Goal: Task Accomplishment & Management: Manage account settings

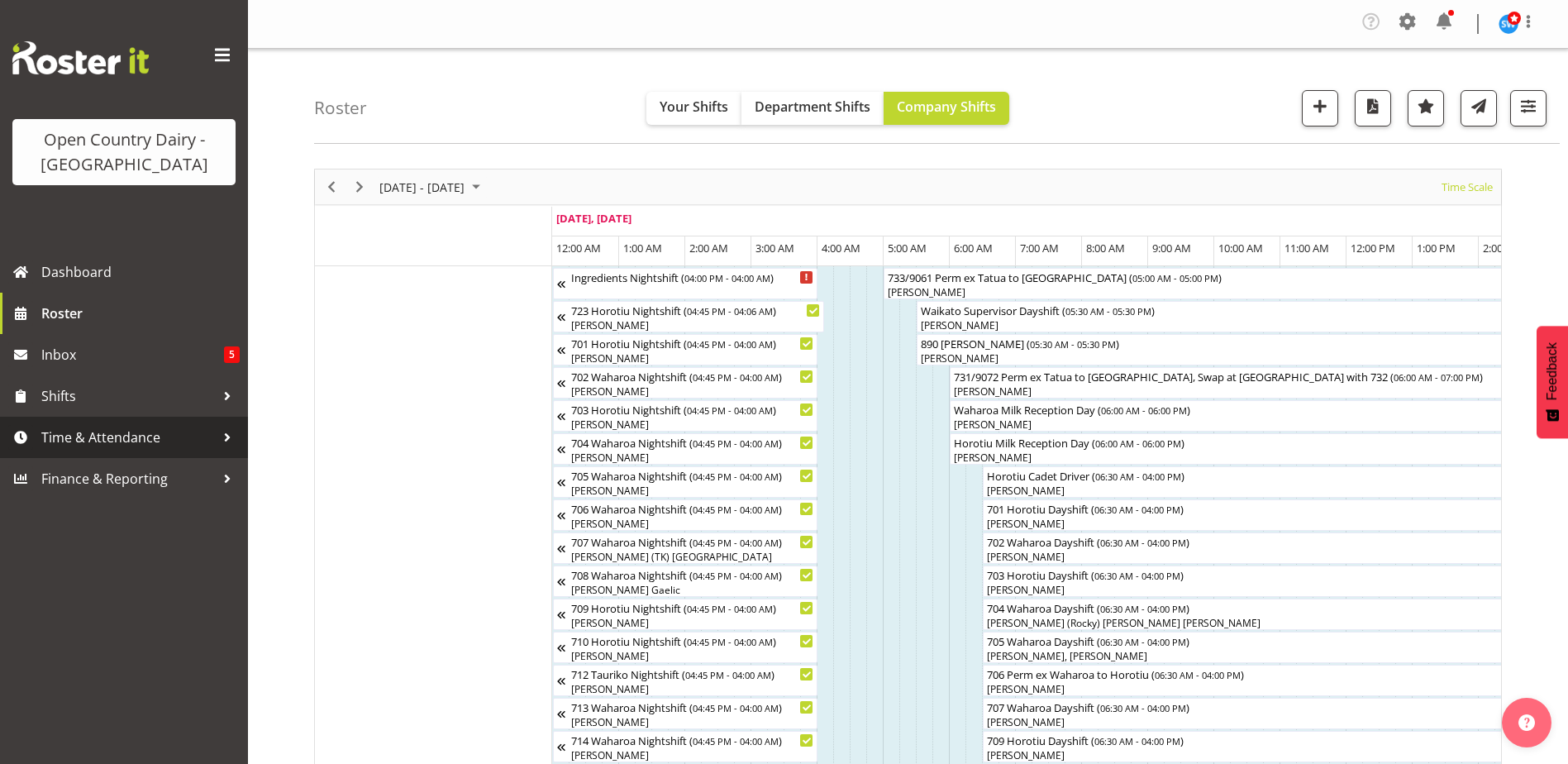
click at [68, 434] on span "Time & Attendance" at bounding box center [128, 437] width 174 height 25
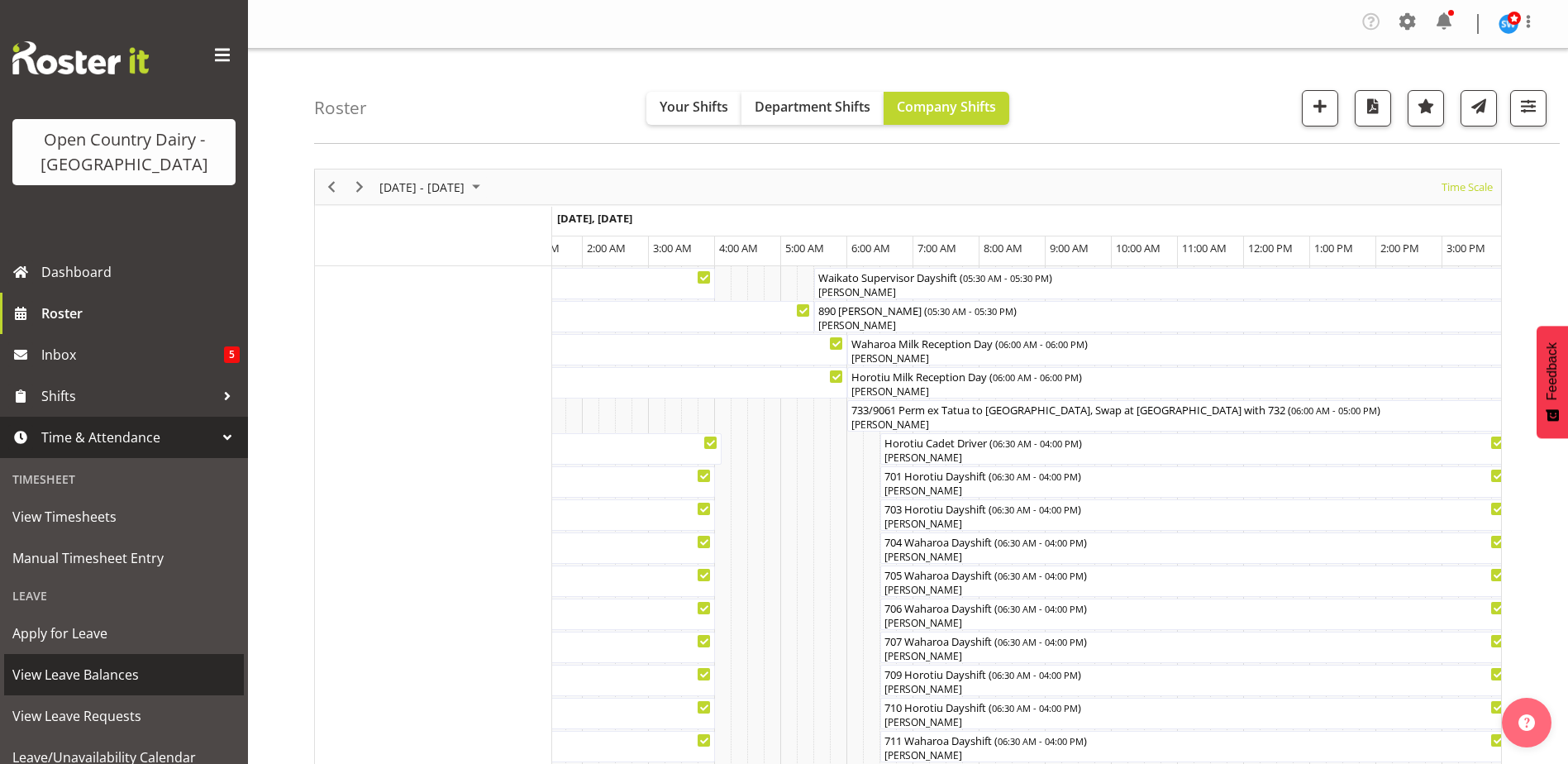
click at [53, 670] on span "View Leave Balances" at bounding box center [124, 674] width 223 height 25
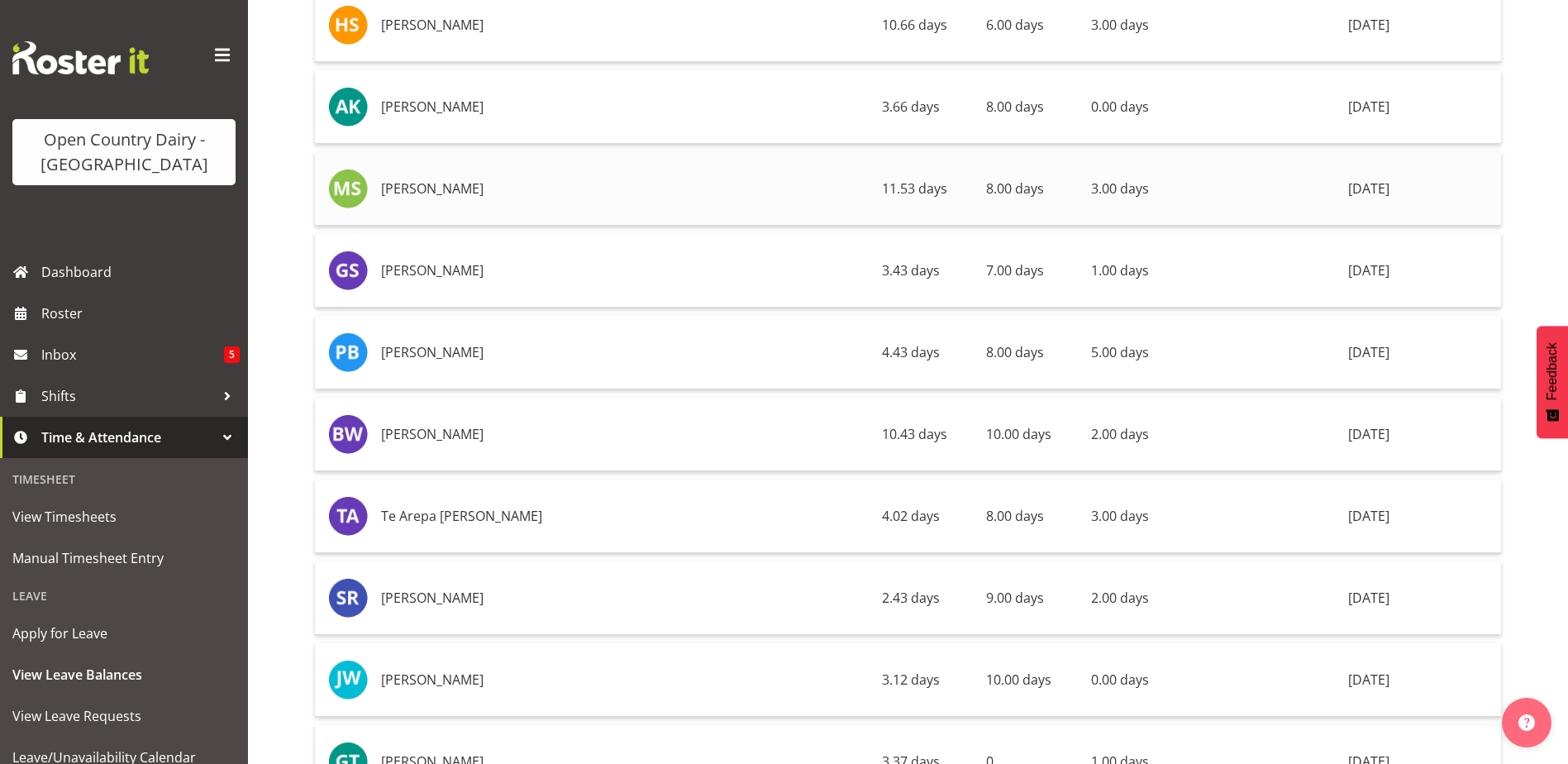
scroll to position [12150, 0]
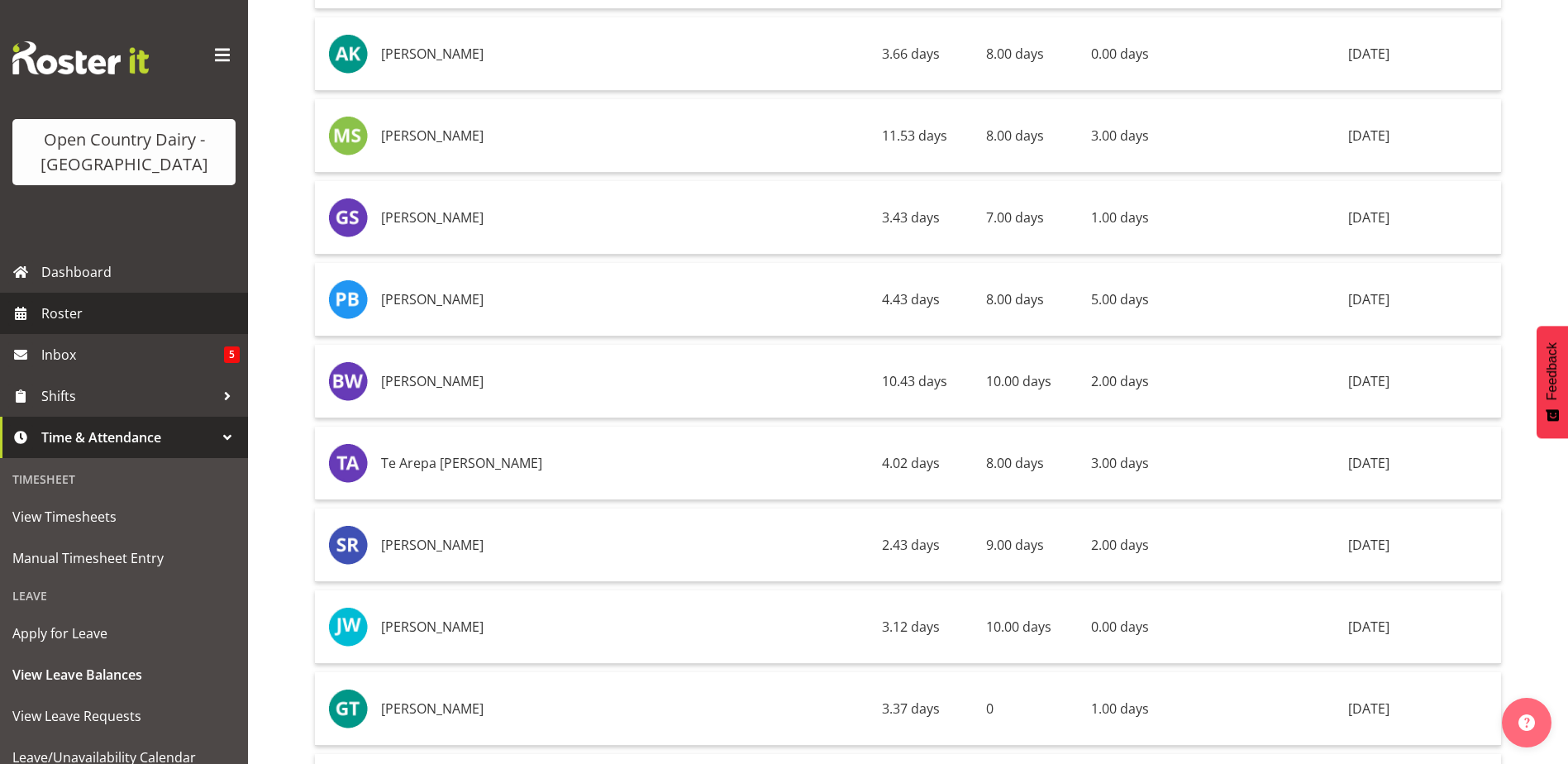
click at [77, 315] on span "Roster" at bounding box center [141, 313] width 199 height 25
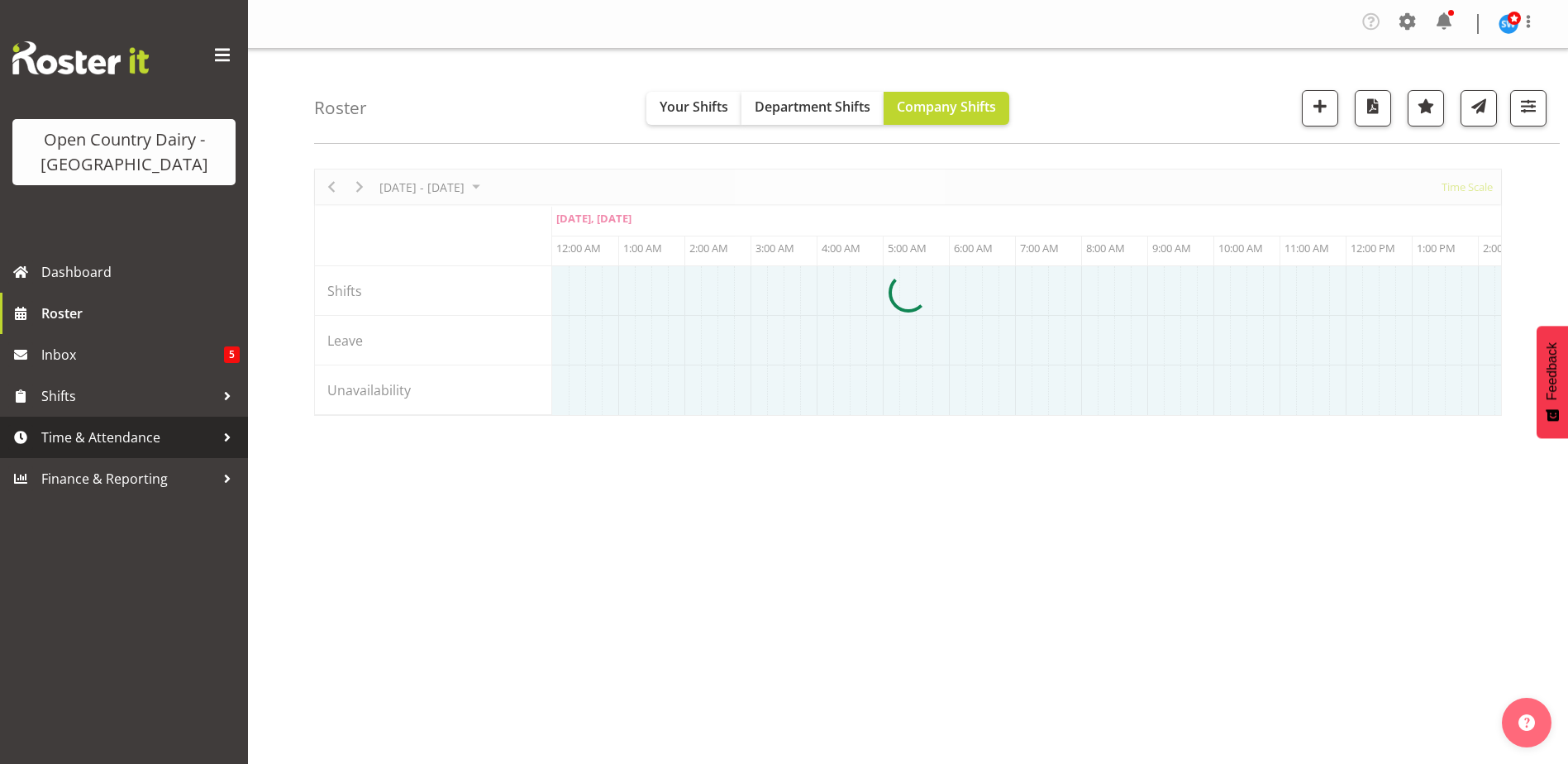
click at [114, 442] on span "Time & Attendance" at bounding box center [128, 437] width 174 height 25
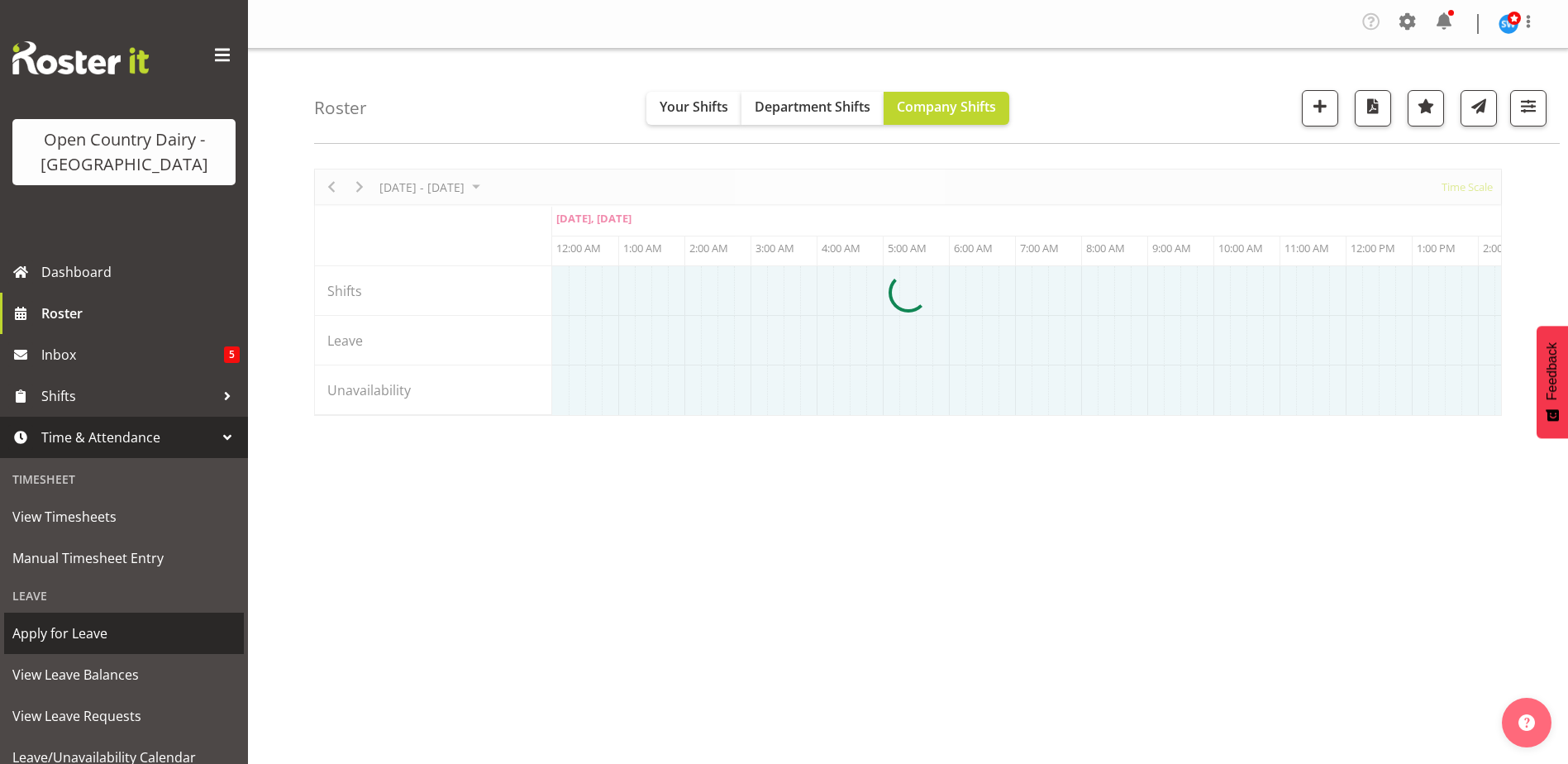
click at [68, 637] on span "Apply for Leave" at bounding box center [124, 633] width 223 height 25
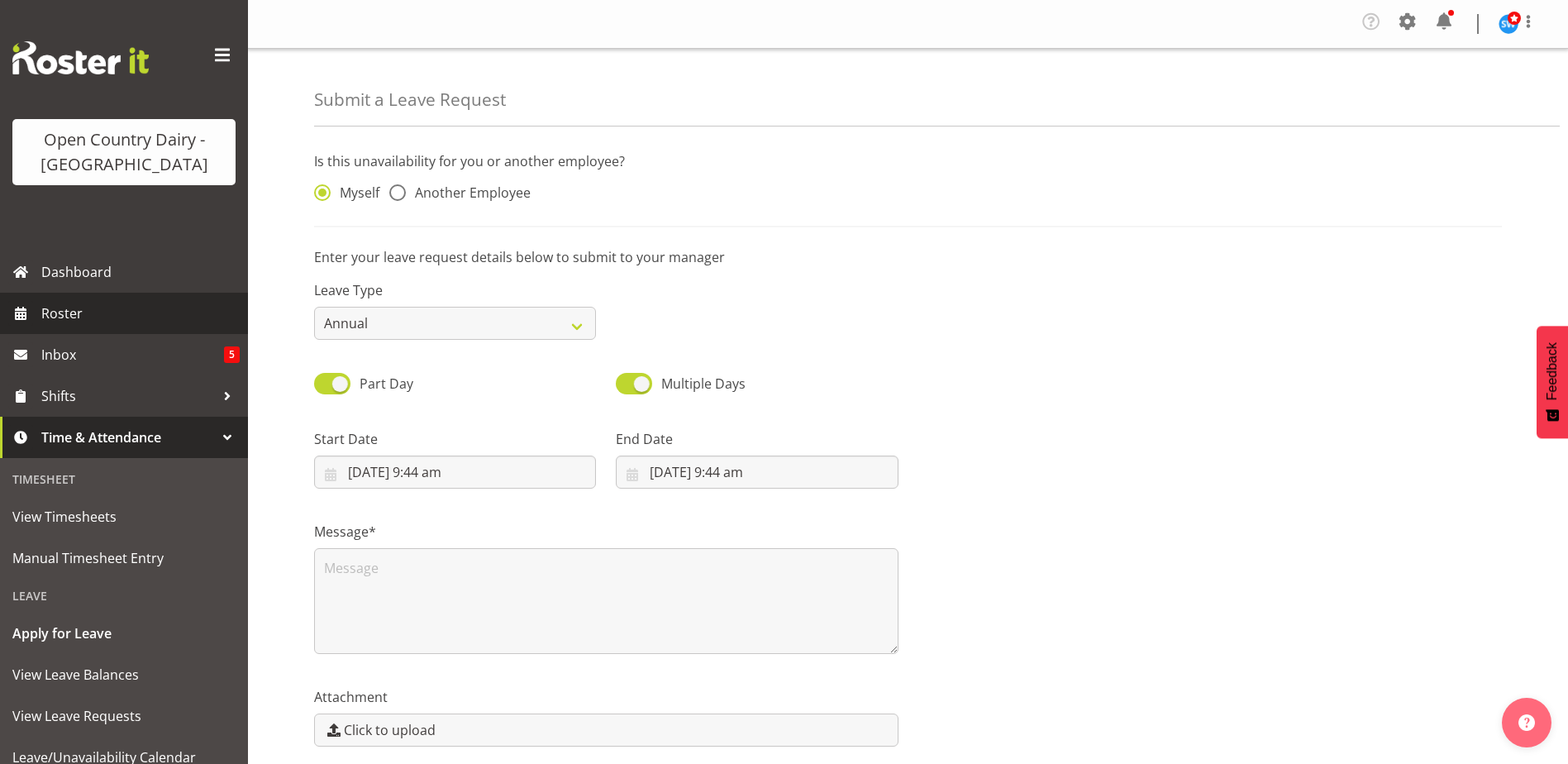
click at [72, 308] on span "Roster" at bounding box center [141, 313] width 199 height 25
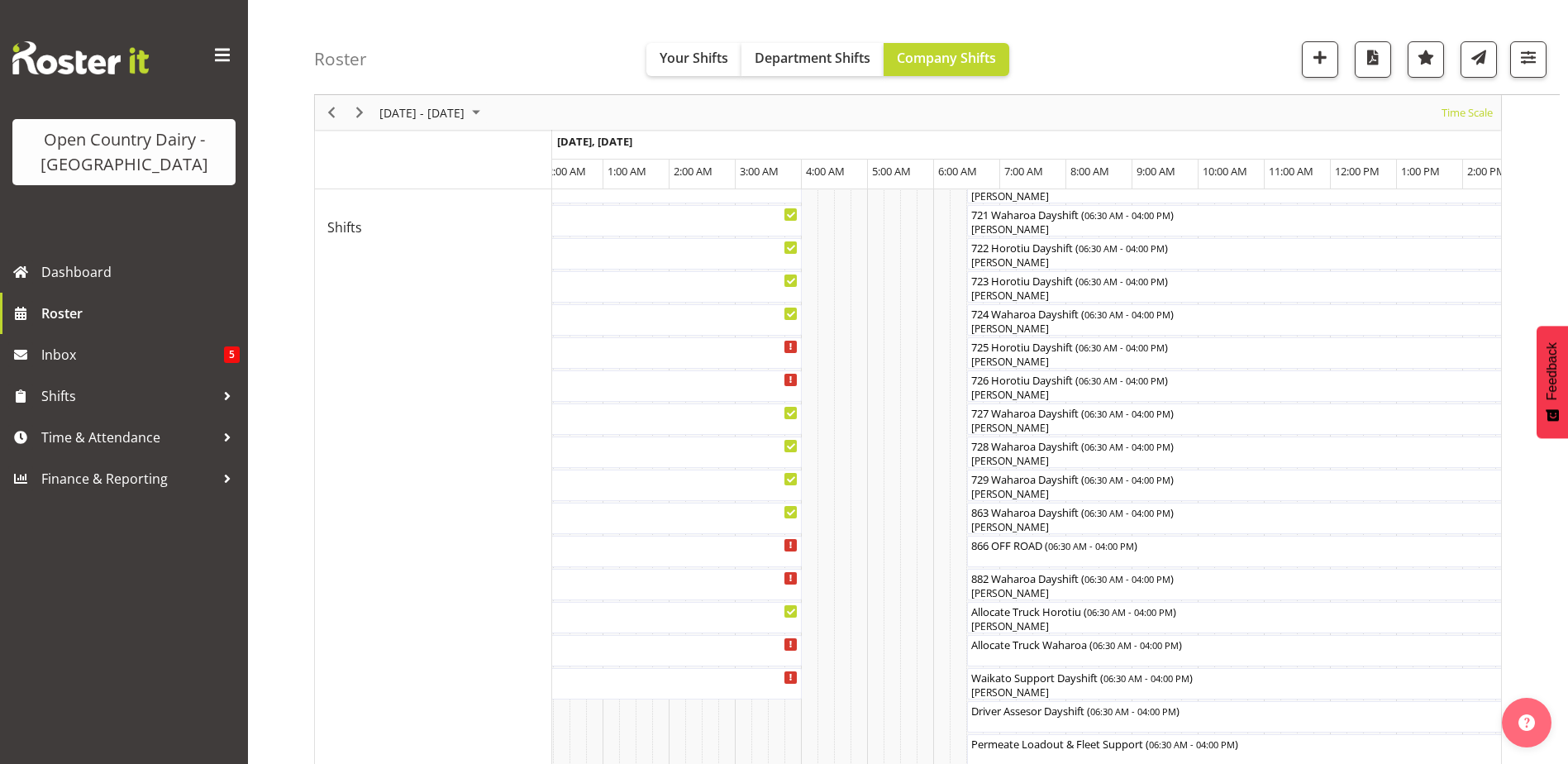
scroll to position [899, 0]
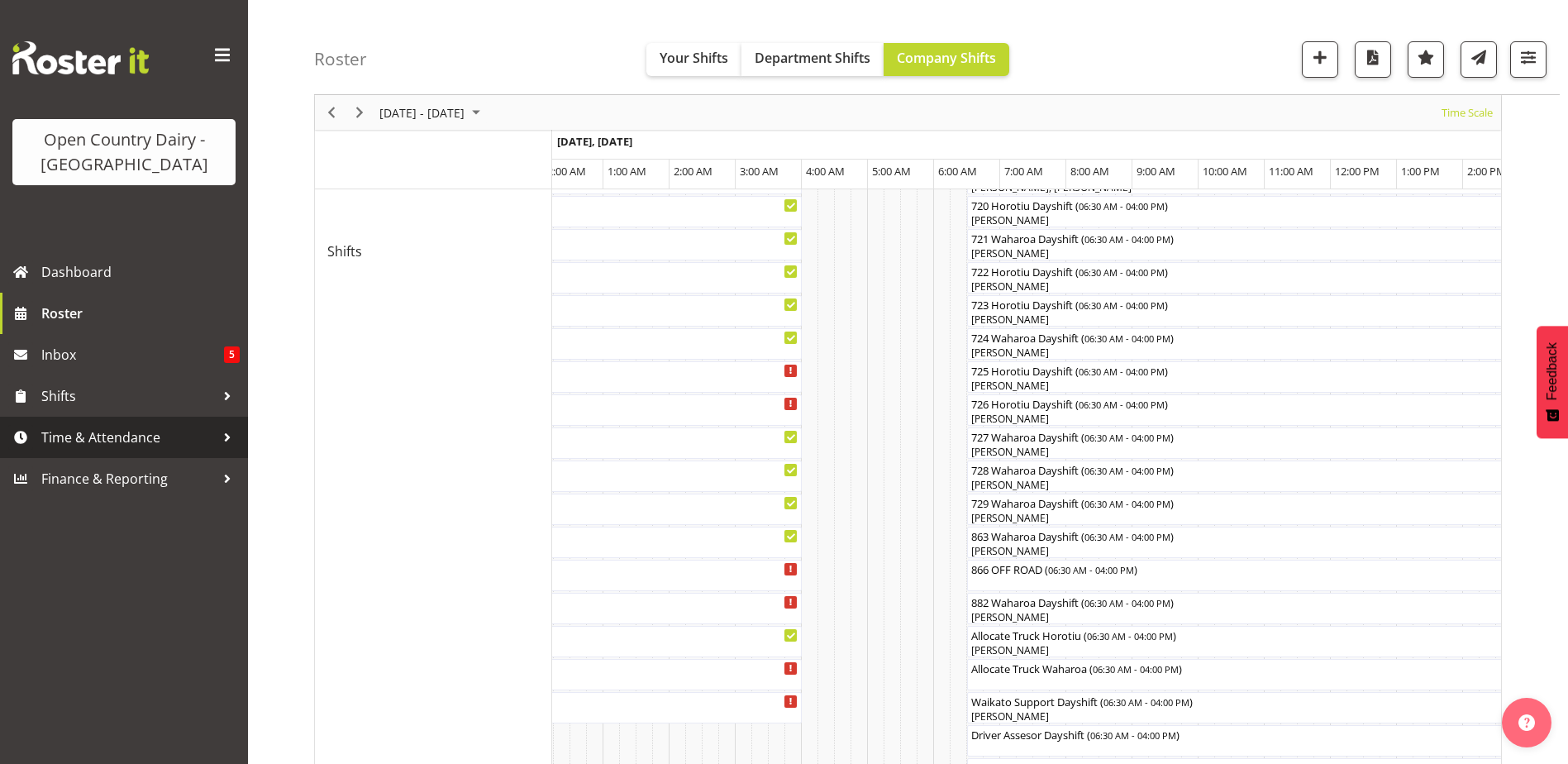
click at [76, 435] on span "Time & Attendance" at bounding box center [128, 437] width 174 height 25
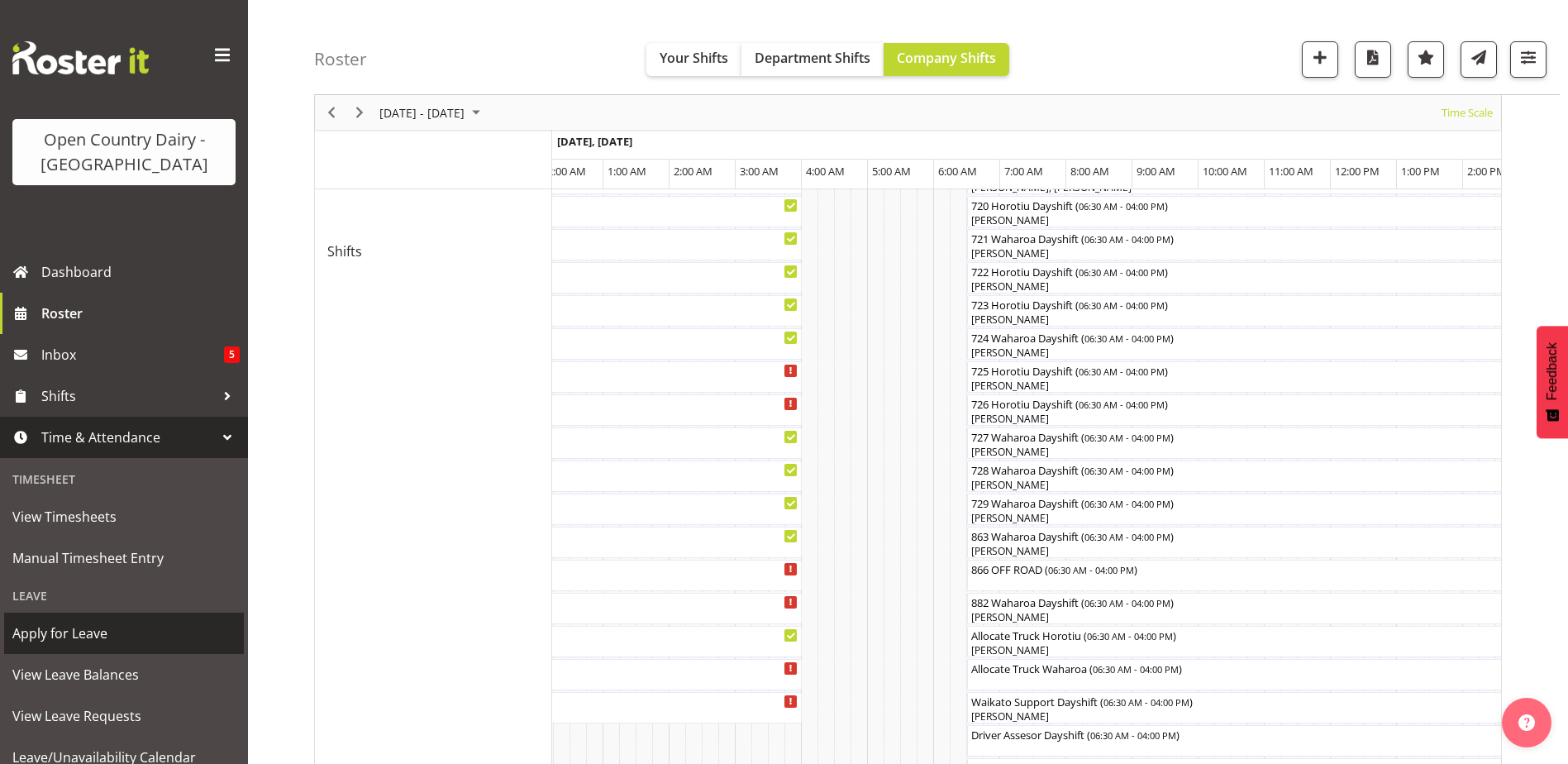
click at [69, 634] on span "Apply for Leave" at bounding box center [124, 633] width 223 height 25
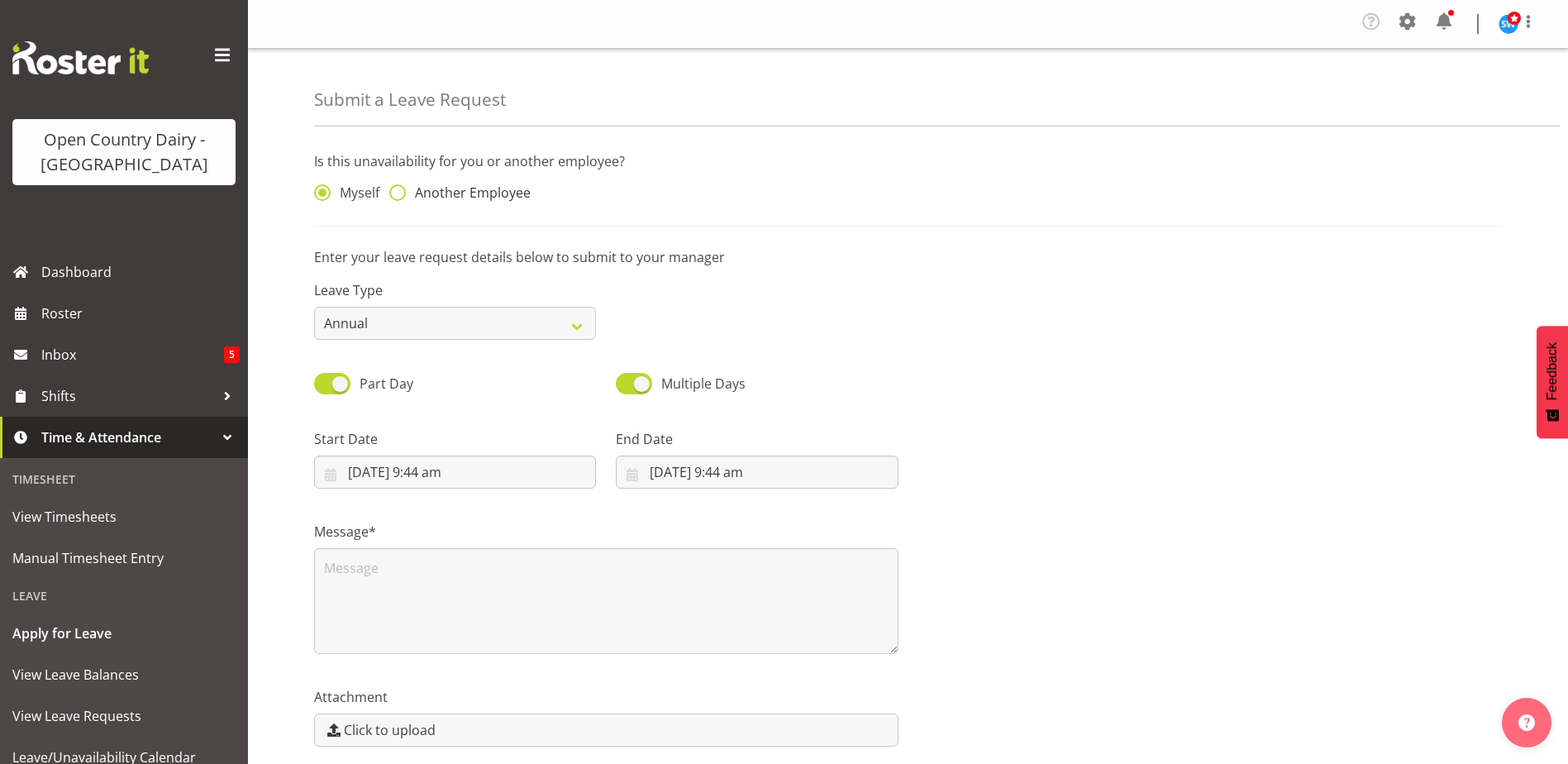
click at [400, 189] on span at bounding box center [397, 192] width 16 height 16
click at [400, 189] on input "Another Employee" at bounding box center [394, 193] width 10 height 10
radio input "true"
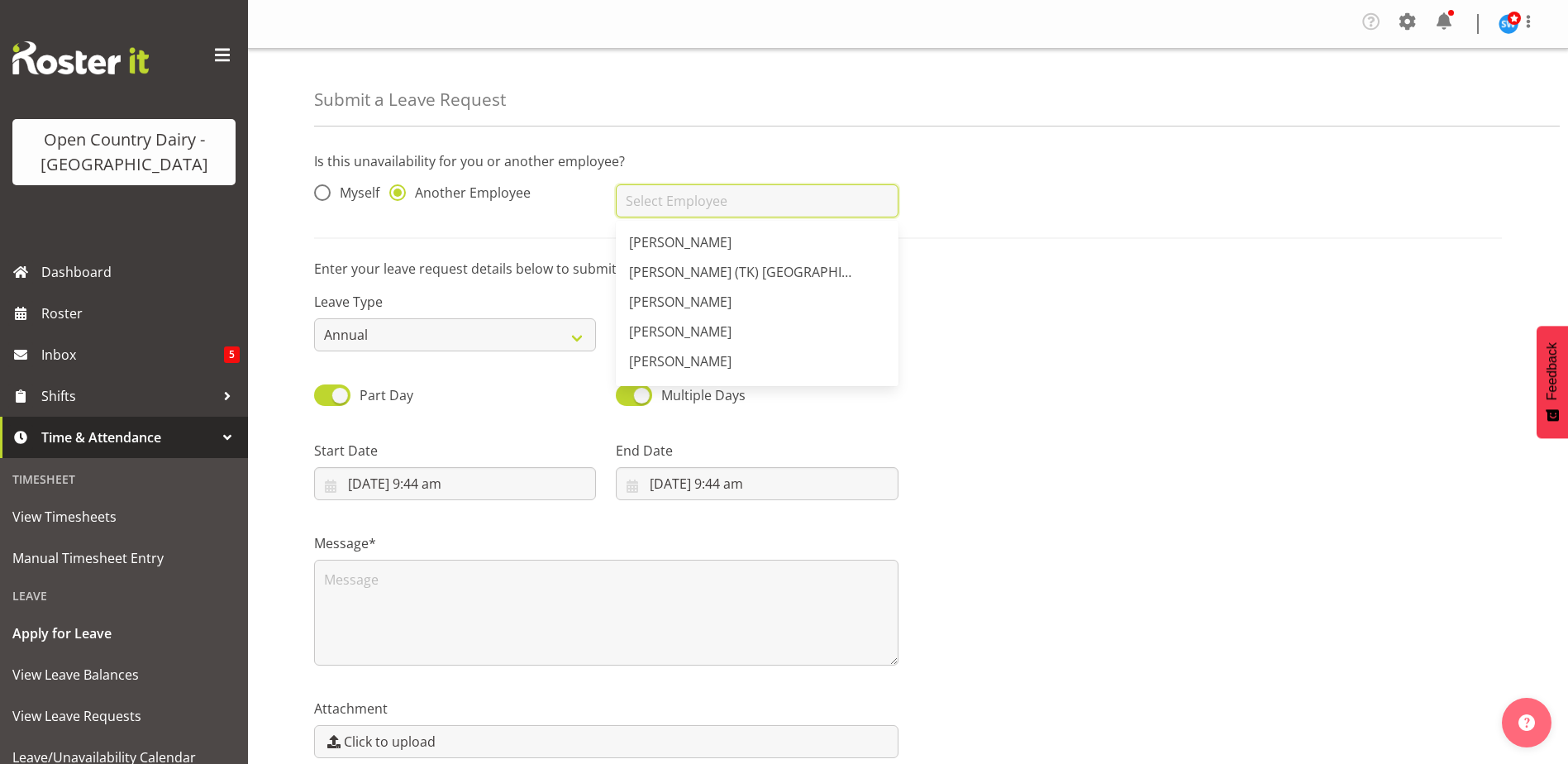
click at [634, 199] on input "text" at bounding box center [756, 201] width 282 height 33
click at [703, 301] on span "[PERSON_NAME]" at bounding box center [680, 298] width 103 height 18
type input "[PERSON_NAME]"
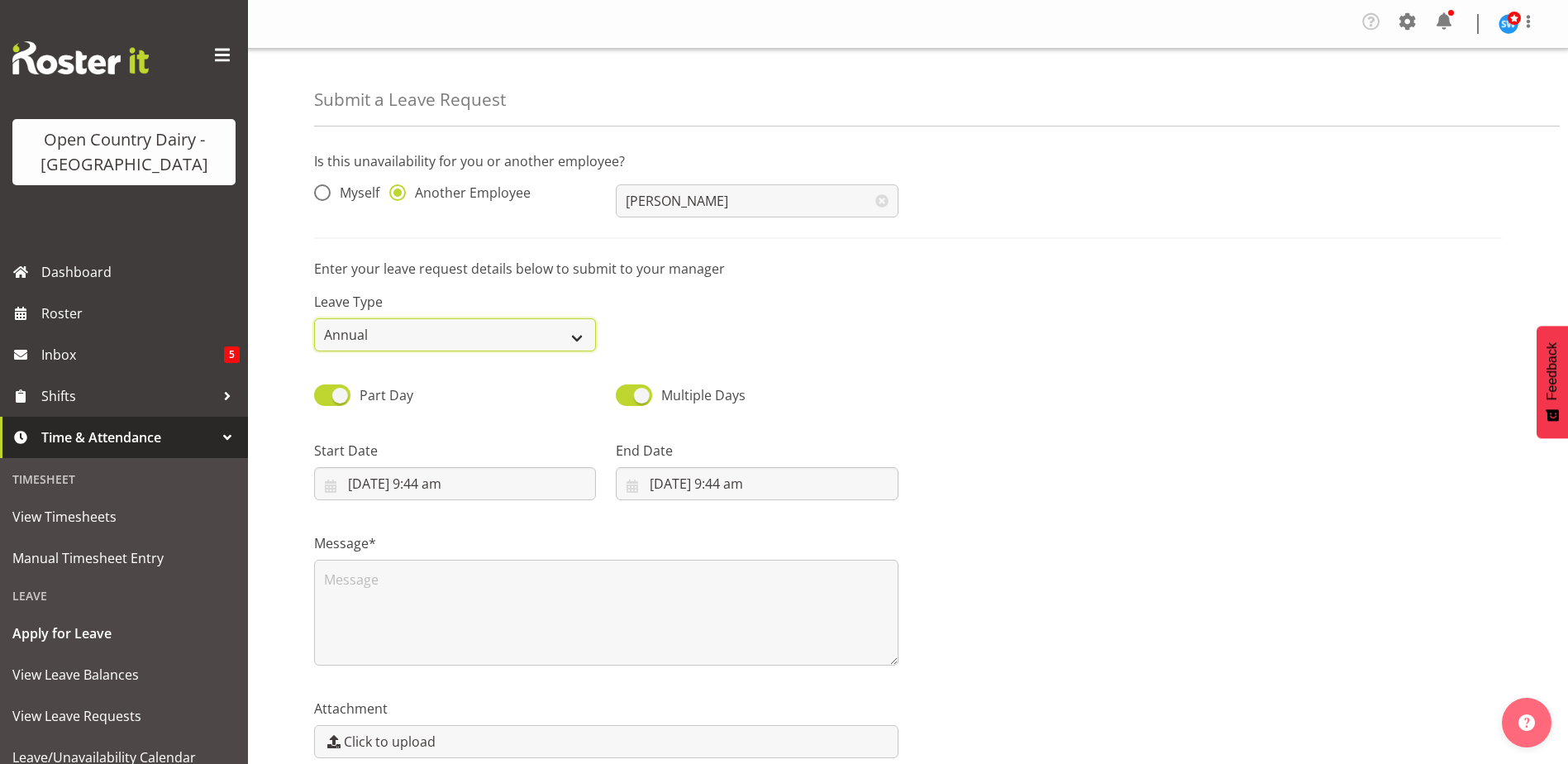
click at [570, 335] on select "Annual Sick Leave Without Pay Bereavement Domestic Violence Parental Jury Servi…" at bounding box center [455, 334] width 282 height 33
select select "Sick"
click at [314, 318] on select "Annual Sick Leave Without Pay Bereavement Domestic Violence Parental Jury Servi…" at bounding box center [455, 334] width 282 height 33
click at [392, 482] on input "8/09/2025, 9:44 am" at bounding box center [455, 483] width 282 height 33
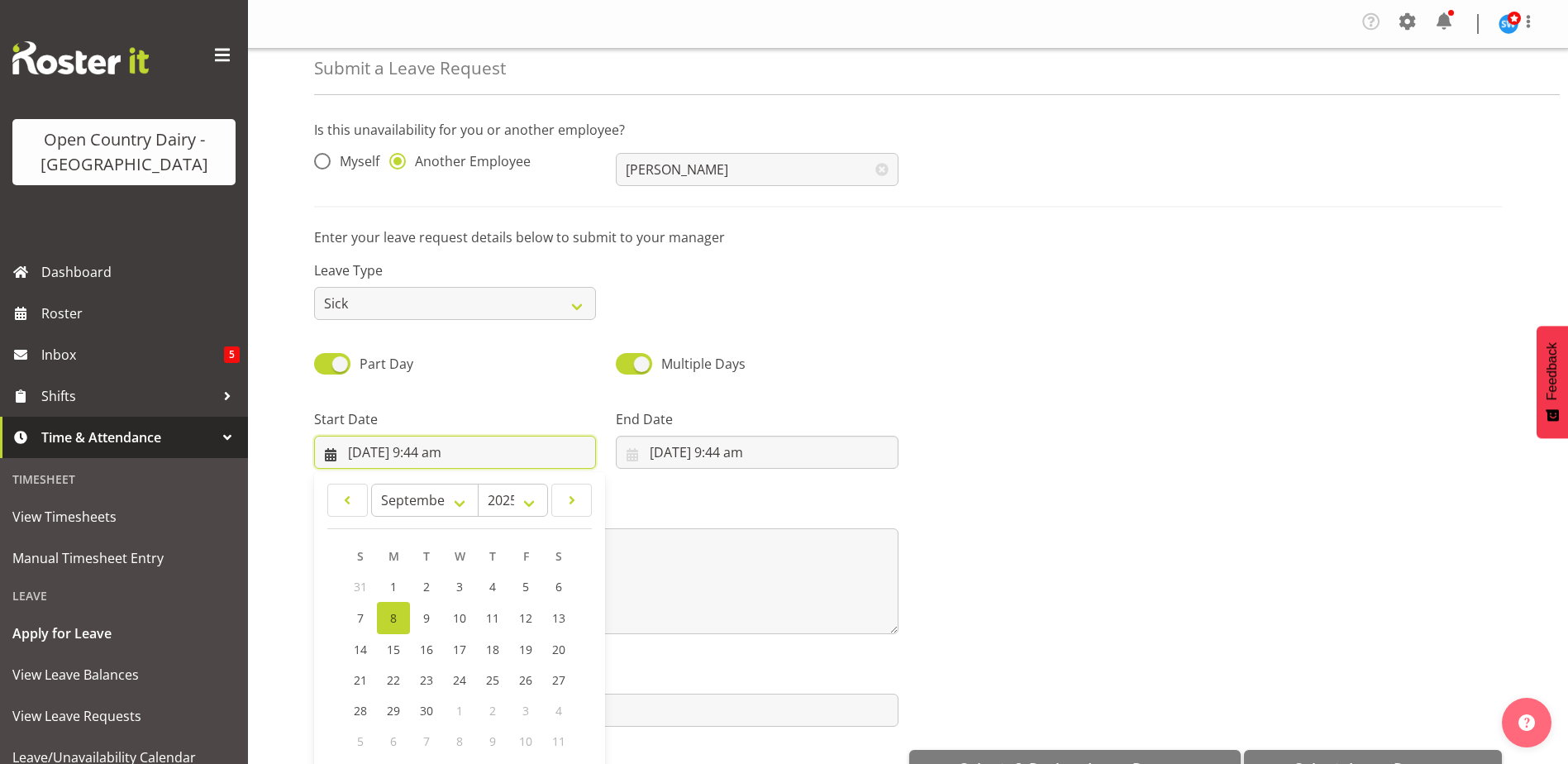
scroll to position [48, 0]
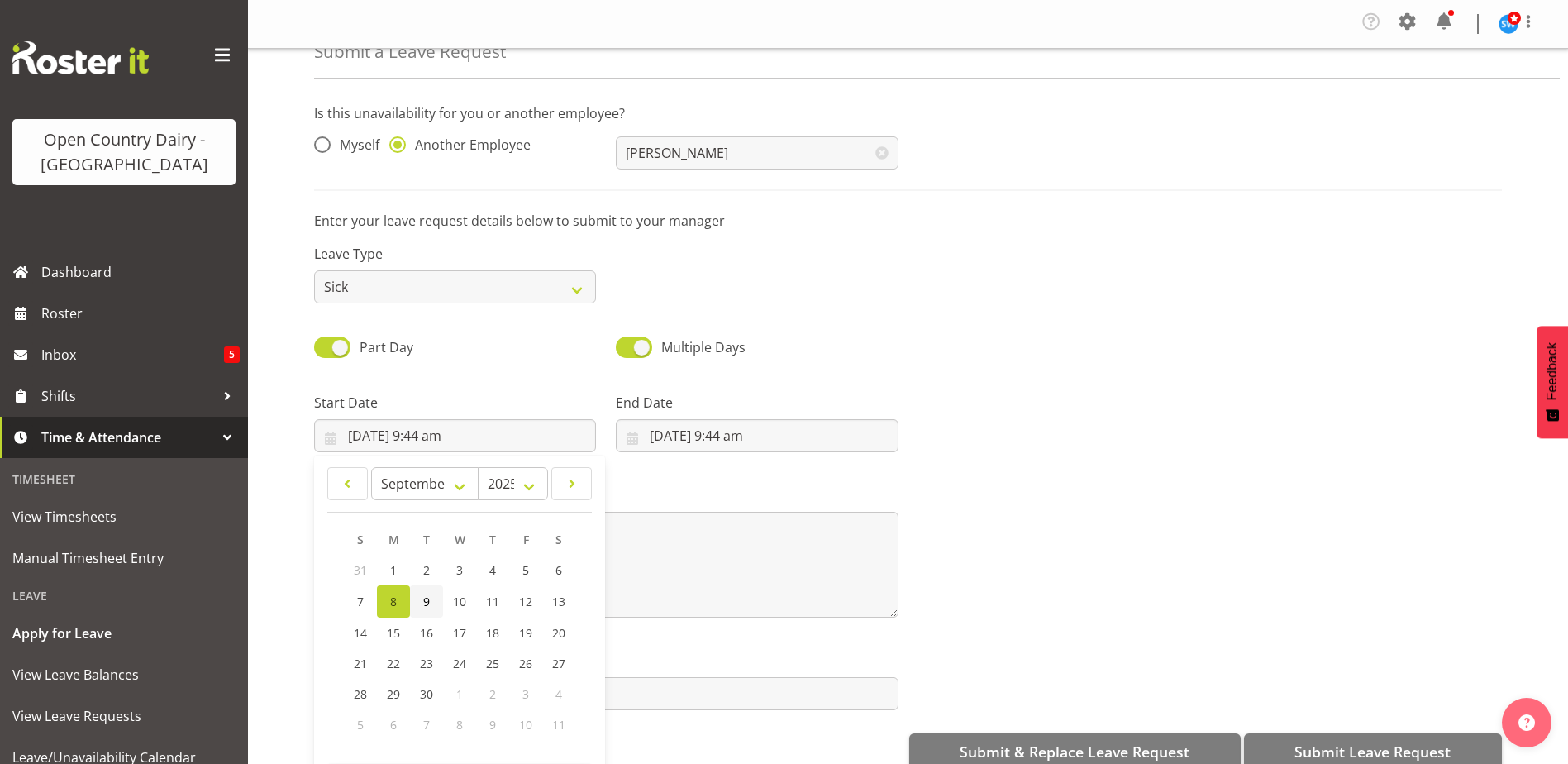
click at [432, 601] on link "9" at bounding box center [426, 601] width 33 height 32
type input "9/09/2025, 9:44 am"
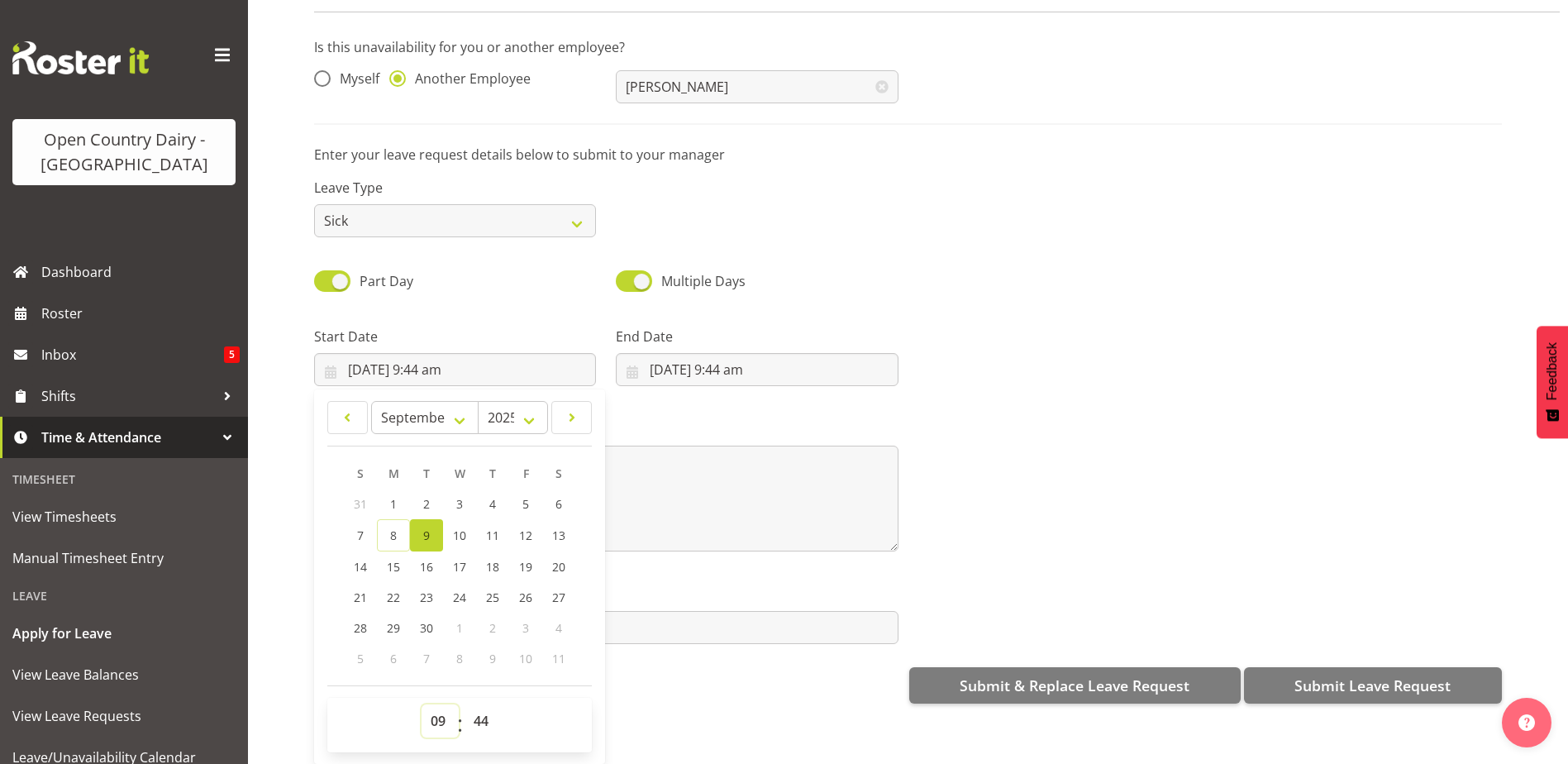
click at [434, 706] on select "00 01 02 03 04 05 06 07 08 09 10 11 12 13 14 15 16 17 18 19 20 21 22 23" at bounding box center [440, 721] width 37 height 33
select select "6"
click at [422, 704] on select "00 01 02 03 04 05 06 07 08 09 10 11 12 13 14 15 16 17 18 19 20 21 22 23" at bounding box center [440, 721] width 37 height 33
type input "9/09/2025, 6:44 am"
click at [475, 710] on select "00 01 02 03 04 05 06 07 08 09 10 11 12 13 14 15 16 17 18 19 20 21 22 23 24 25 2…" at bounding box center [482, 721] width 37 height 33
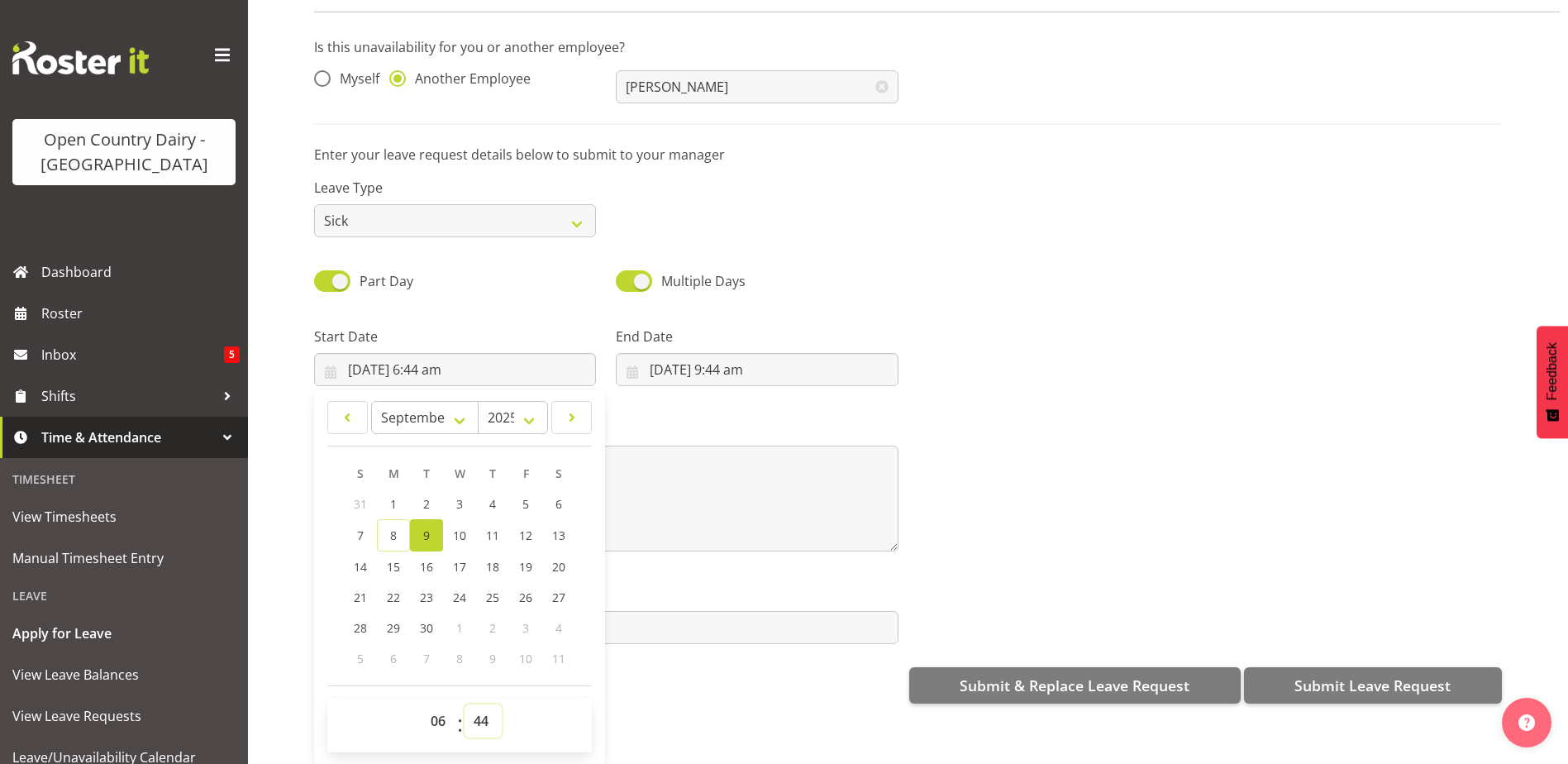
select select "30"
click at [464, 704] on select "00 01 02 03 04 05 06 07 08 09 10 11 12 13 14 15 16 17 18 19 20 21 22 23 24 25 2…" at bounding box center [482, 721] width 37 height 33
type input "9/09/2025, 6:30 am"
click at [732, 353] on input "8/09/2025, 9:44 am" at bounding box center [756, 369] width 282 height 33
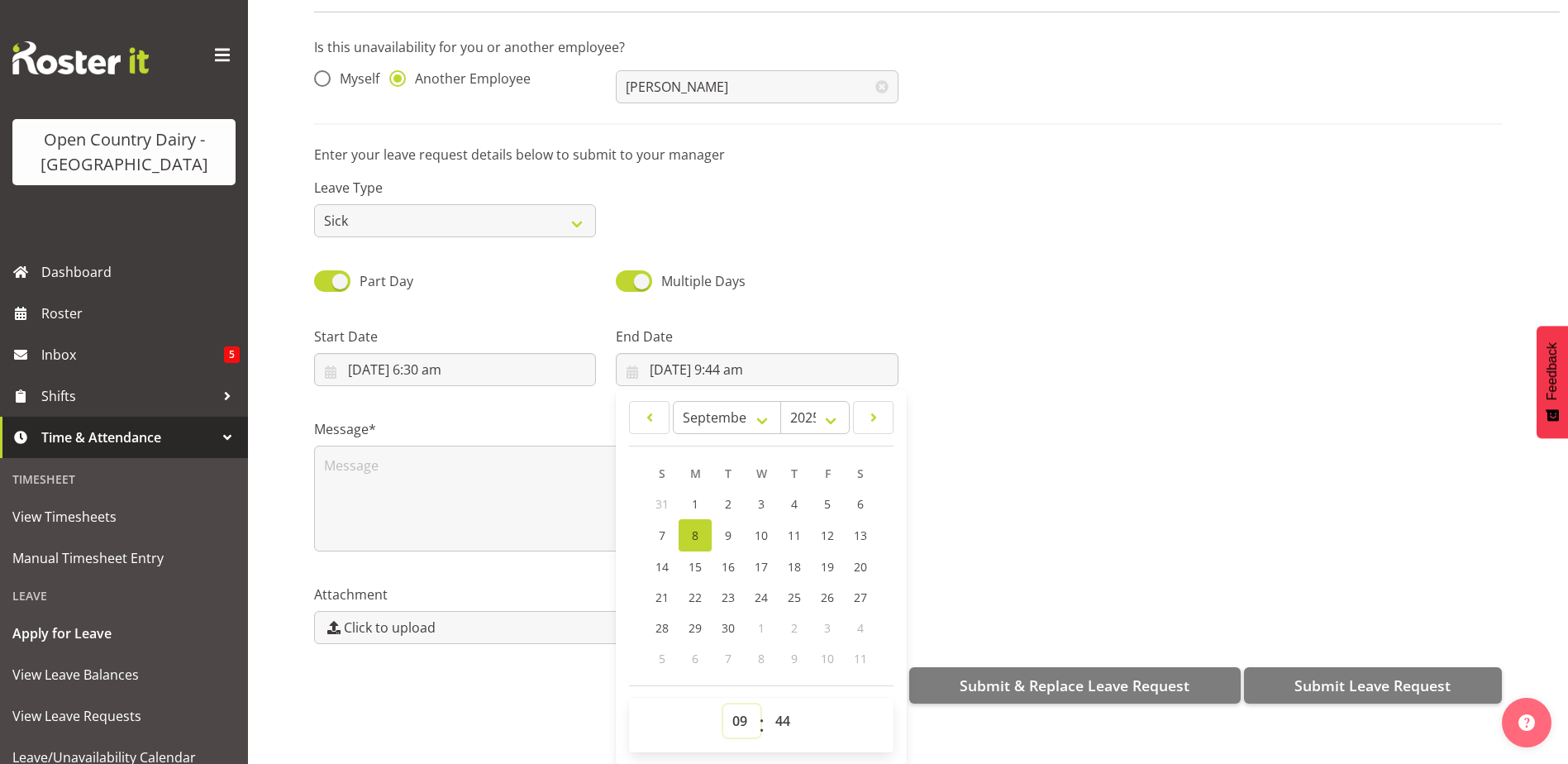
click at [736, 710] on select "00 01 02 03 04 05 06 07 08 09 10 11 12 13 14 15 16 17 18 19 20 21 22 23" at bounding box center [742, 721] width 37 height 33
select select "16"
click at [723, 704] on select "00 01 02 03 04 05 06 07 08 09 10 11 12 13 14 15 16 17 18 19 20 21 22 23" at bounding box center [742, 721] width 37 height 33
type input "8/09/2025, 4:44 pm"
click at [775, 706] on select "00 01 02 03 04 05 06 07 08 09 10 11 12 13 14 15 16 17 18 19 20 21 22 23 24 25 2…" at bounding box center [784, 721] width 37 height 33
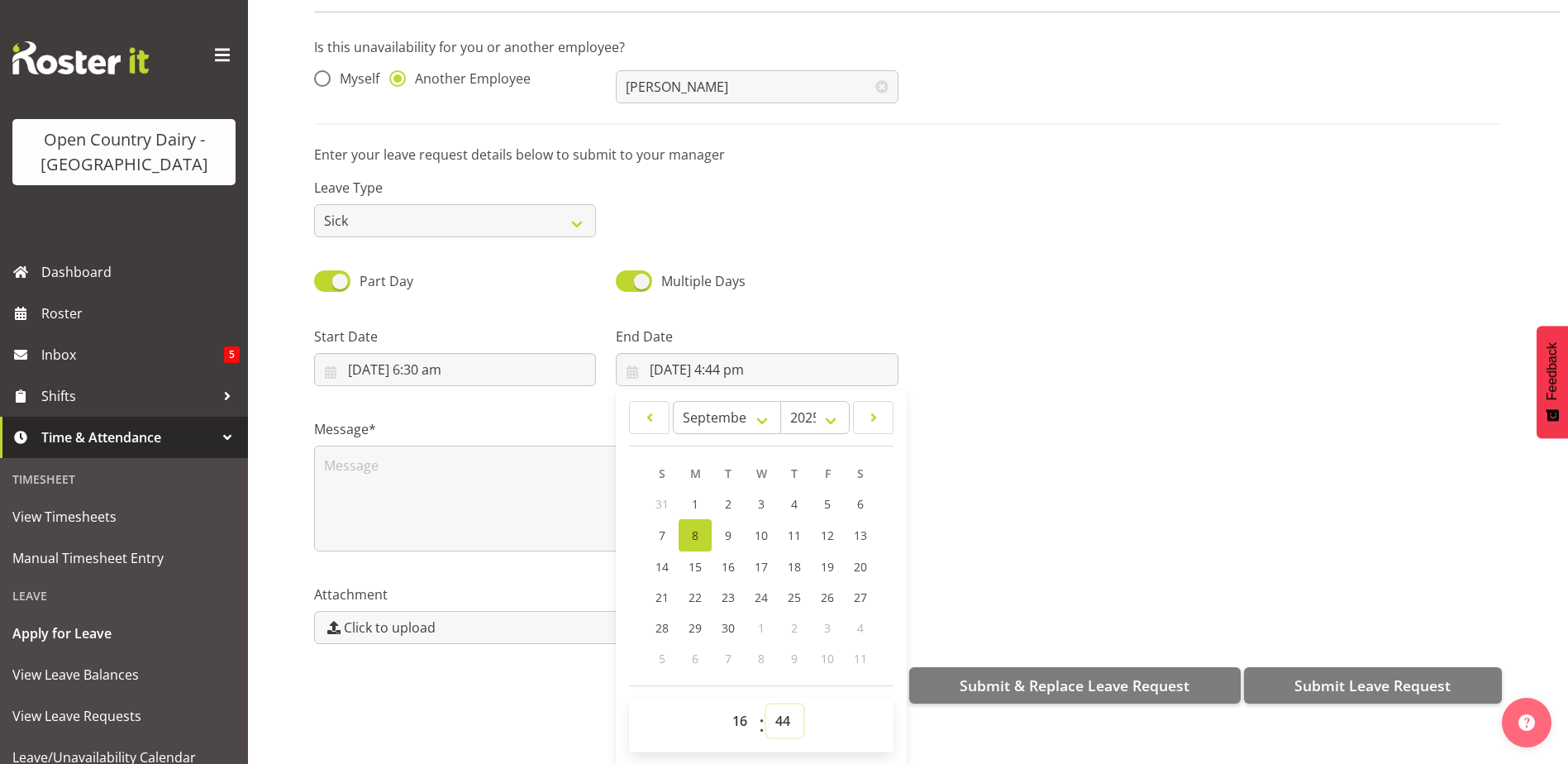
select select "0"
click at [766, 704] on select "00 01 02 03 04 05 06 07 08 09 10 11 12 13 14 15 16 17 18 19 20 21 22 23 24 25 2…" at bounding box center [784, 721] width 37 height 33
type input "8/09/2025, 4:00 pm"
click at [379, 480] on textarea at bounding box center [606, 498] width 584 height 105
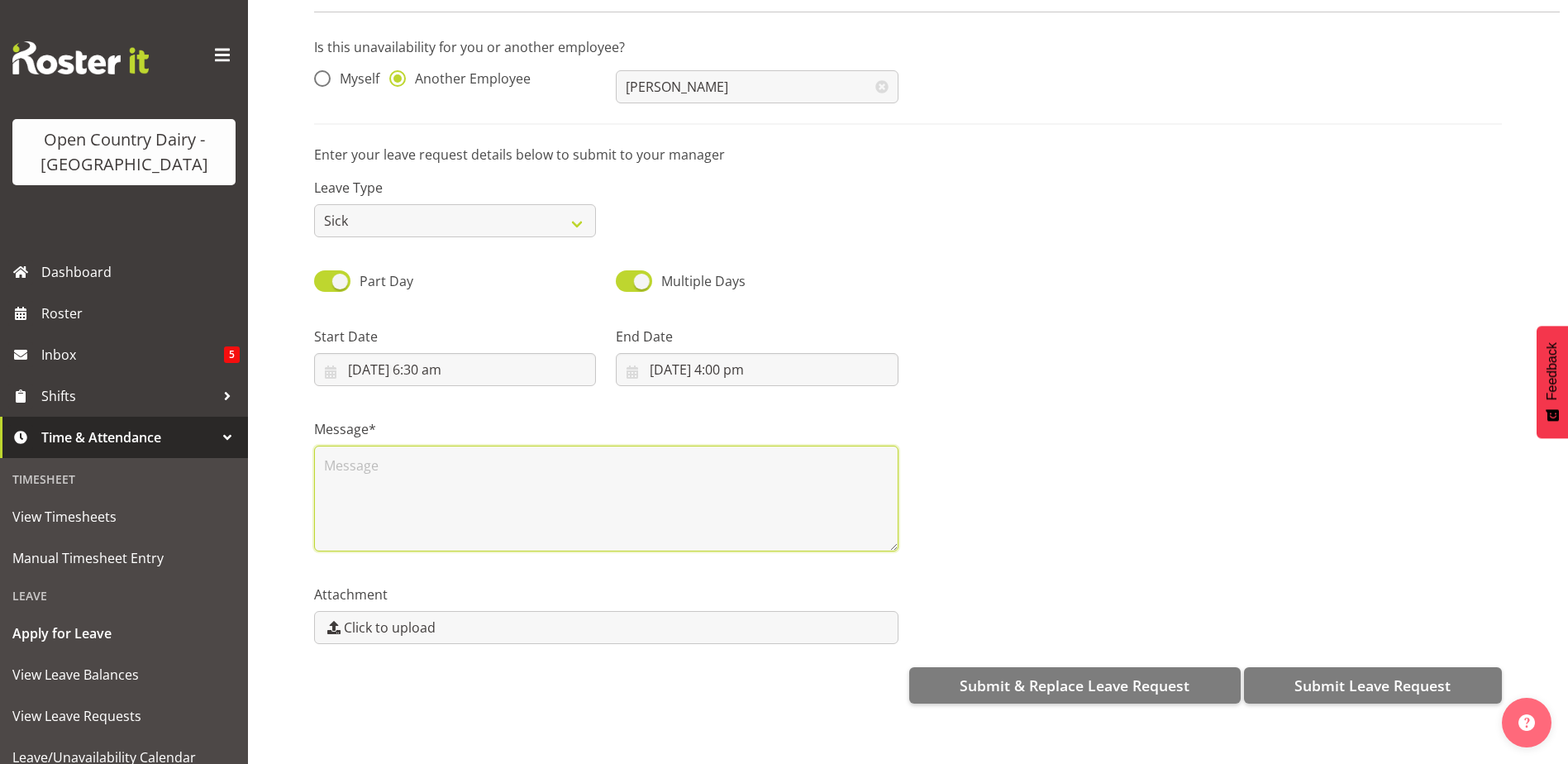
scroll to position [0, 0]
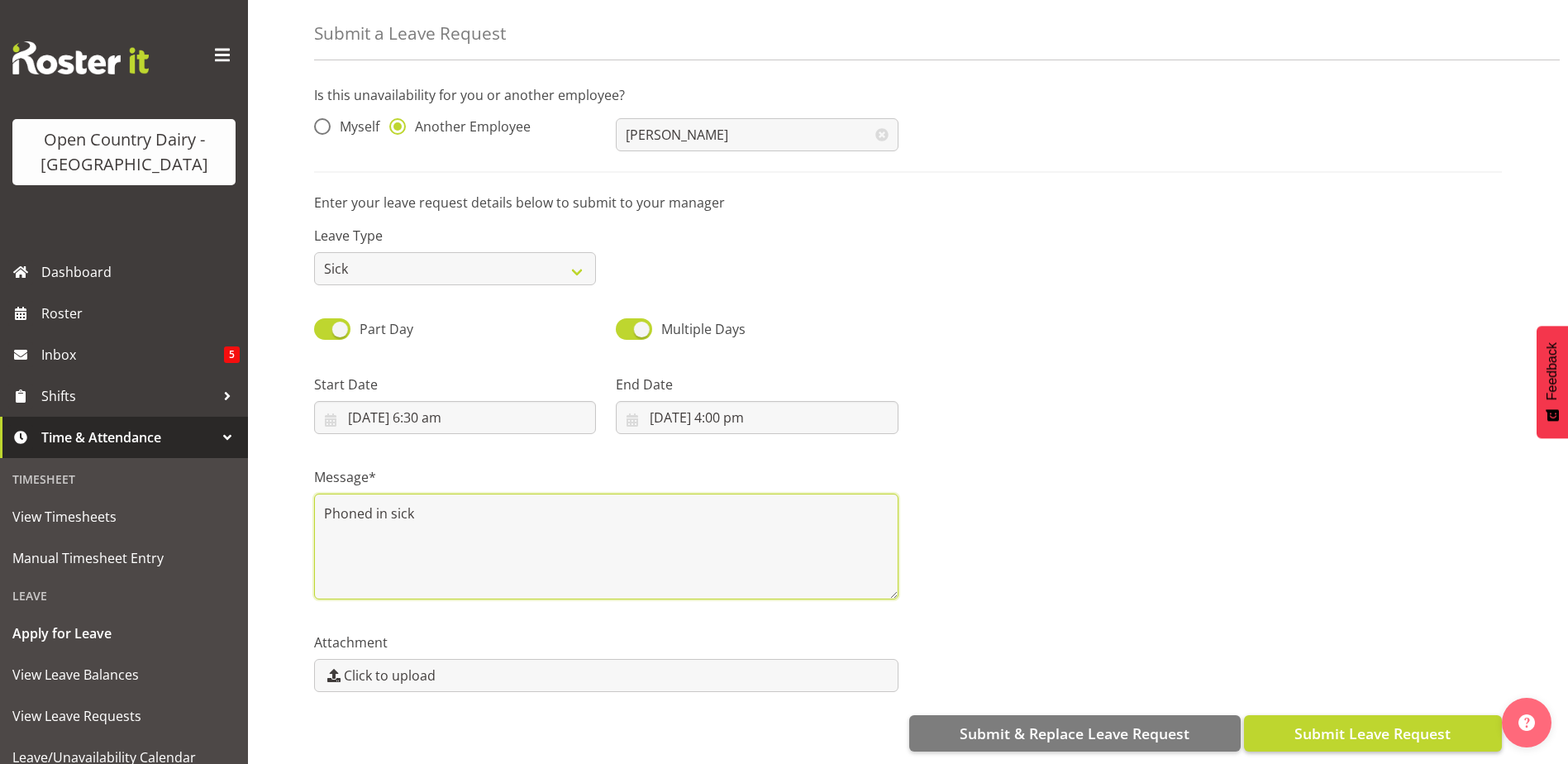
type textarea "Phoned in sick"
click at [1354, 723] on span "Submit Leave Request" at bounding box center [1373, 733] width 156 height 22
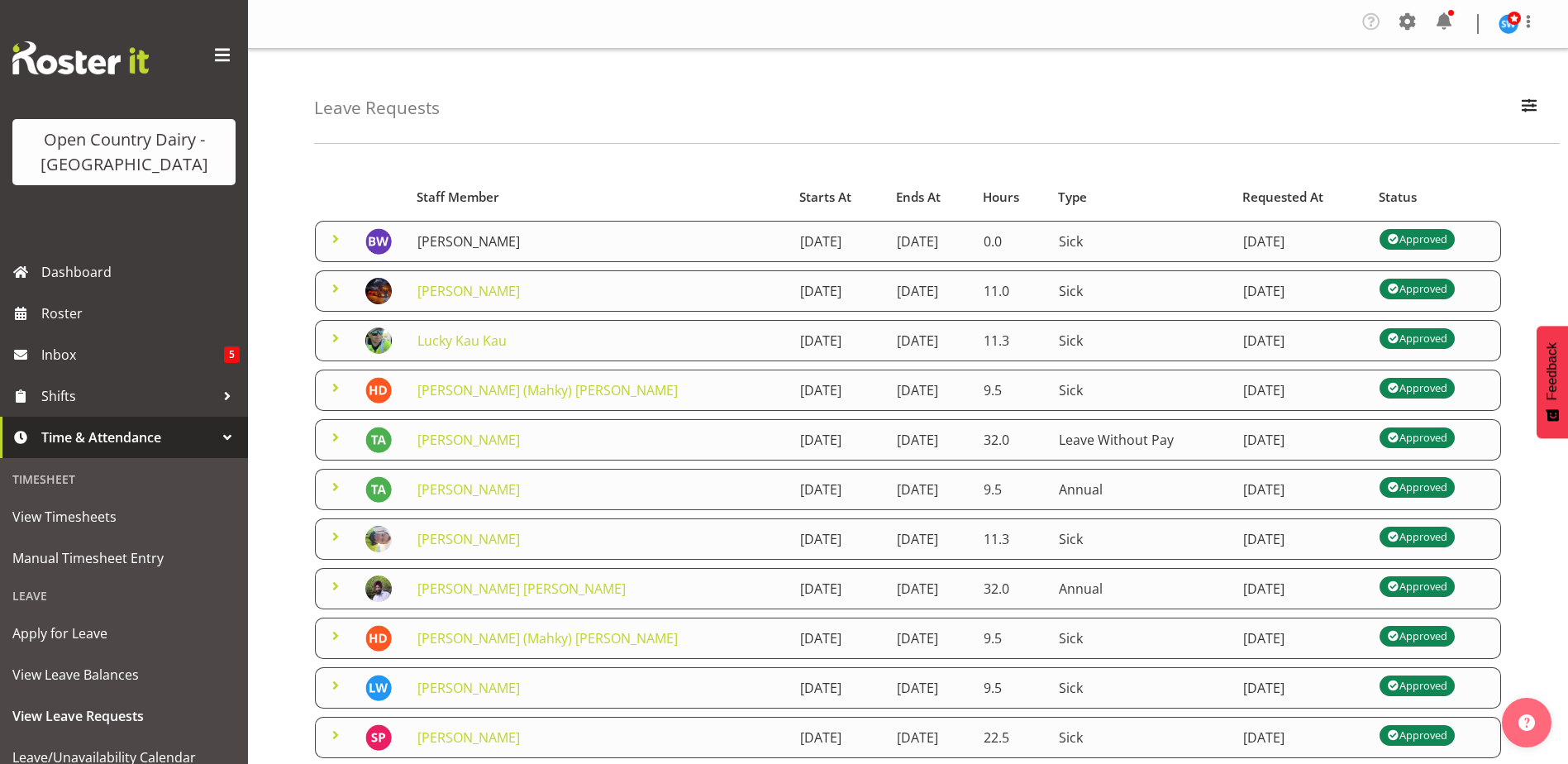
click at [467, 243] on link "[PERSON_NAME]" at bounding box center [468, 241] width 103 height 18
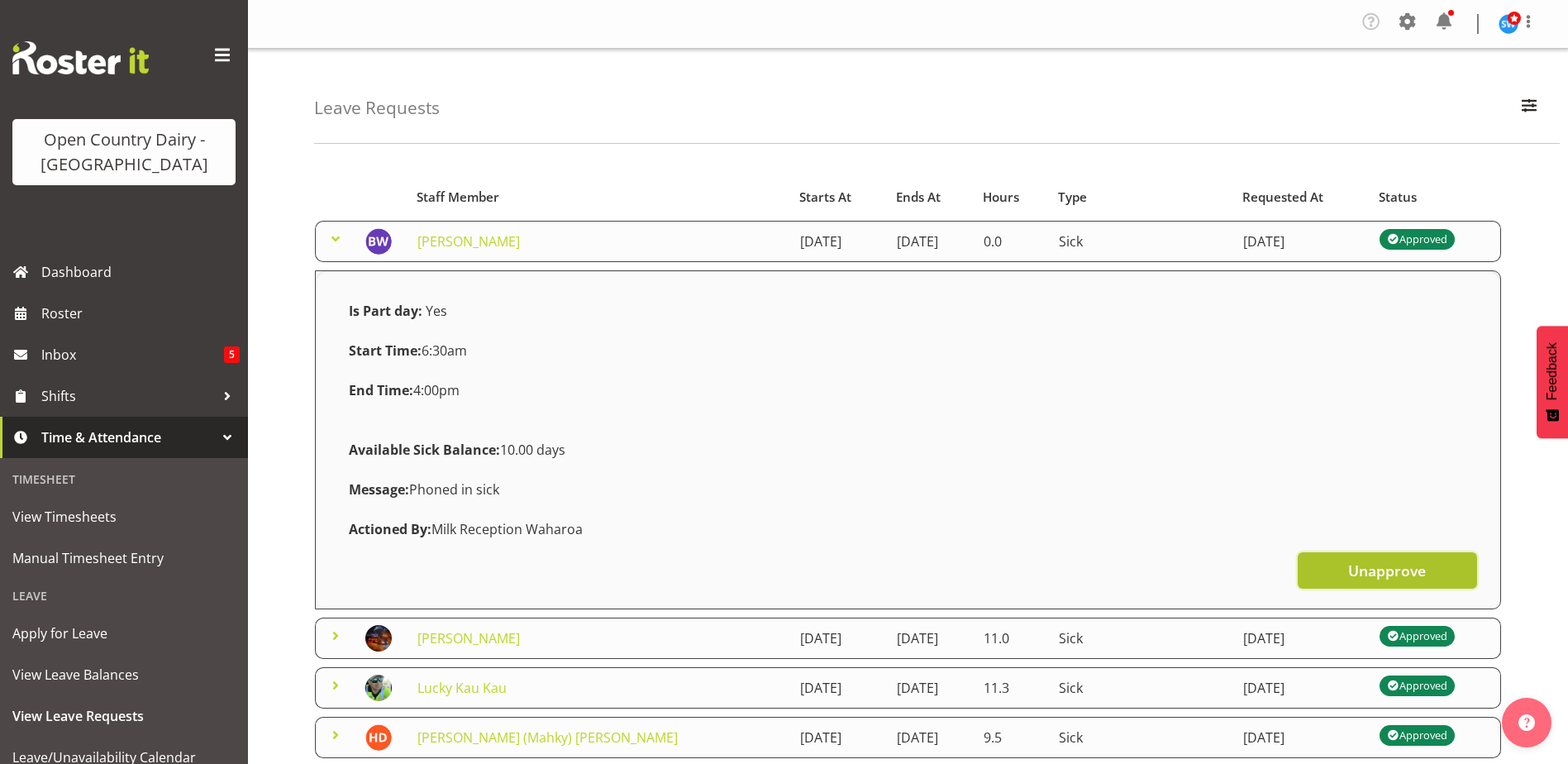
click at [1380, 574] on span "Unapprove" at bounding box center [1387, 570] width 78 height 22
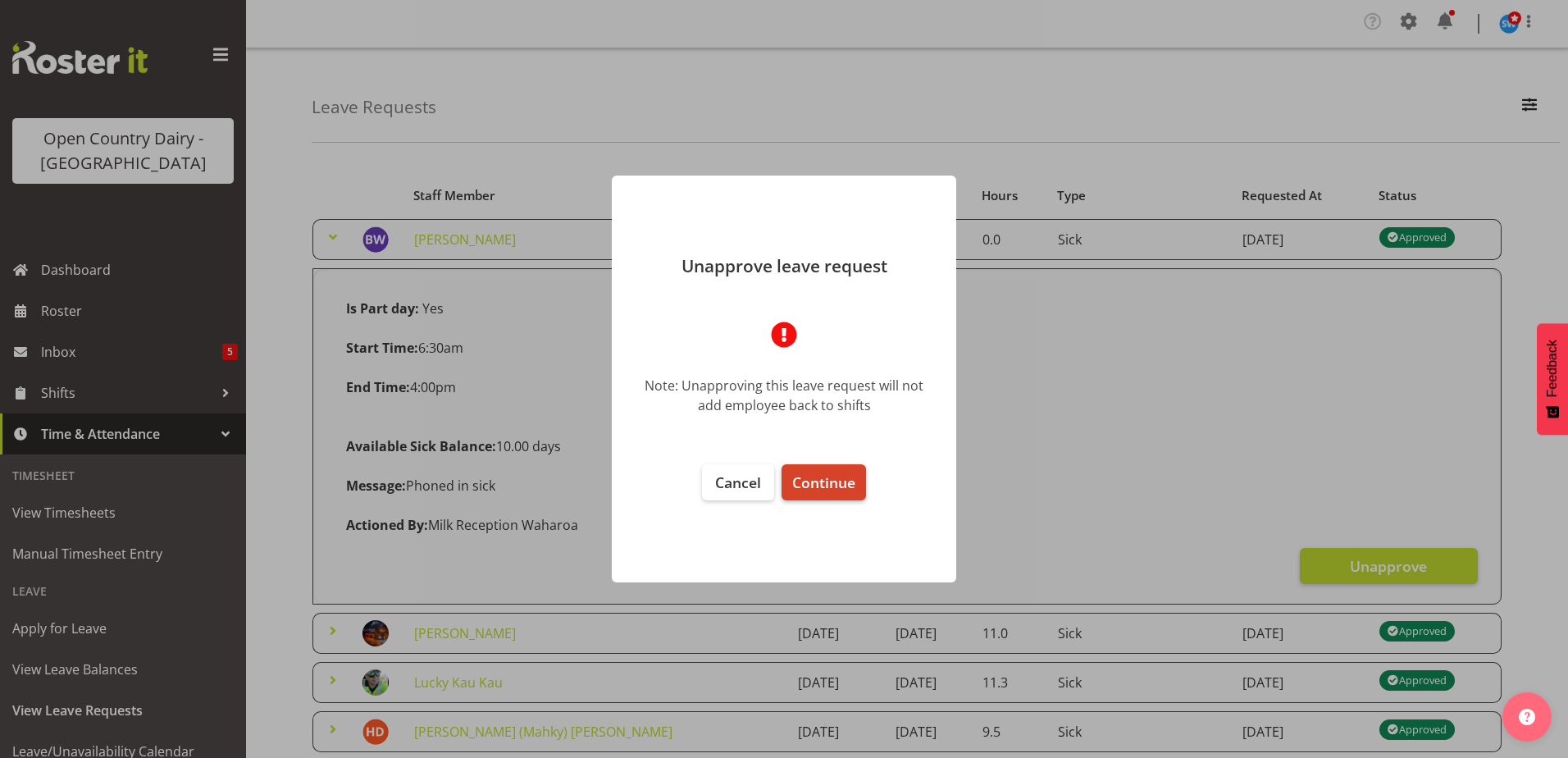
click at [817, 473] on span "Continue" at bounding box center [824, 482] width 63 height 20
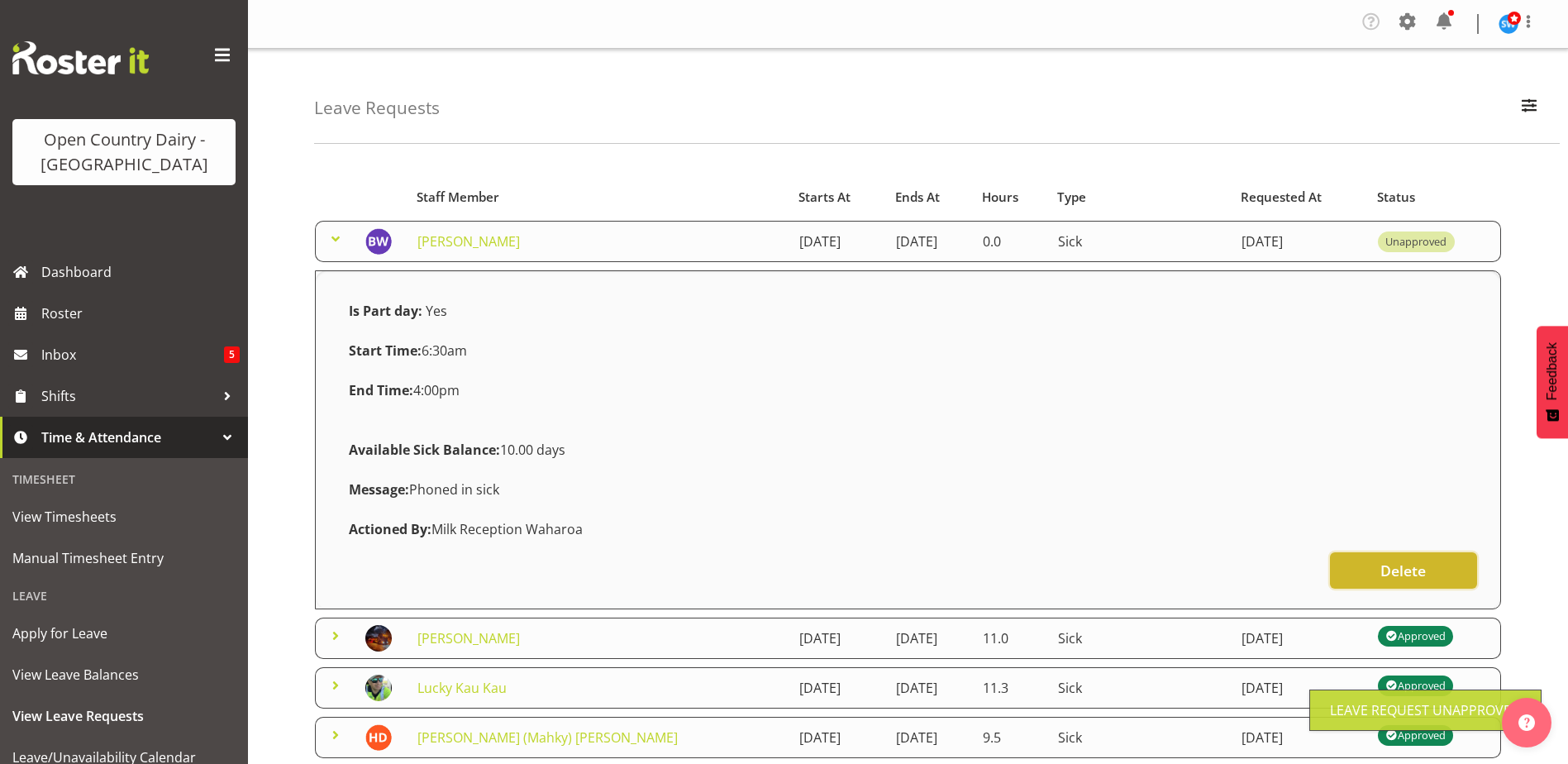
click at [1384, 559] on span "Delete" at bounding box center [1403, 570] width 46 height 22
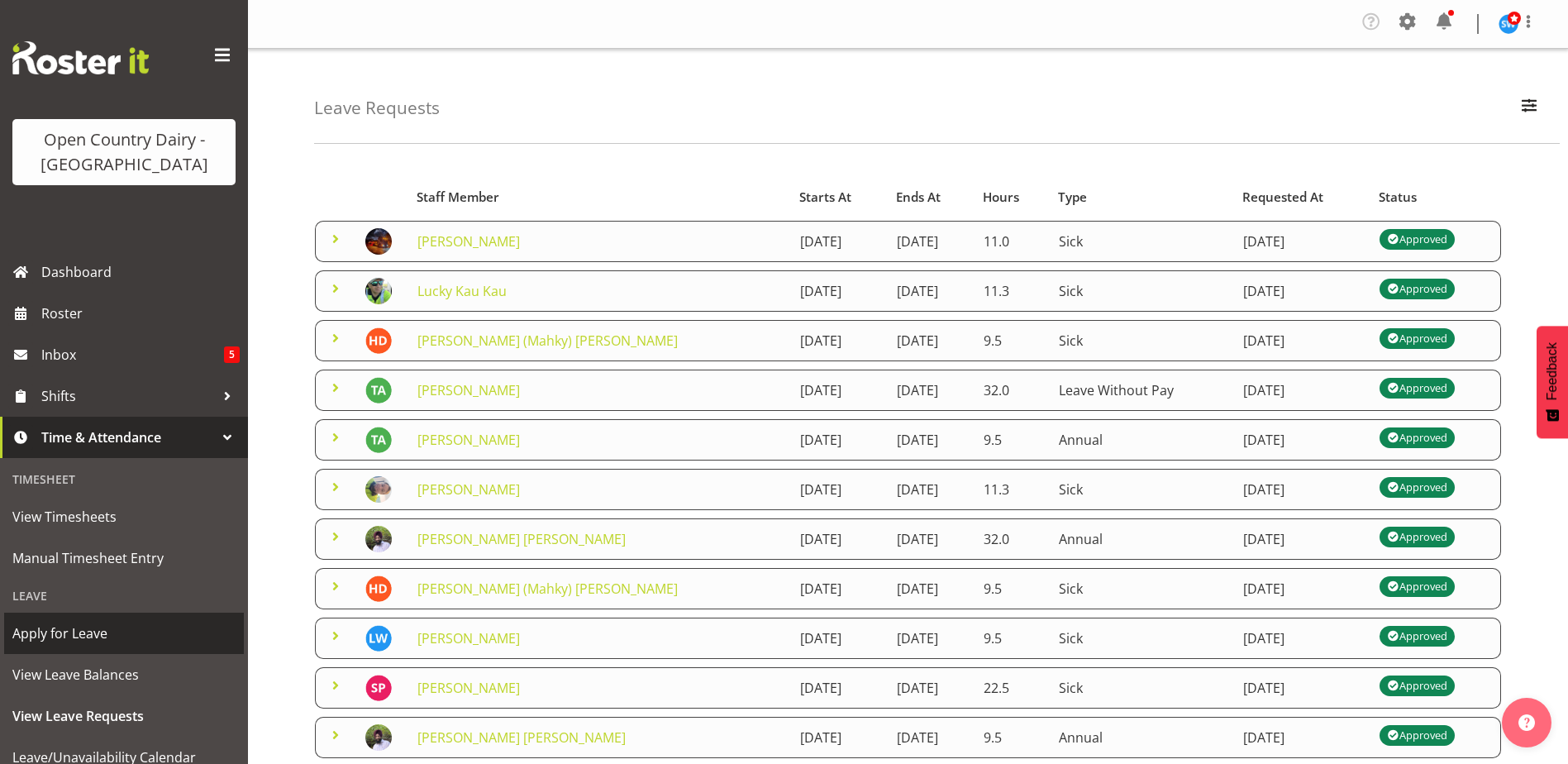
click at [76, 630] on span "Apply for Leave" at bounding box center [124, 633] width 223 height 25
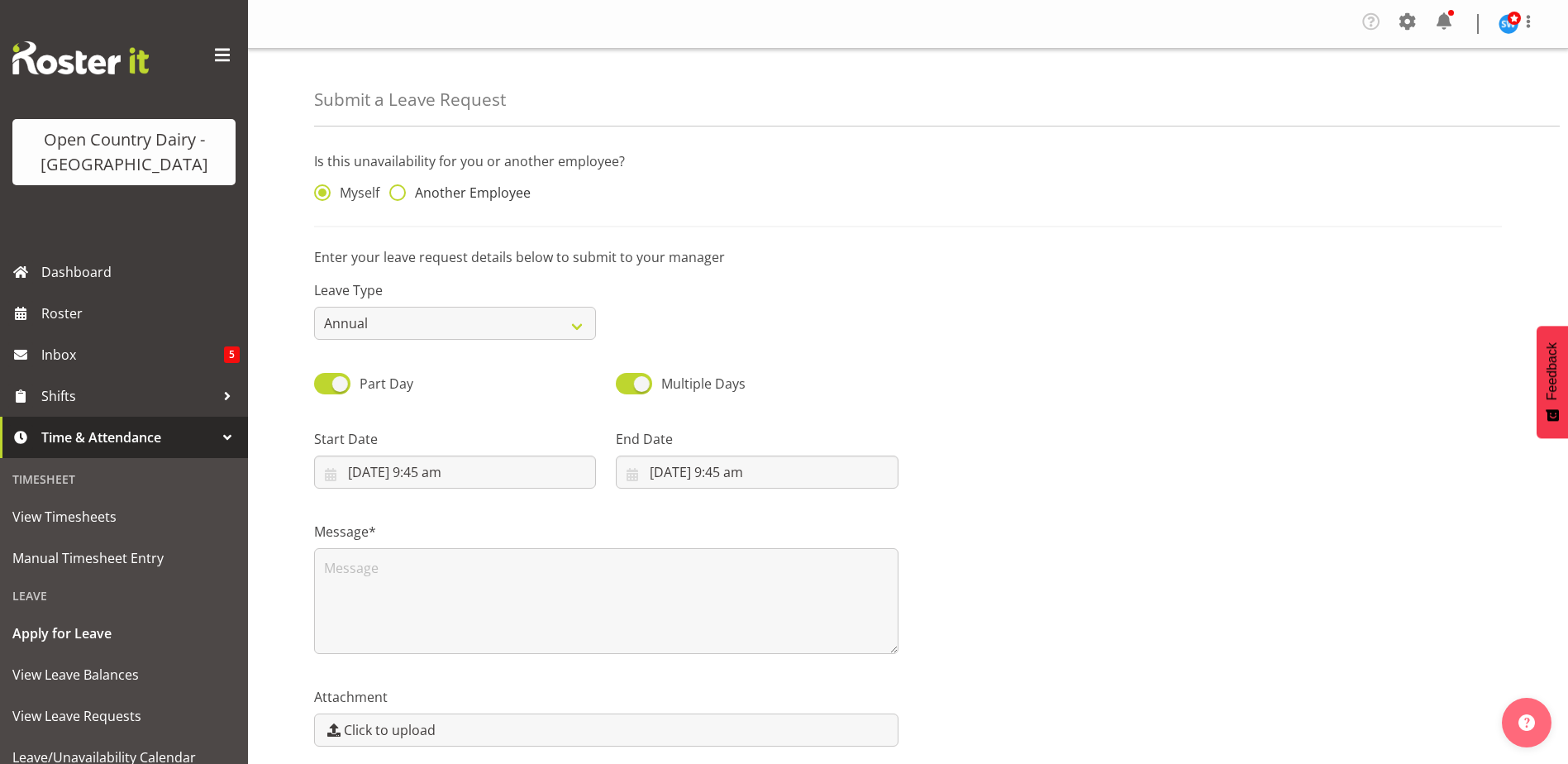
click at [393, 189] on span at bounding box center [397, 192] width 16 height 16
click at [393, 189] on input "Another Employee" at bounding box center [394, 193] width 10 height 10
radio input "true"
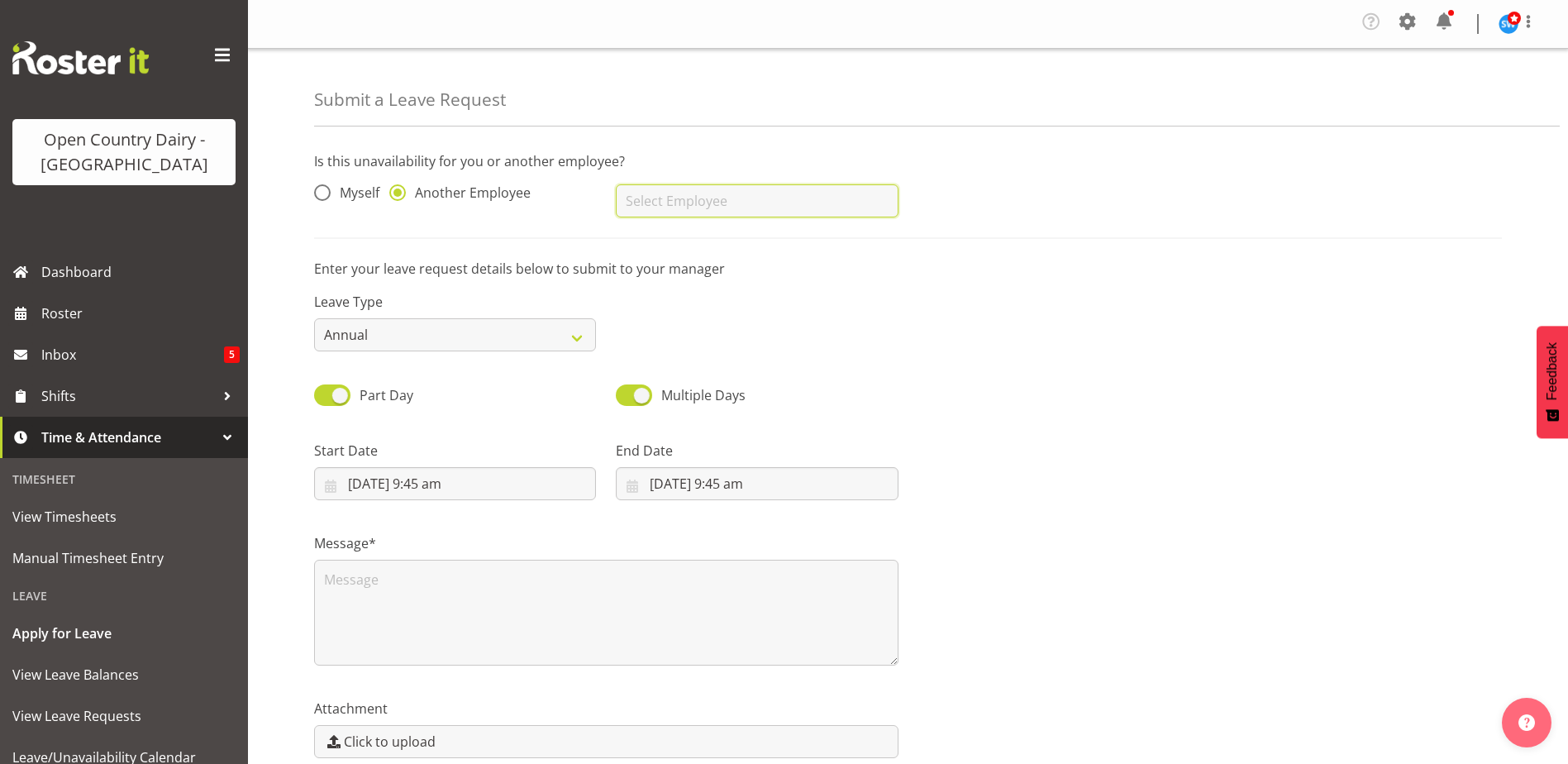
click at [652, 192] on input "text" at bounding box center [756, 201] width 282 height 33
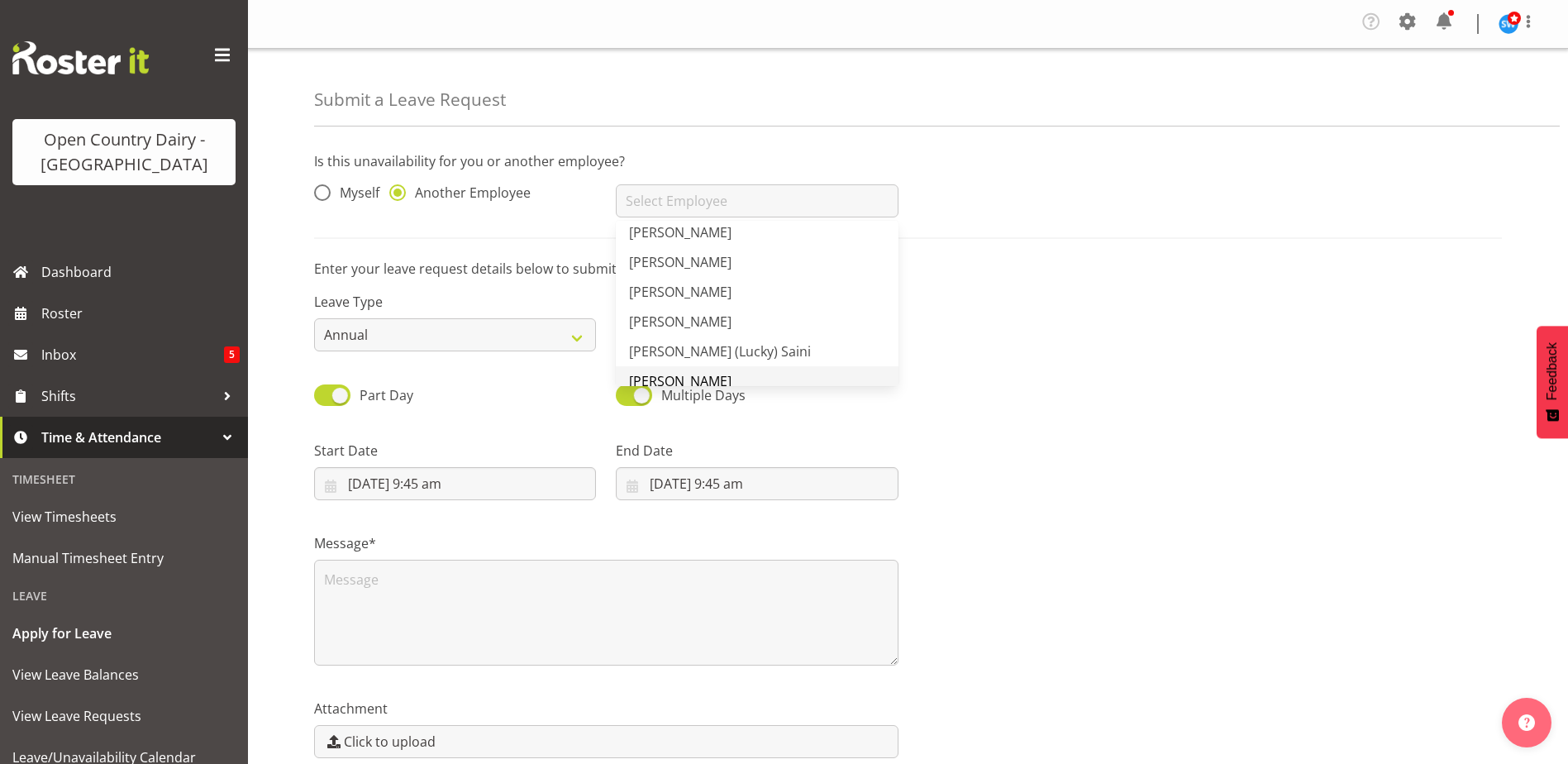
click at [683, 373] on span "[PERSON_NAME]" at bounding box center [680, 380] width 103 height 18
type input "[PERSON_NAME]"
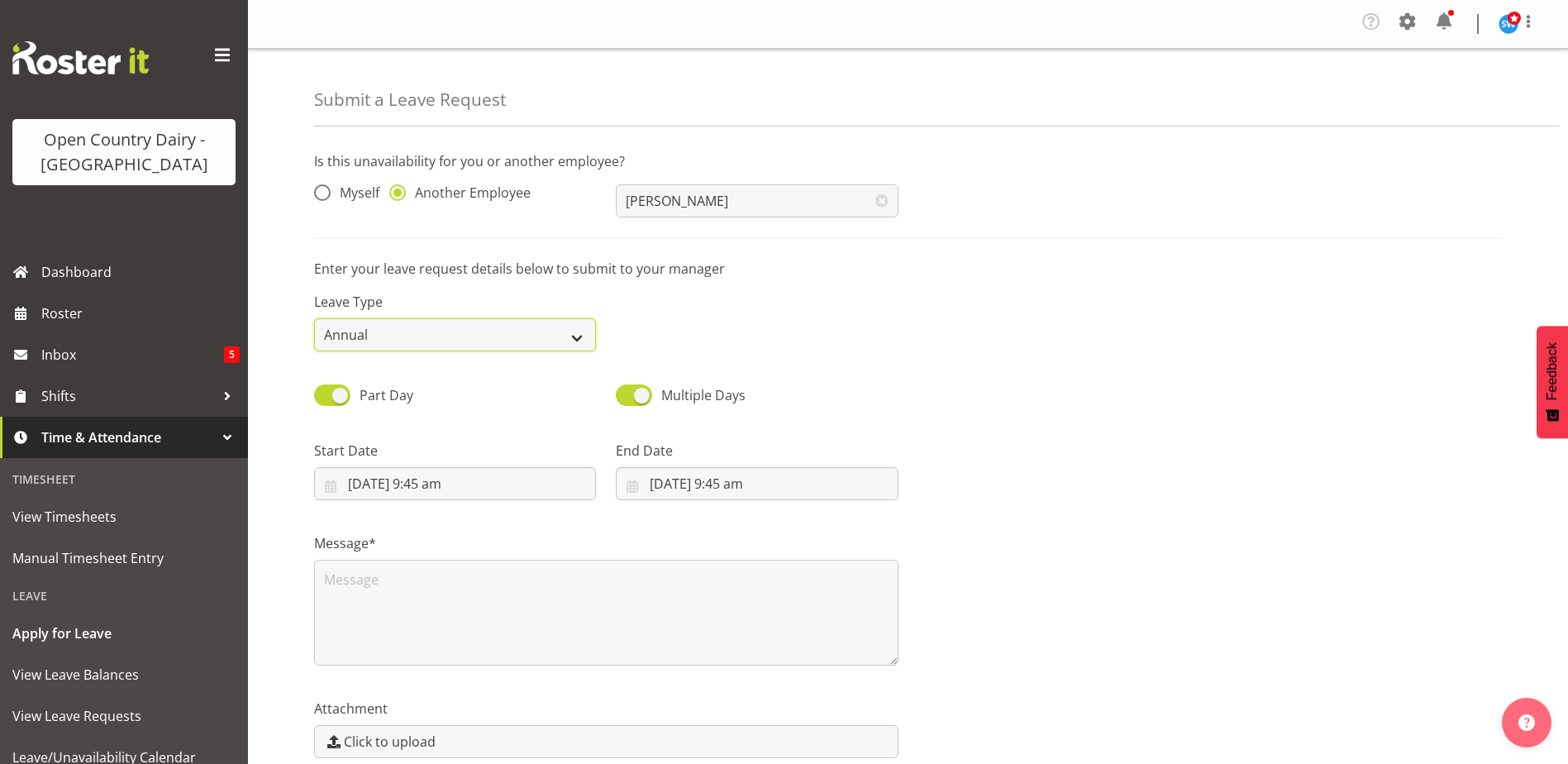
click at [571, 331] on select "Annual Sick Leave Without Pay Bereavement Domestic Violence Parental Jury Servi…" at bounding box center [455, 334] width 282 height 33
select select "Sick"
click at [314, 318] on select "Annual Sick Leave Without Pay Bereavement Domestic Violence Parental Jury Servi…" at bounding box center [455, 334] width 282 height 33
click at [407, 480] on input "8/09/2025, 9:45 am" at bounding box center [455, 483] width 282 height 33
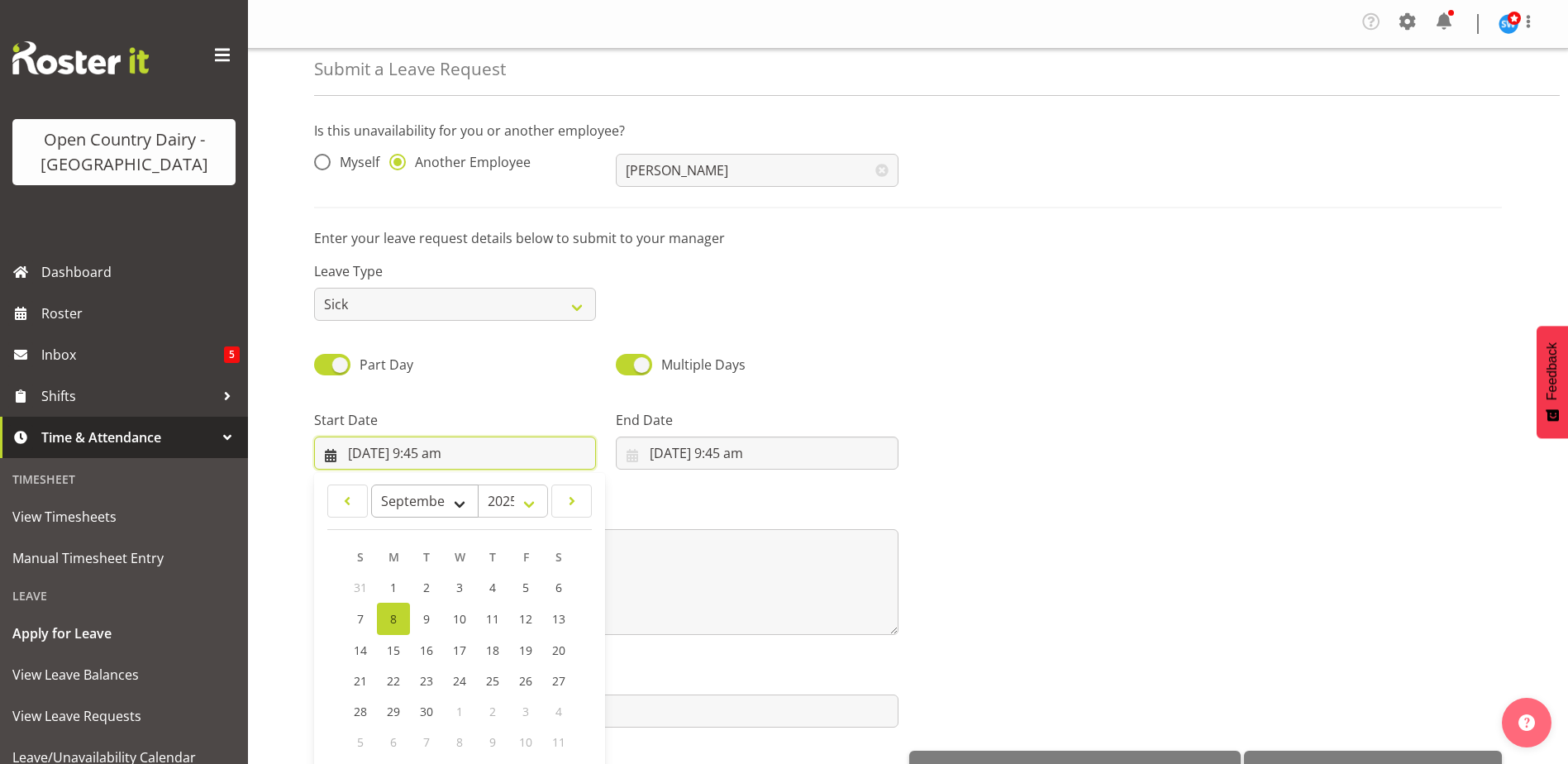
scroll to position [48, 0]
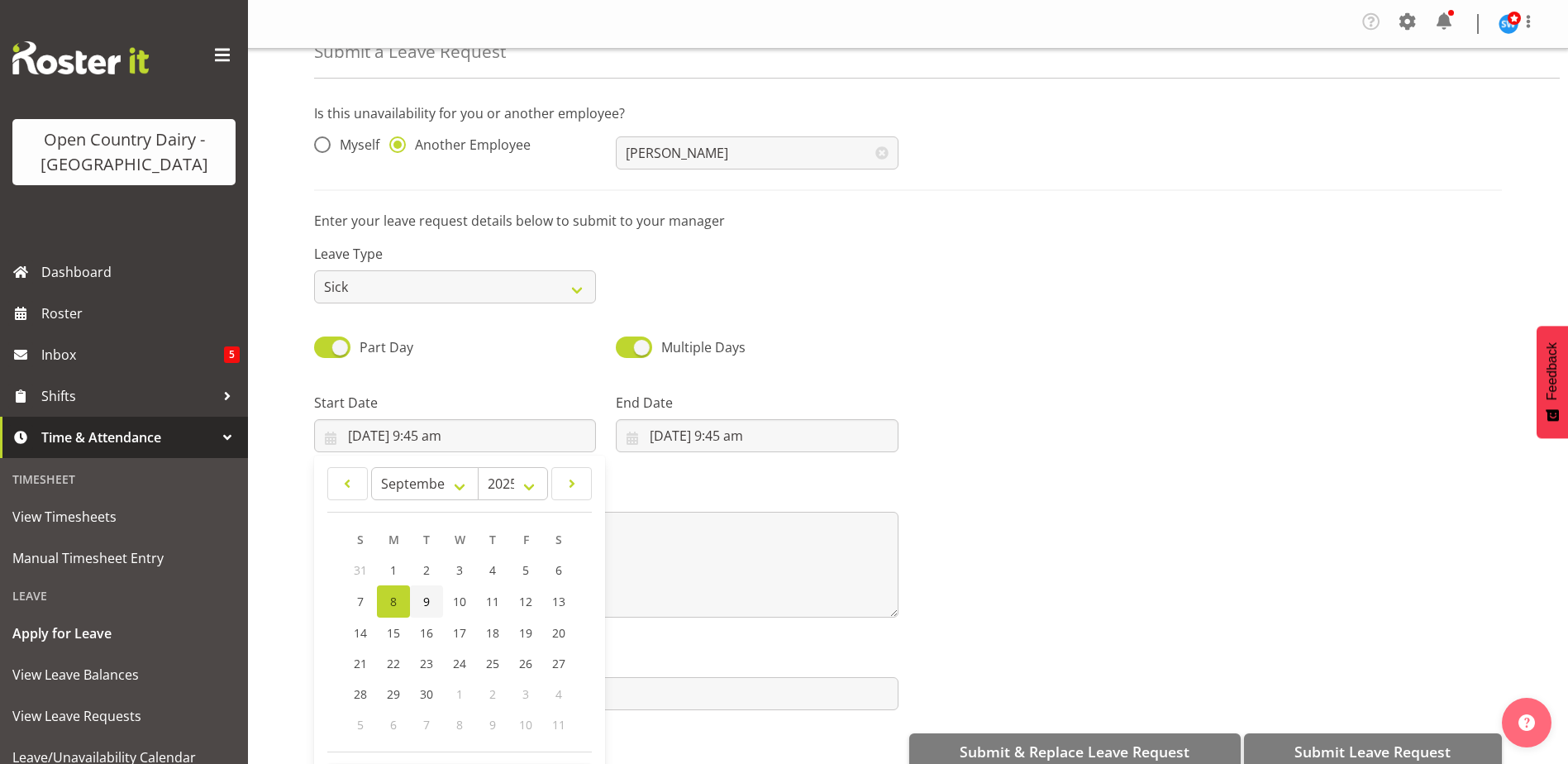
click at [427, 602] on span "9" at bounding box center [427, 602] width 7 height 16
type input "9/09/2025, 9:45 am"
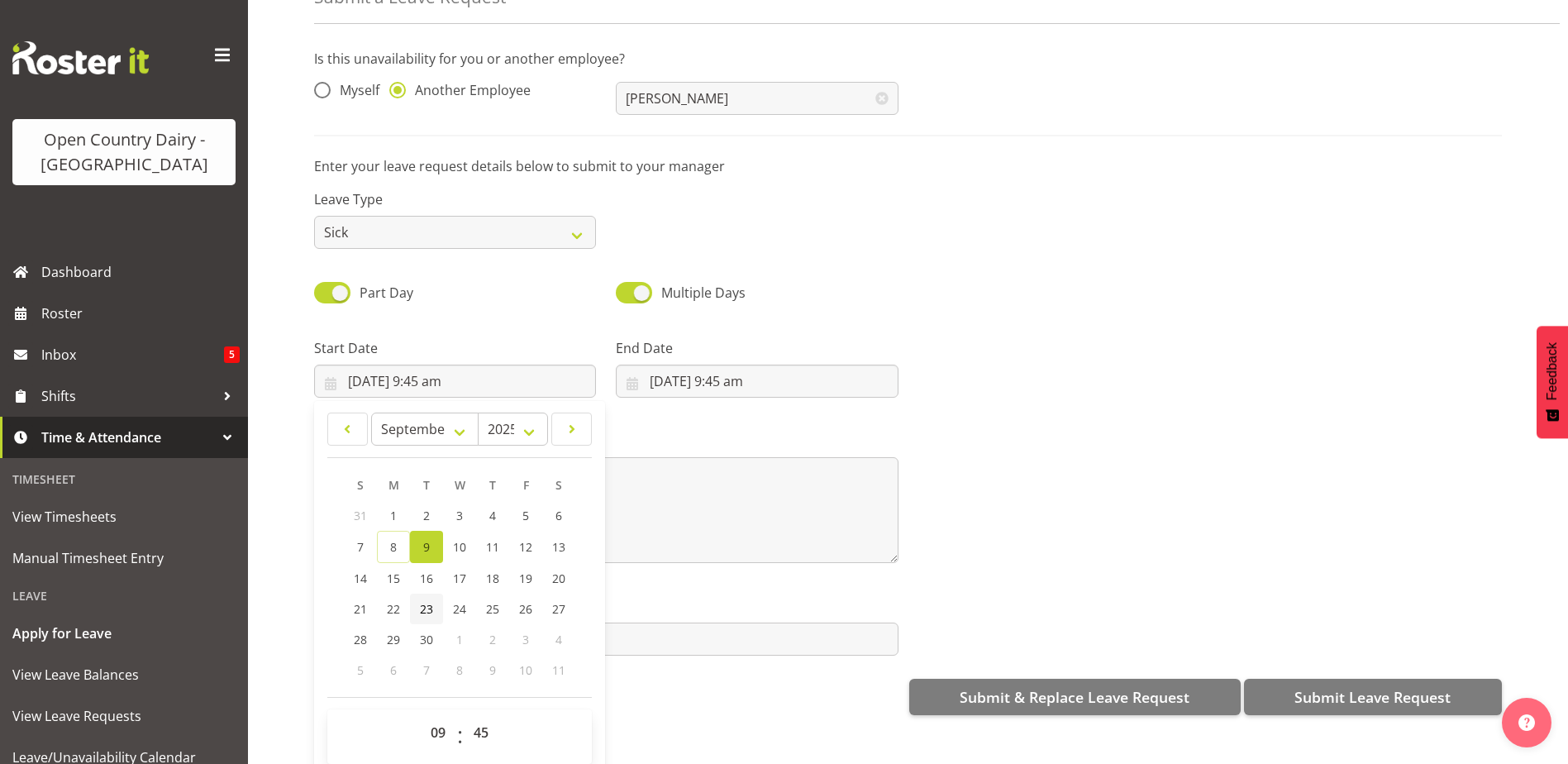
scroll to position [79, 0]
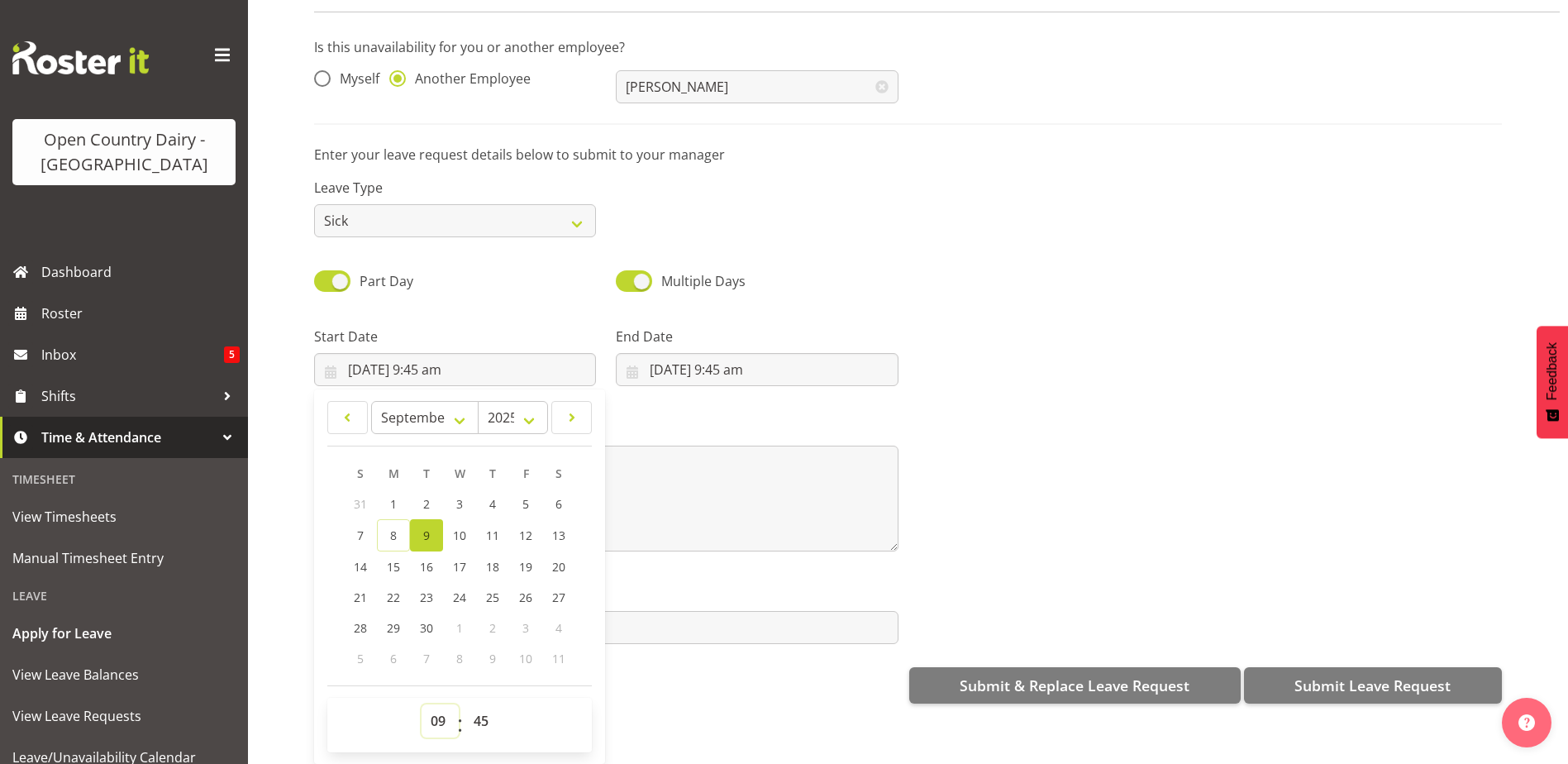
click at [438, 704] on select "00 01 02 03 04 05 06 07 08 09 10 11 12 13 14 15 16 17 18 19 20 21 22 23" at bounding box center [440, 721] width 37 height 33
select select "6"
click at [422, 704] on select "00 01 02 03 04 05 06 07 08 09 10 11 12 13 14 15 16 17 18 19 20 21 22 23" at bounding box center [440, 721] width 37 height 33
type input "9/09/2025, 6:45 am"
click at [488, 704] on select "00 01 02 03 04 05 06 07 08 09 10 11 12 13 14 15 16 17 18 19 20 21 22 23 24 25 2…" at bounding box center [482, 721] width 37 height 33
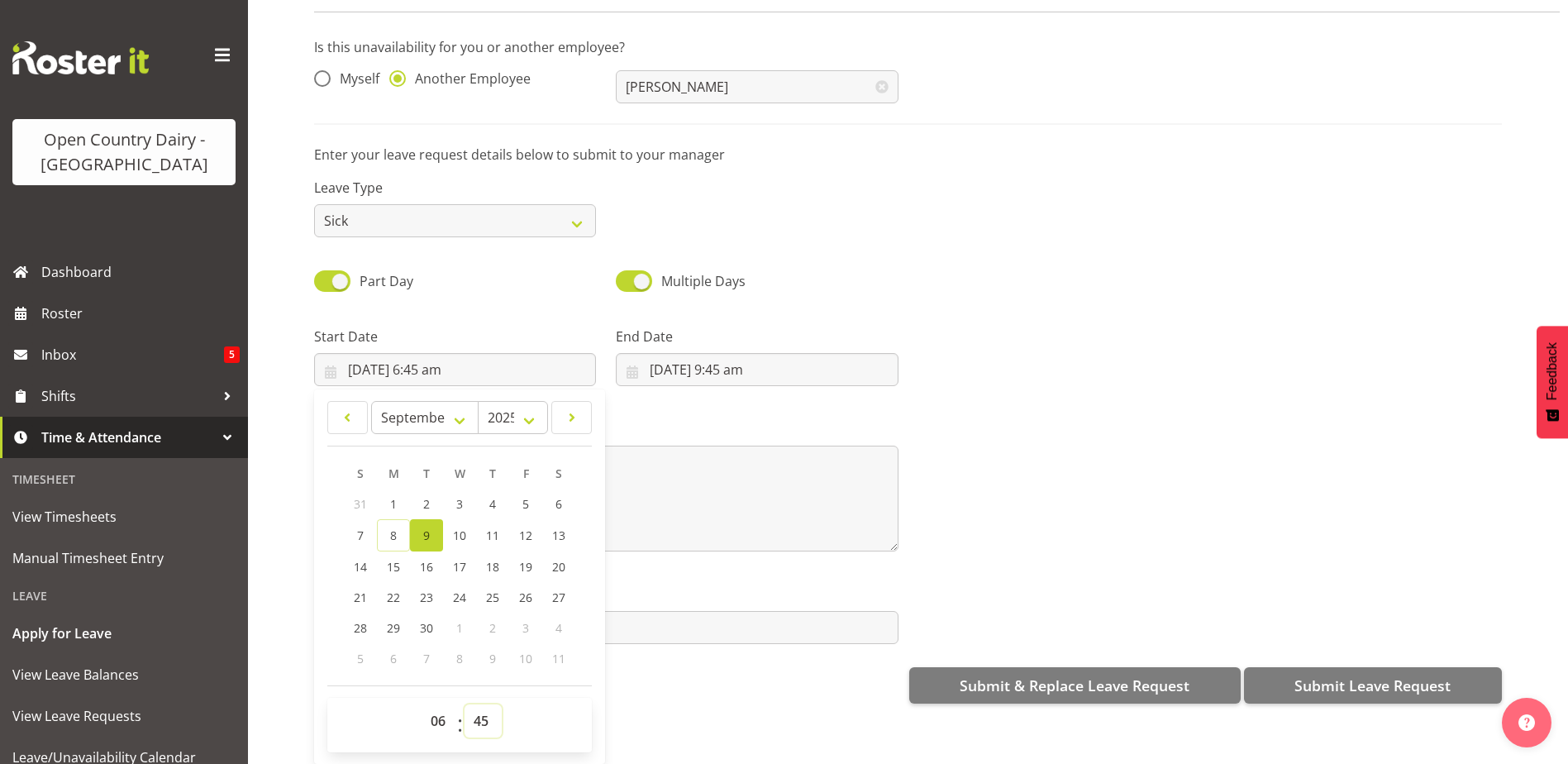
select select "30"
click at [464, 704] on select "00 01 02 03 04 05 06 07 08 09 10 11 12 13 14 15 16 17 18 19 20 21 22 23 24 25 2…" at bounding box center [482, 721] width 37 height 33
type input "[DATE] 6:30 am"
click at [700, 353] on input "8/09/2025, 9:45 am" at bounding box center [756, 369] width 282 height 33
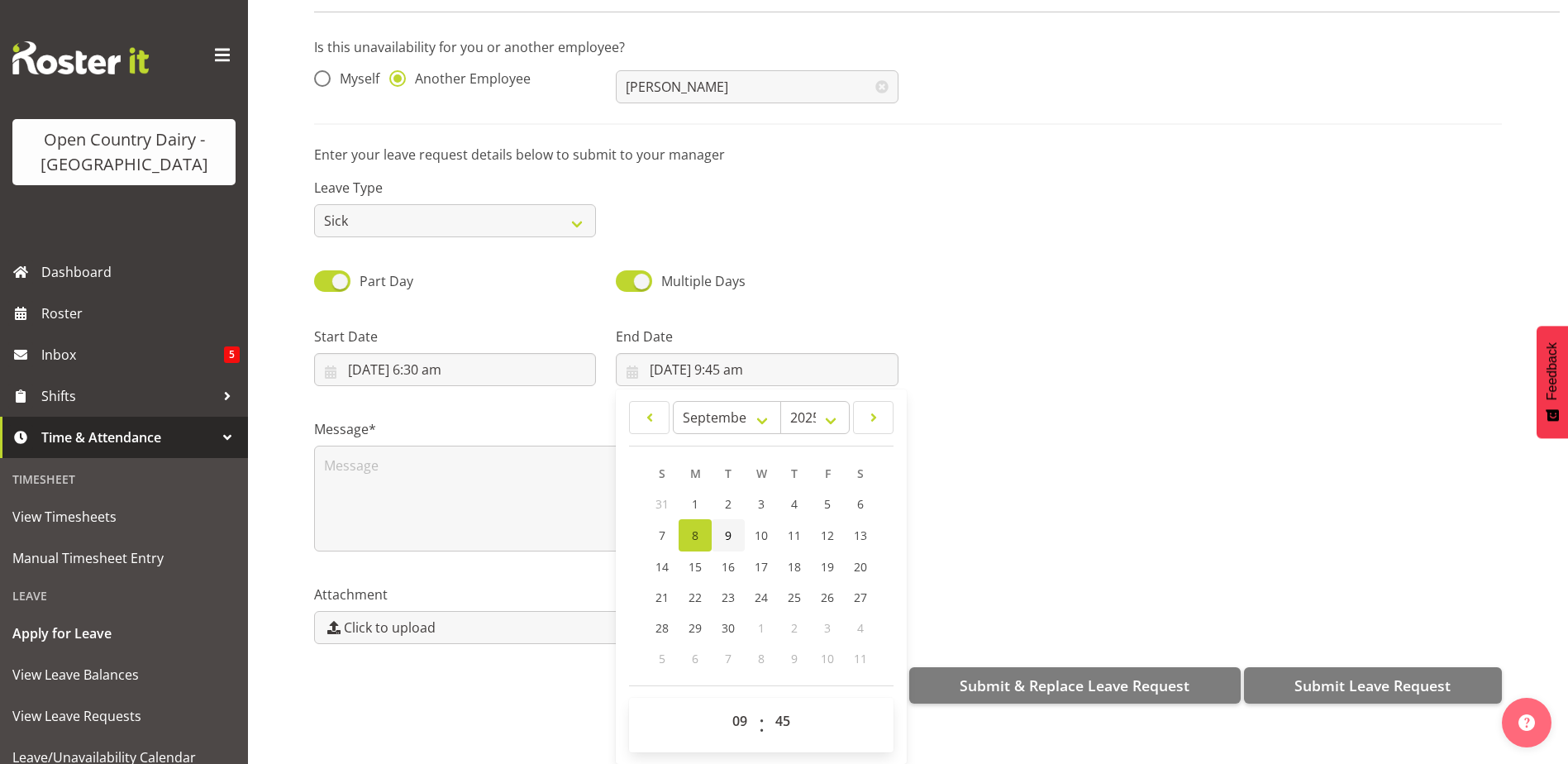
click at [726, 519] on link "9" at bounding box center [728, 535] width 33 height 32
type input "9/09/2025, 9:45 am"
click at [741, 710] on select "00 01 02 03 04 05 06 07 08 09 10 11 12 13 14 15 16 17 18 19 20 21 22 23" at bounding box center [742, 721] width 37 height 33
select select "16"
click at [723, 704] on select "00 01 02 03 04 05 06 07 08 09 10 11 12 13 14 15 16 17 18 19 20 21 22 23" at bounding box center [742, 721] width 37 height 33
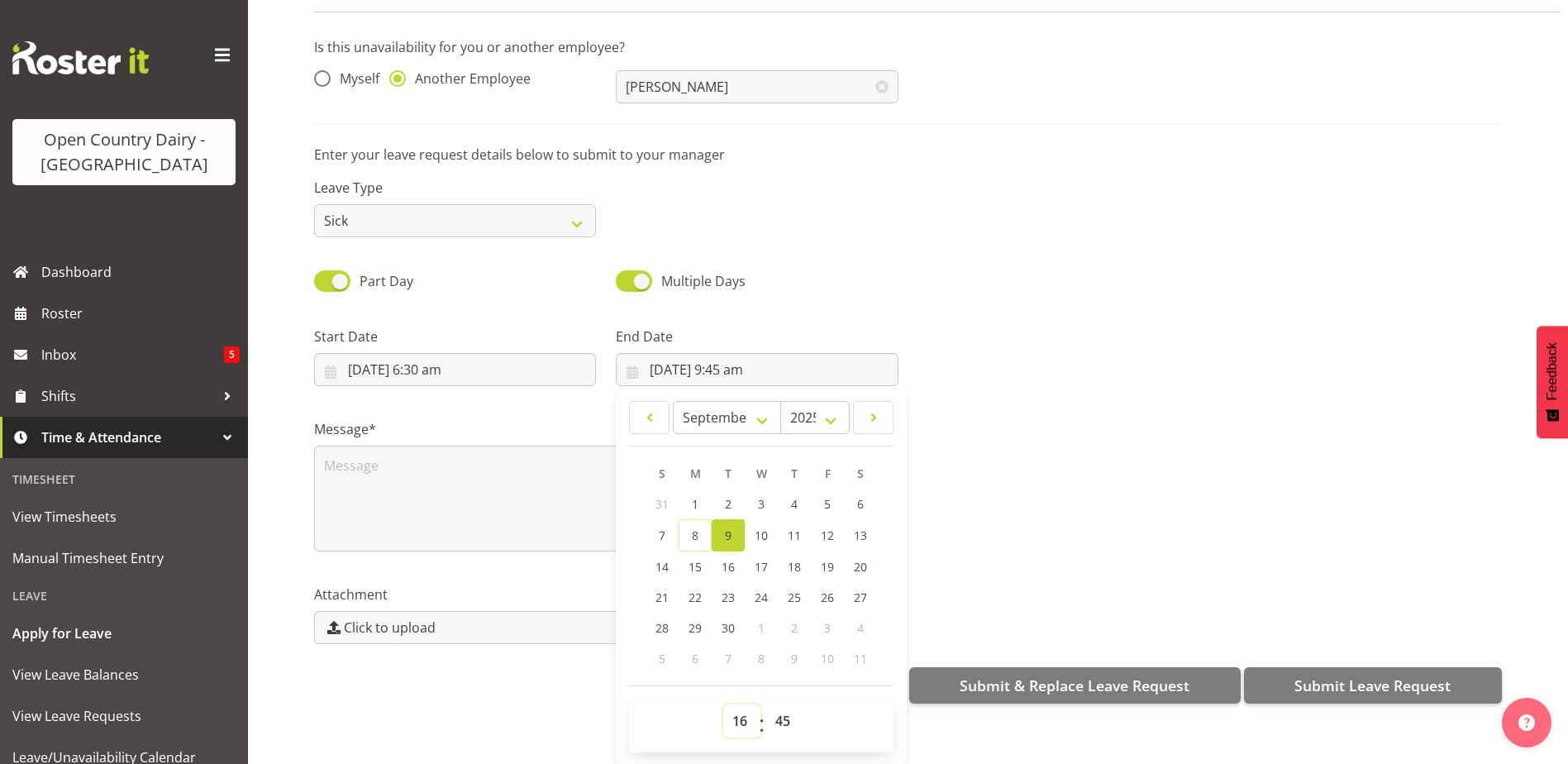
type input "9/09/2025, 4:45 pm"
click at [778, 710] on select "00 01 02 03 04 05 06 07 08 09 10 11 12 13 14 15 16 17 18 19 20 21 22 23 24 25 2…" at bounding box center [784, 721] width 37 height 33
select select "0"
click at [766, 704] on select "00 01 02 03 04 05 06 07 08 09 10 11 12 13 14 15 16 17 18 19 20 21 22 23 24 25 2…" at bounding box center [784, 721] width 37 height 33
type input "[DATE] 4:00 pm"
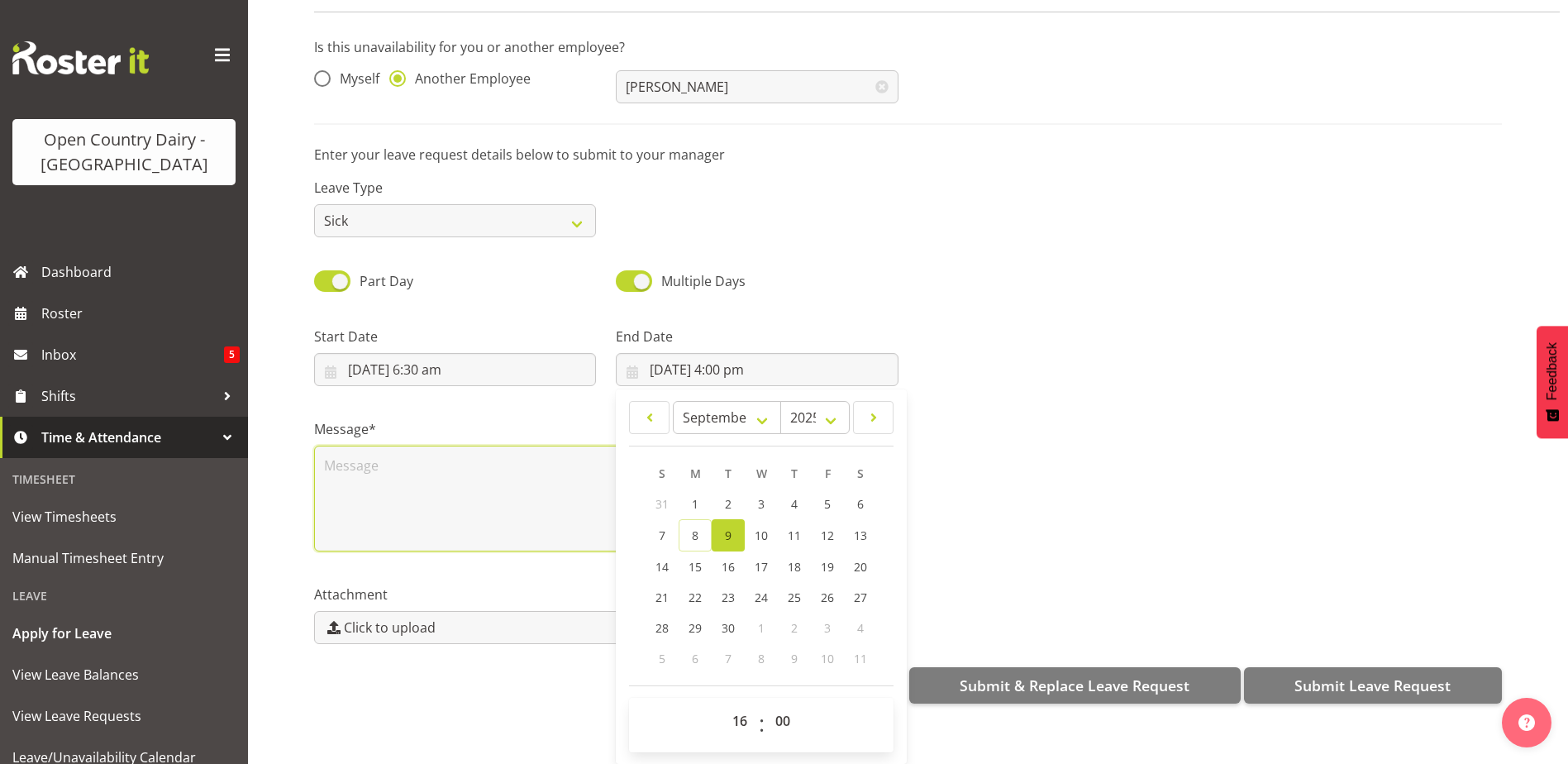
click at [437, 452] on textarea at bounding box center [606, 498] width 584 height 105
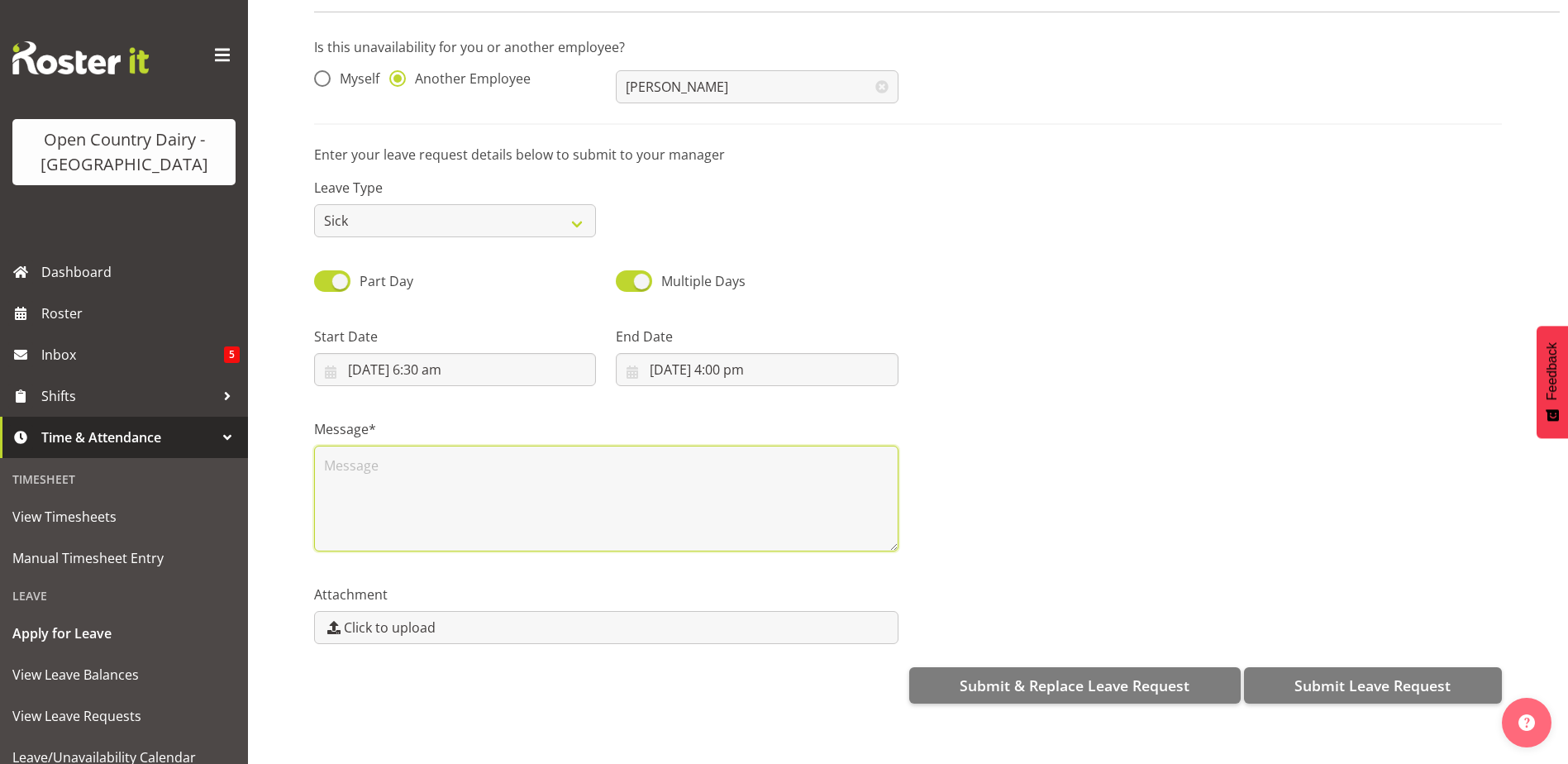
scroll to position [0, 0]
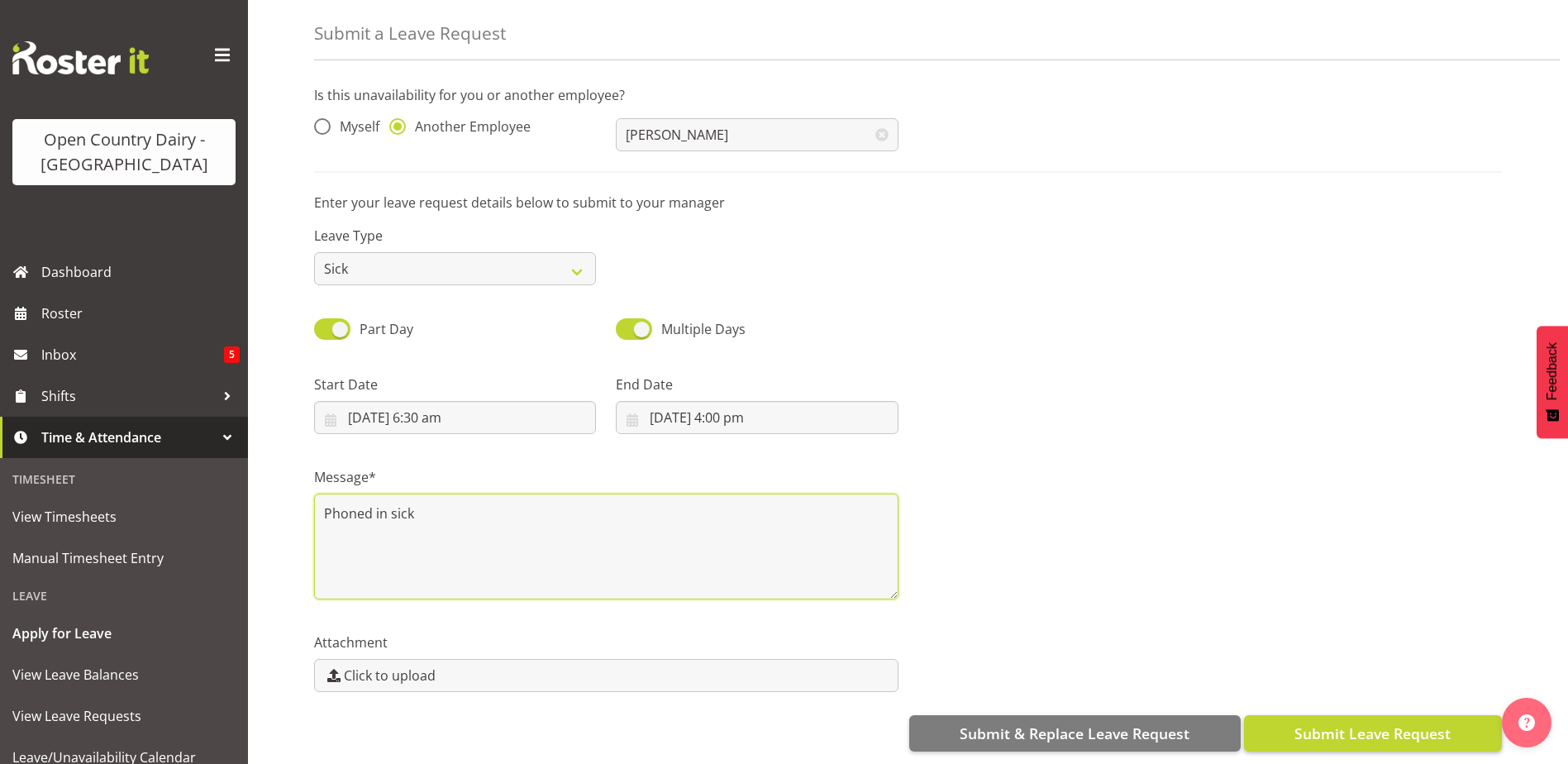
type textarea "Phoned in sick"
click at [1390, 715] on button "Submit Leave Request" at bounding box center [1373, 733] width 258 height 36
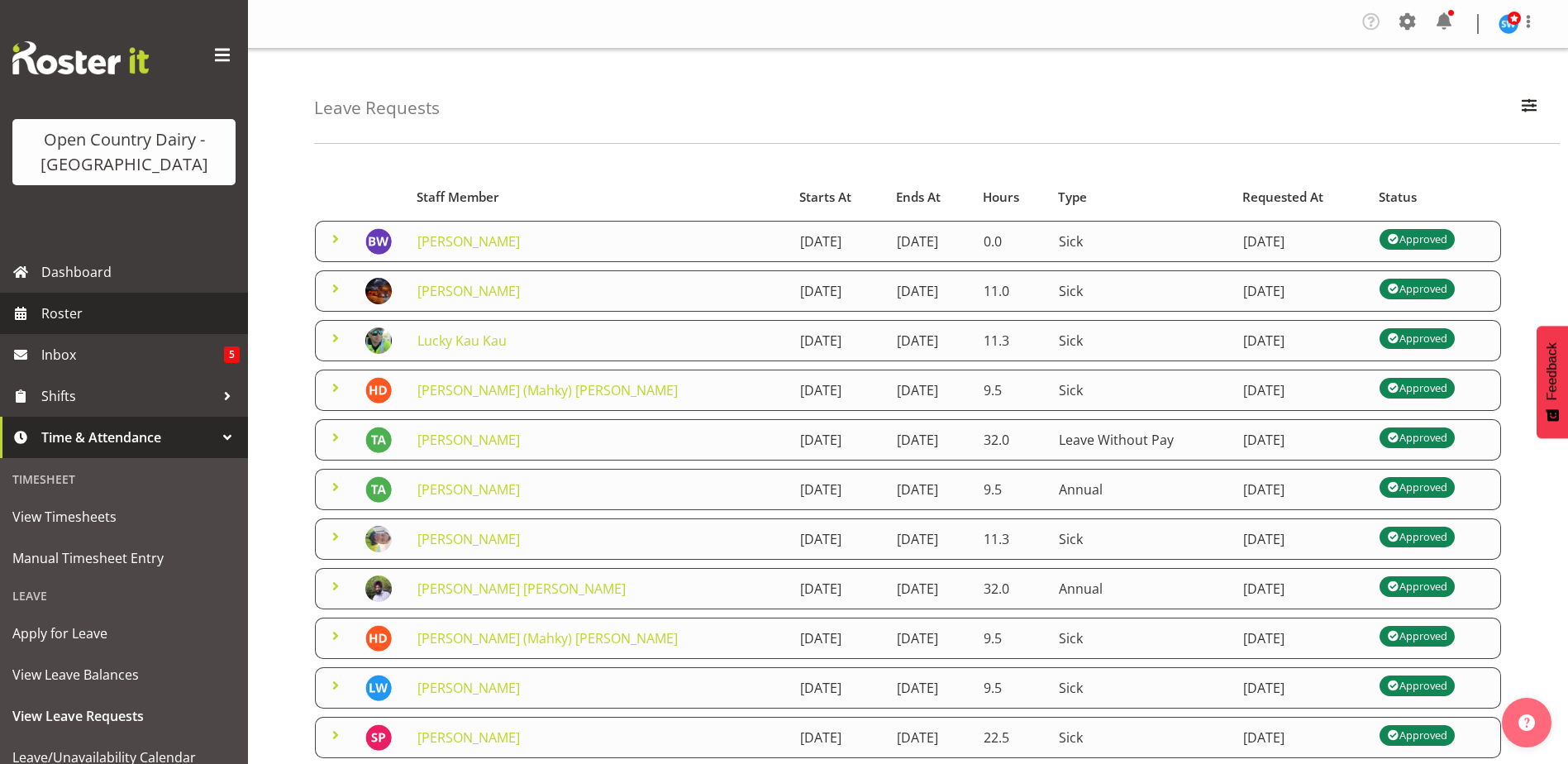
click at [52, 302] on span "Roster" at bounding box center [141, 313] width 199 height 25
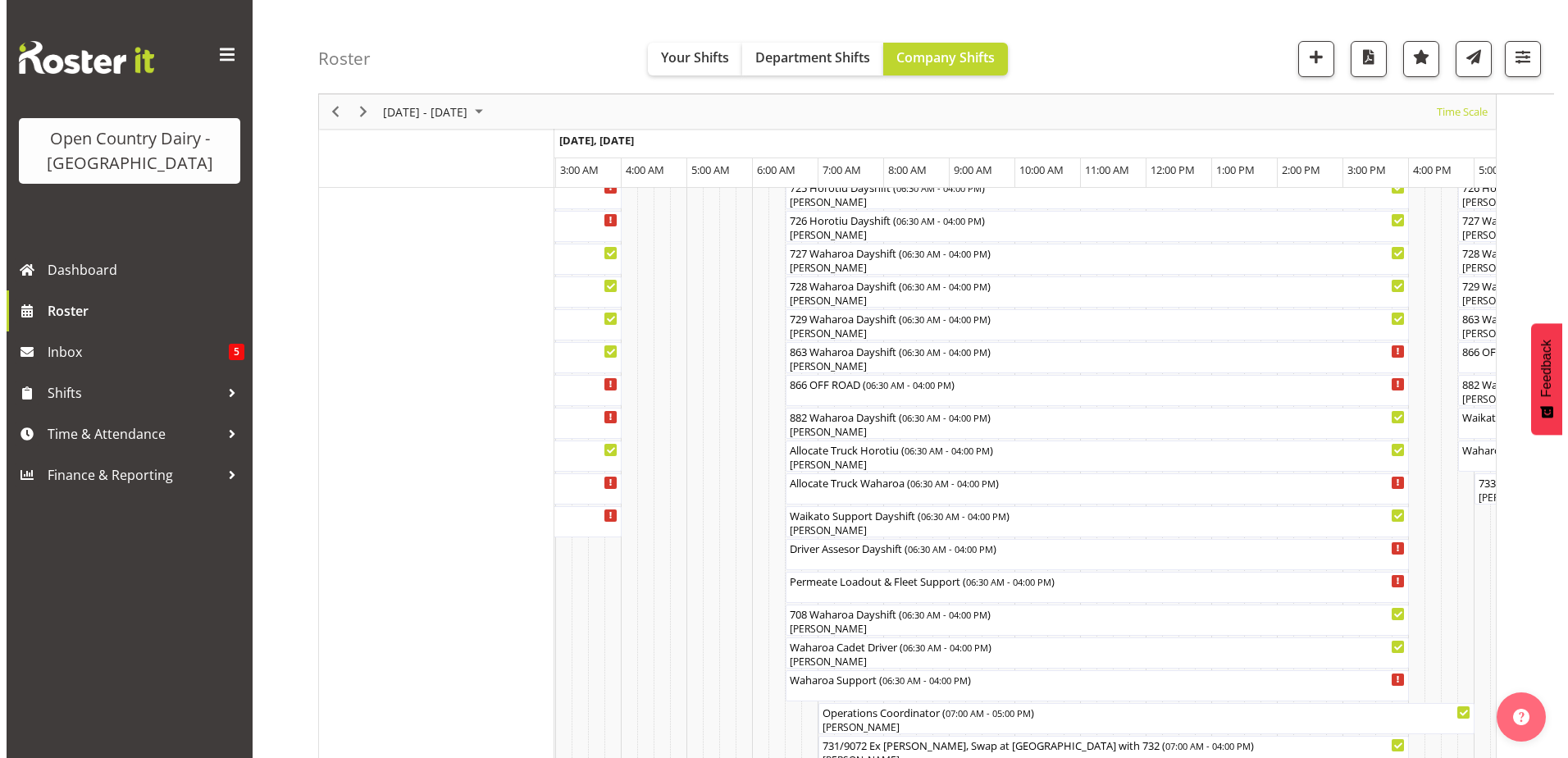
scroll to position [1137, 0]
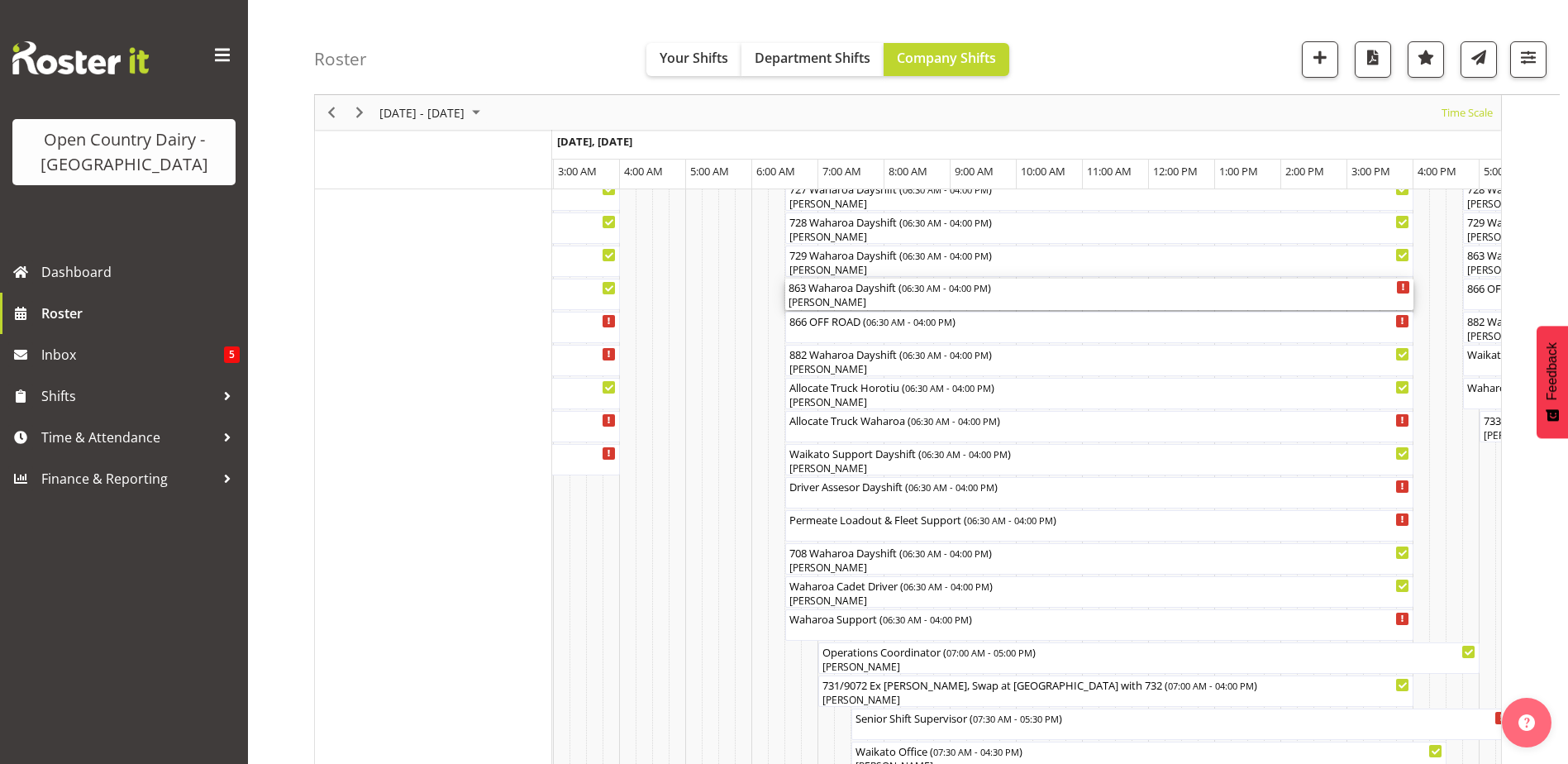
click at [839, 301] on div "[PERSON_NAME]" at bounding box center [1099, 302] width 621 height 15
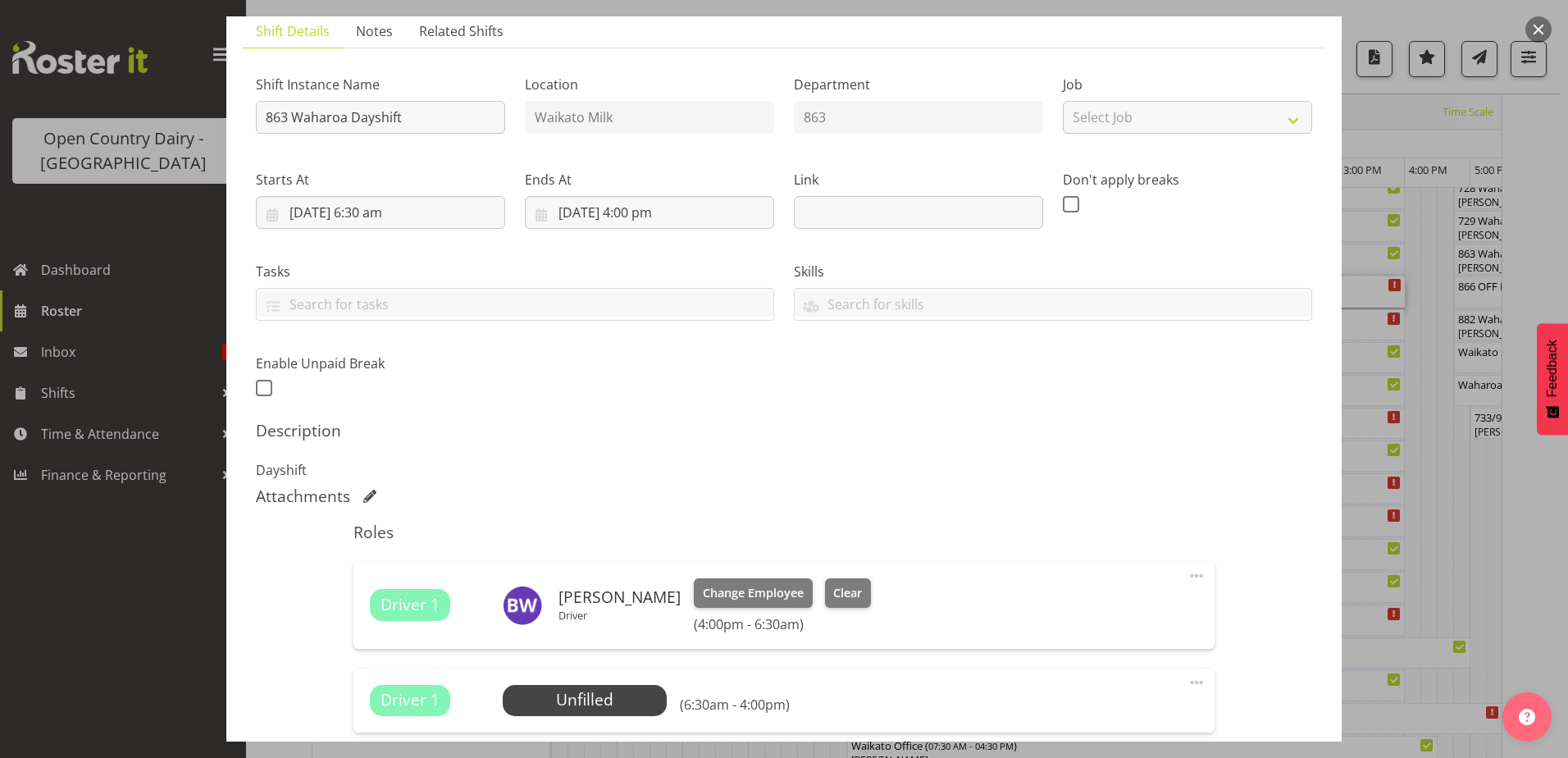
scroll to position [328, 0]
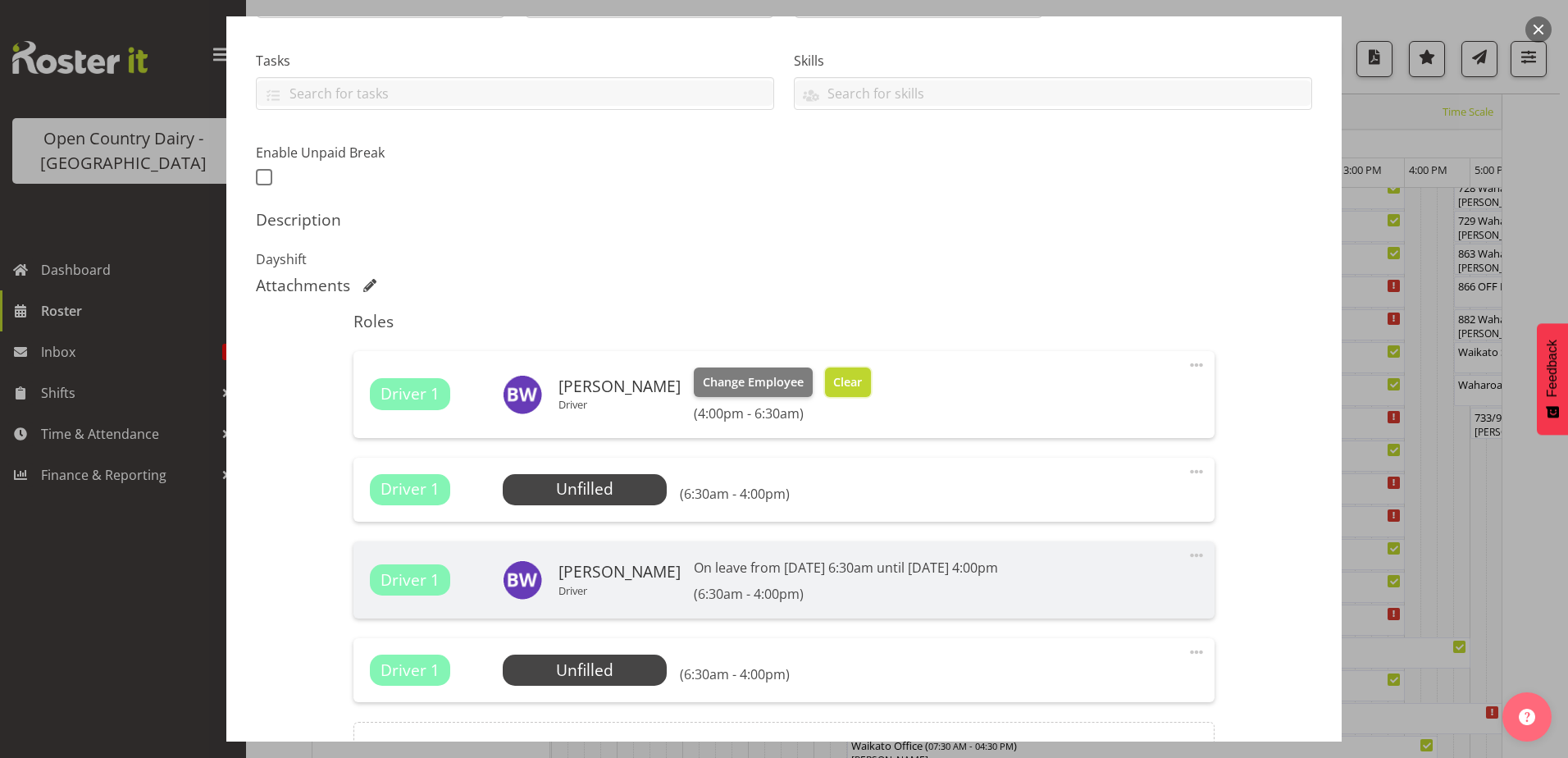
click at [842, 378] on span "Clear" at bounding box center [847, 382] width 28 height 18
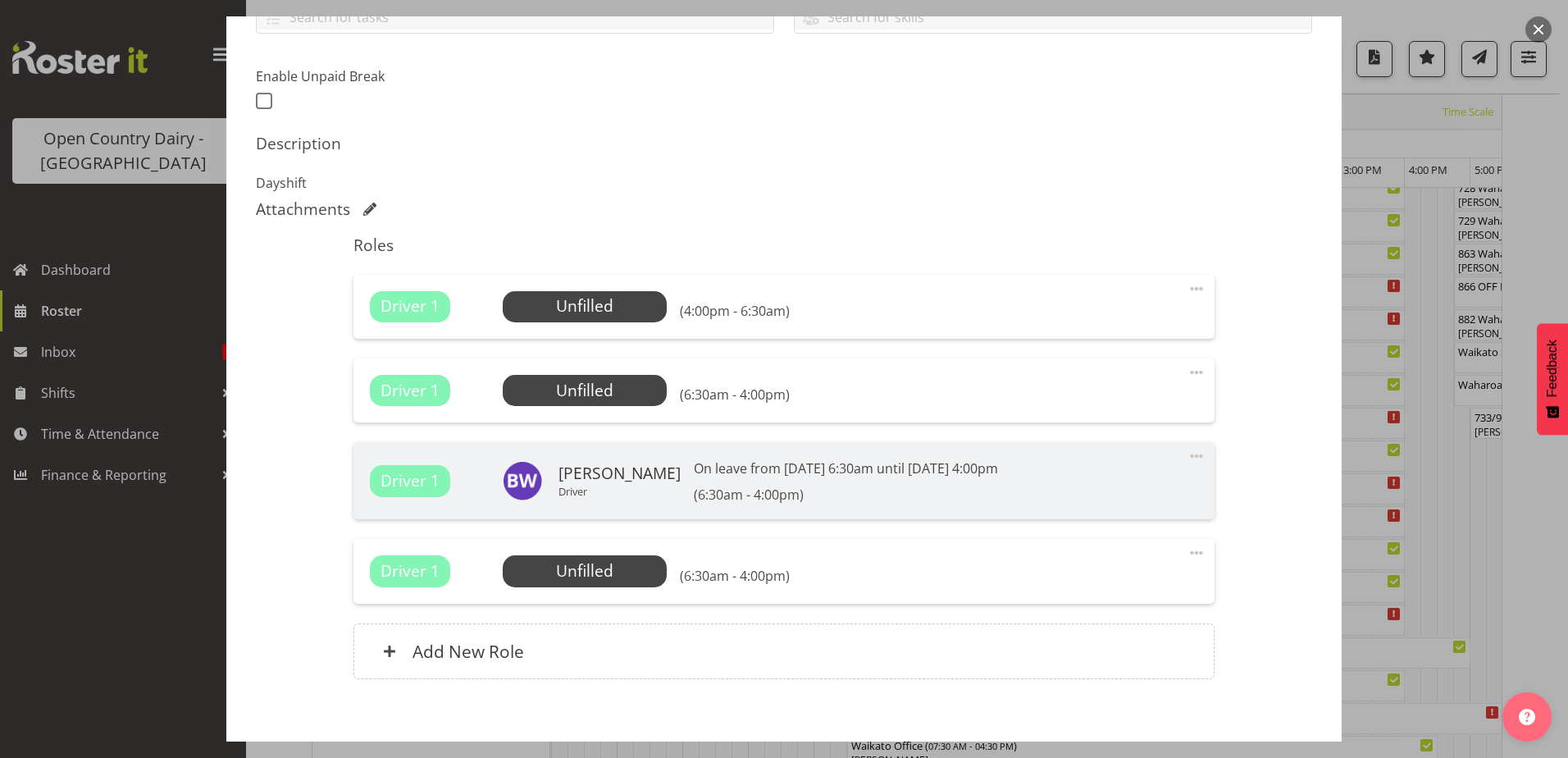
scroll to position [488, 0]
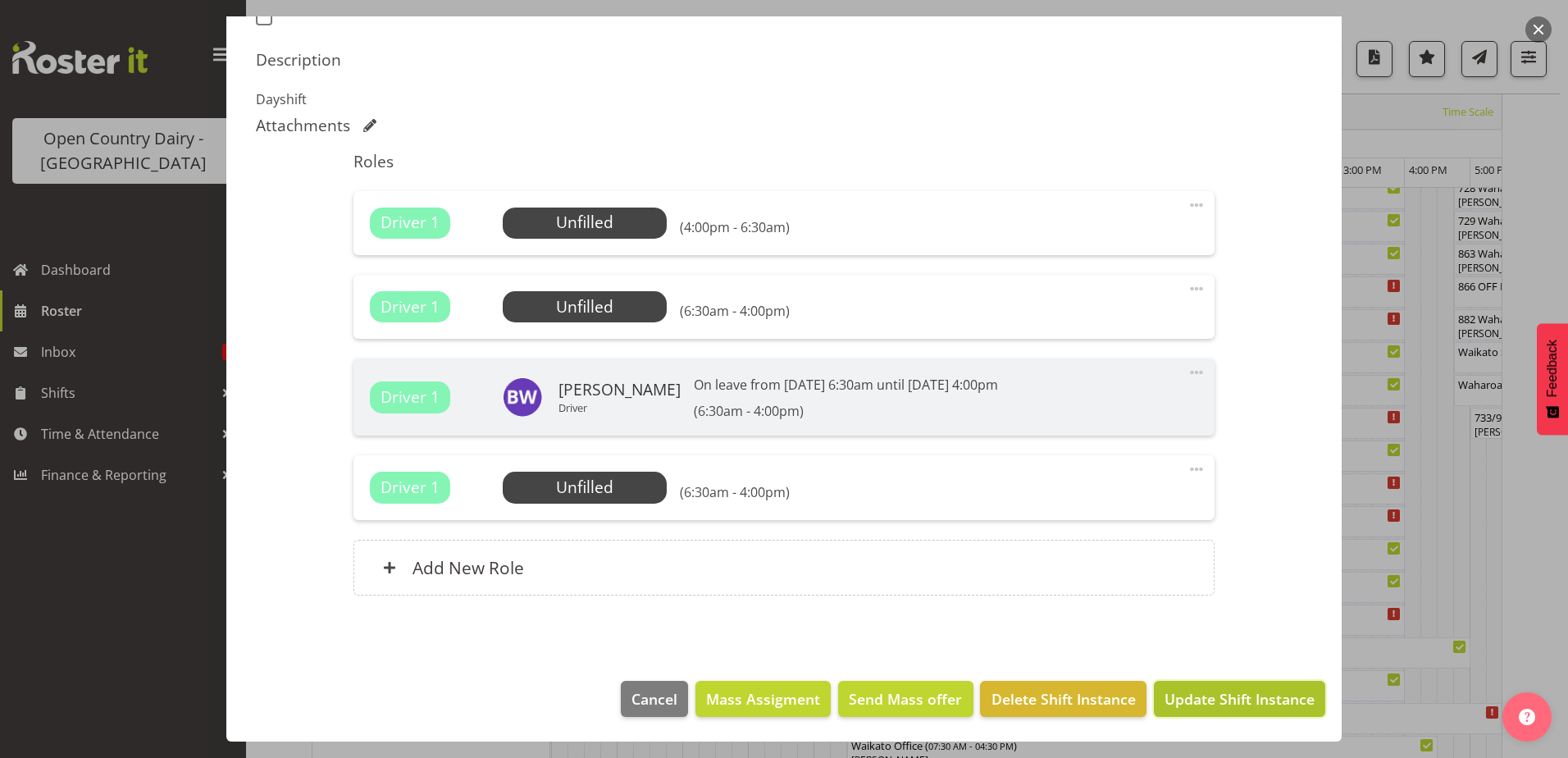
click at [1217, 701] on span "Update Shift Instance" at bounding box center [1239, 698] width 150 height 21
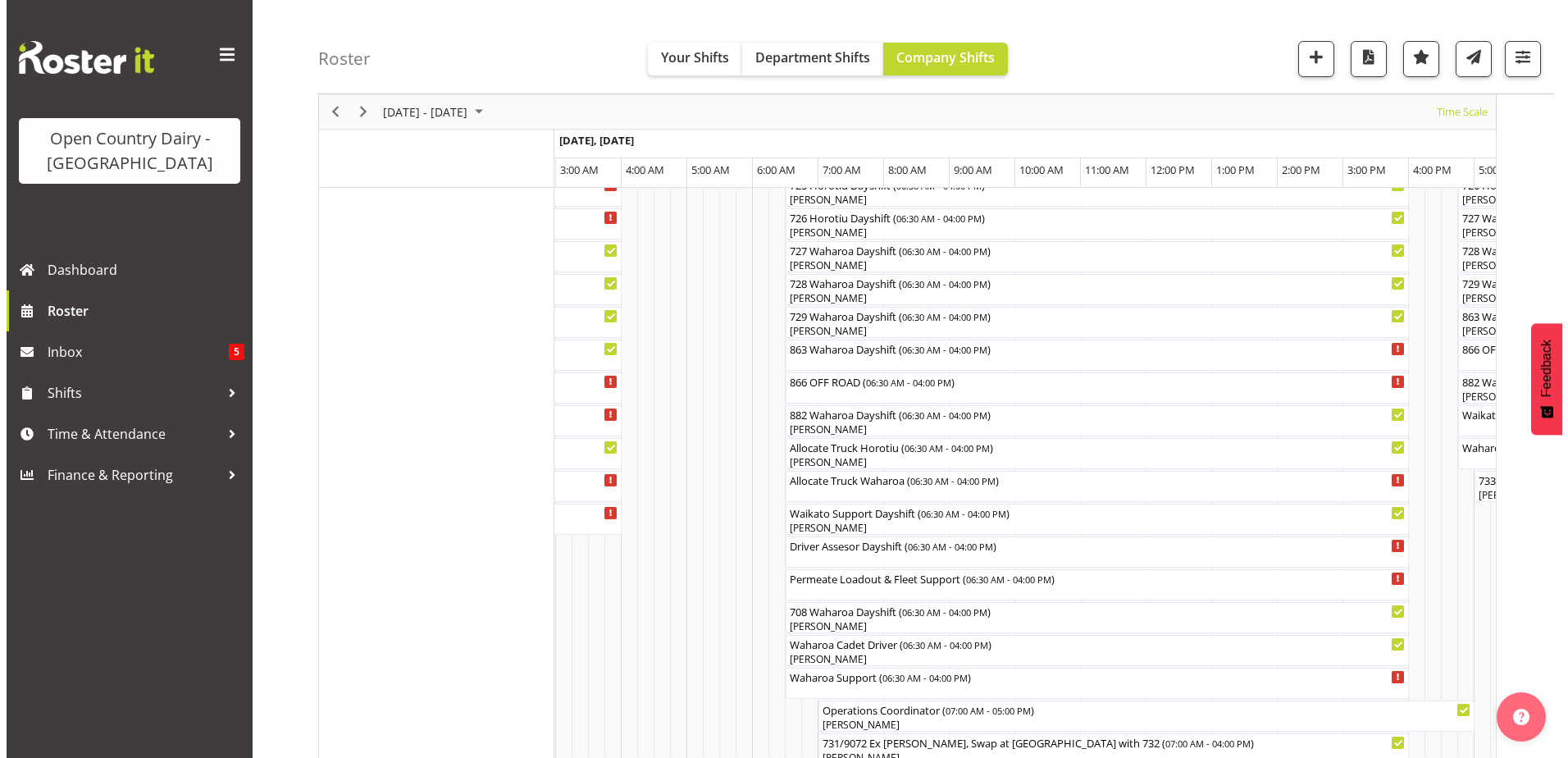
scroll to position [1119, 0]
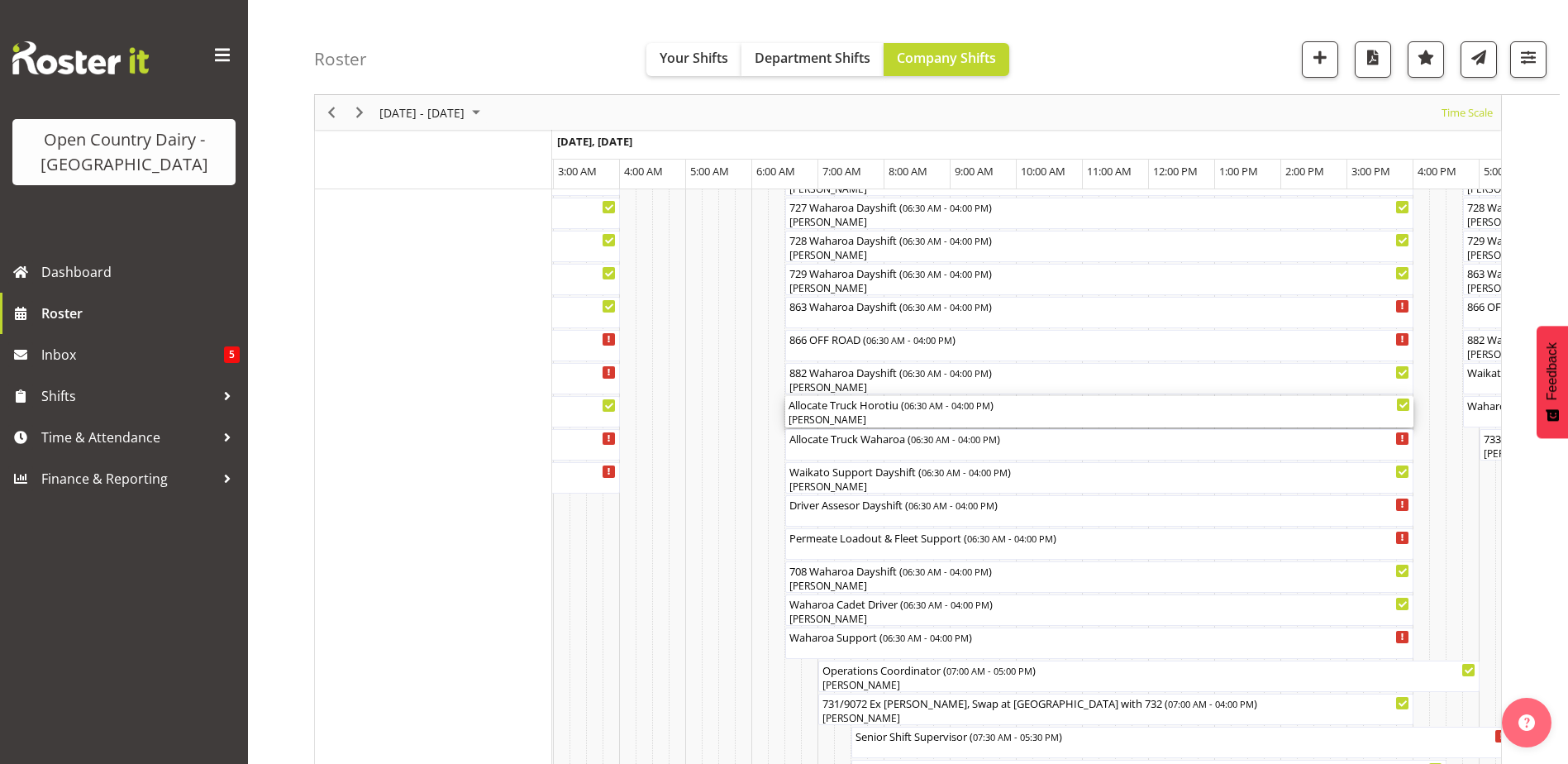
click at [874, 413] on div "[PERSON_NAME]" at bounding box center [1099, 419] width 621 height 15
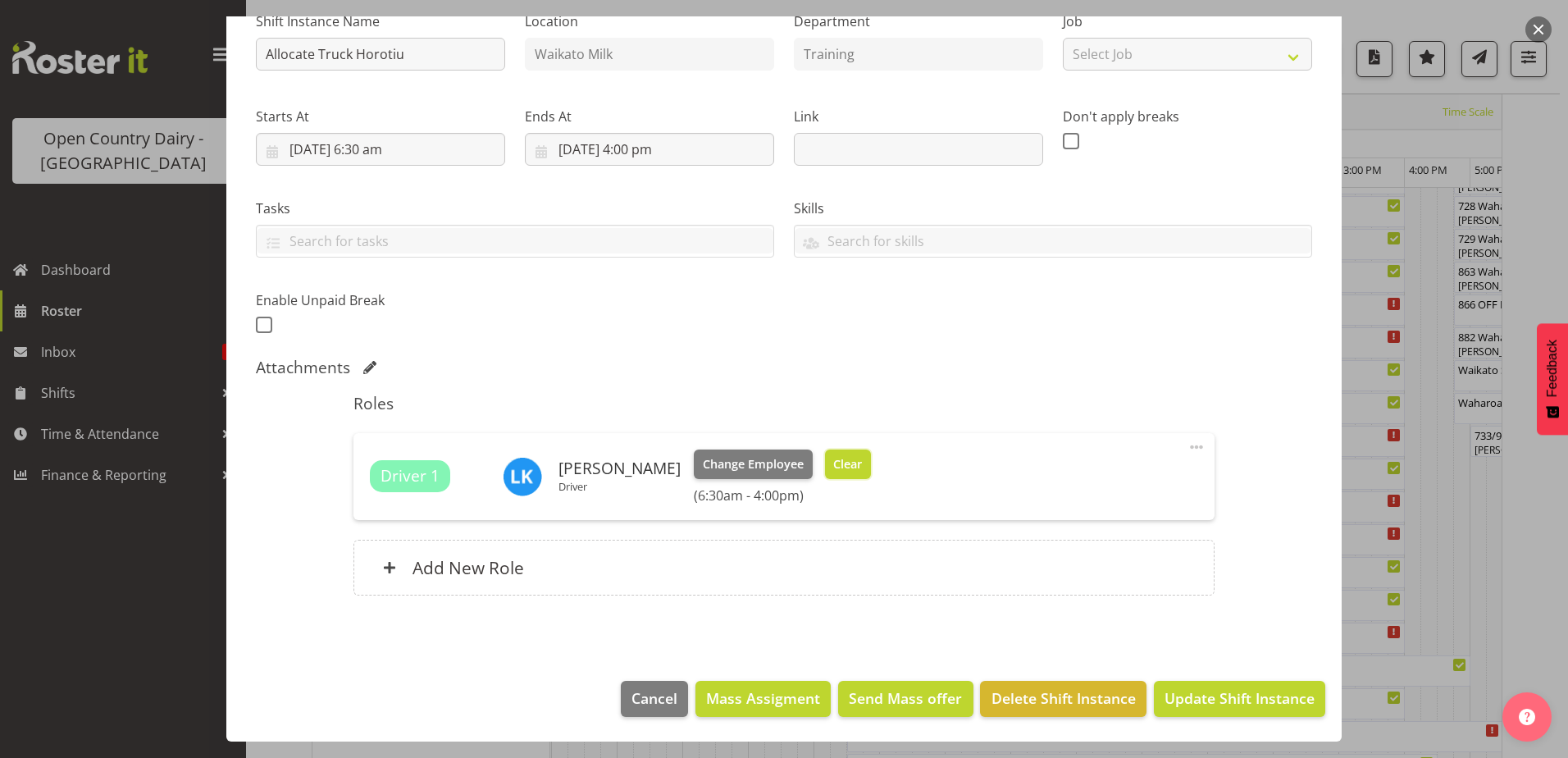
click at [848, 453] on button "Clear" at bounding box center [848, 464] width 47 height 29
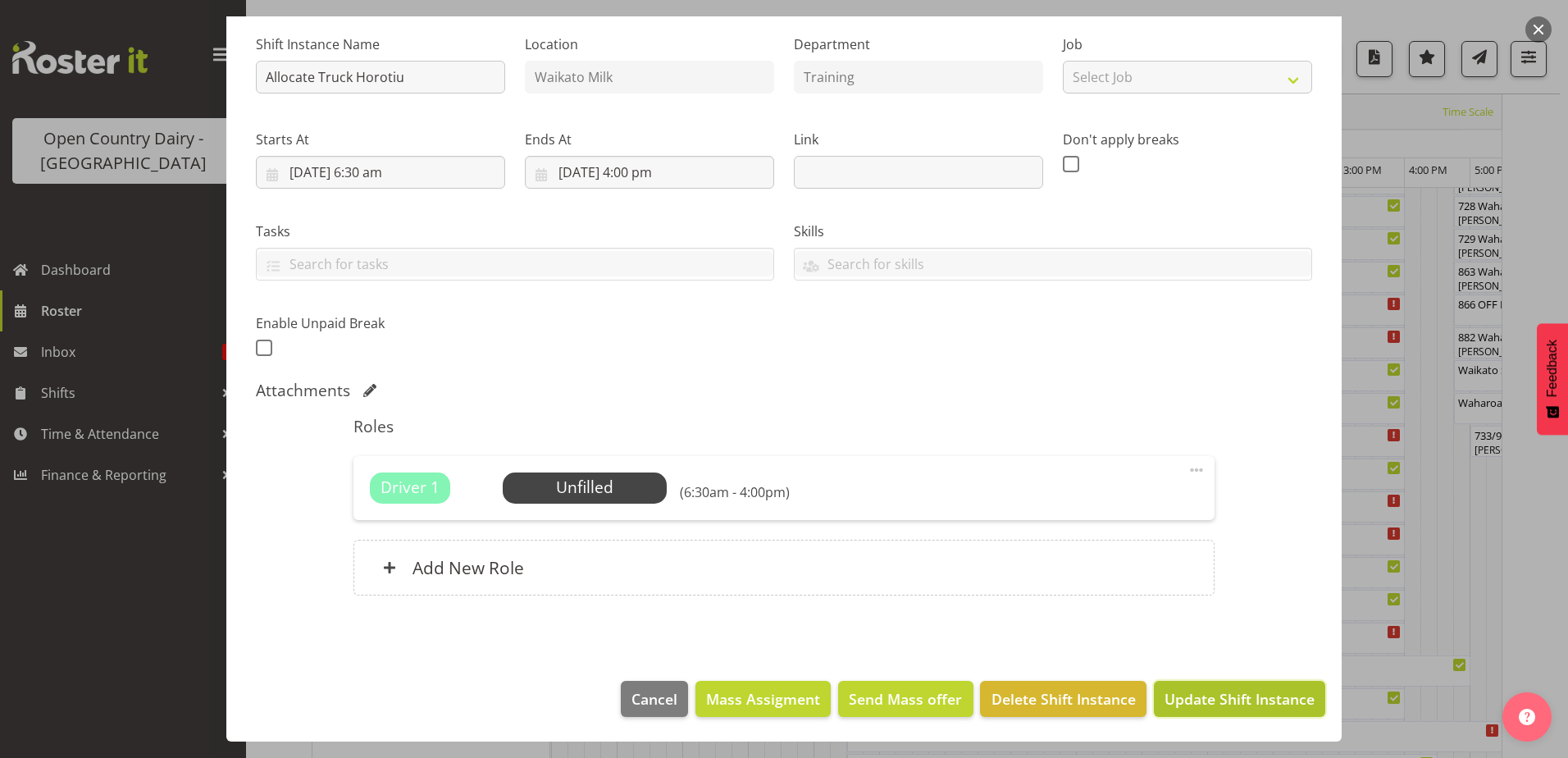
click at [1197, 692] on span "Update Shift Instance" at bounding box center [1239, 698] width 150 height 21
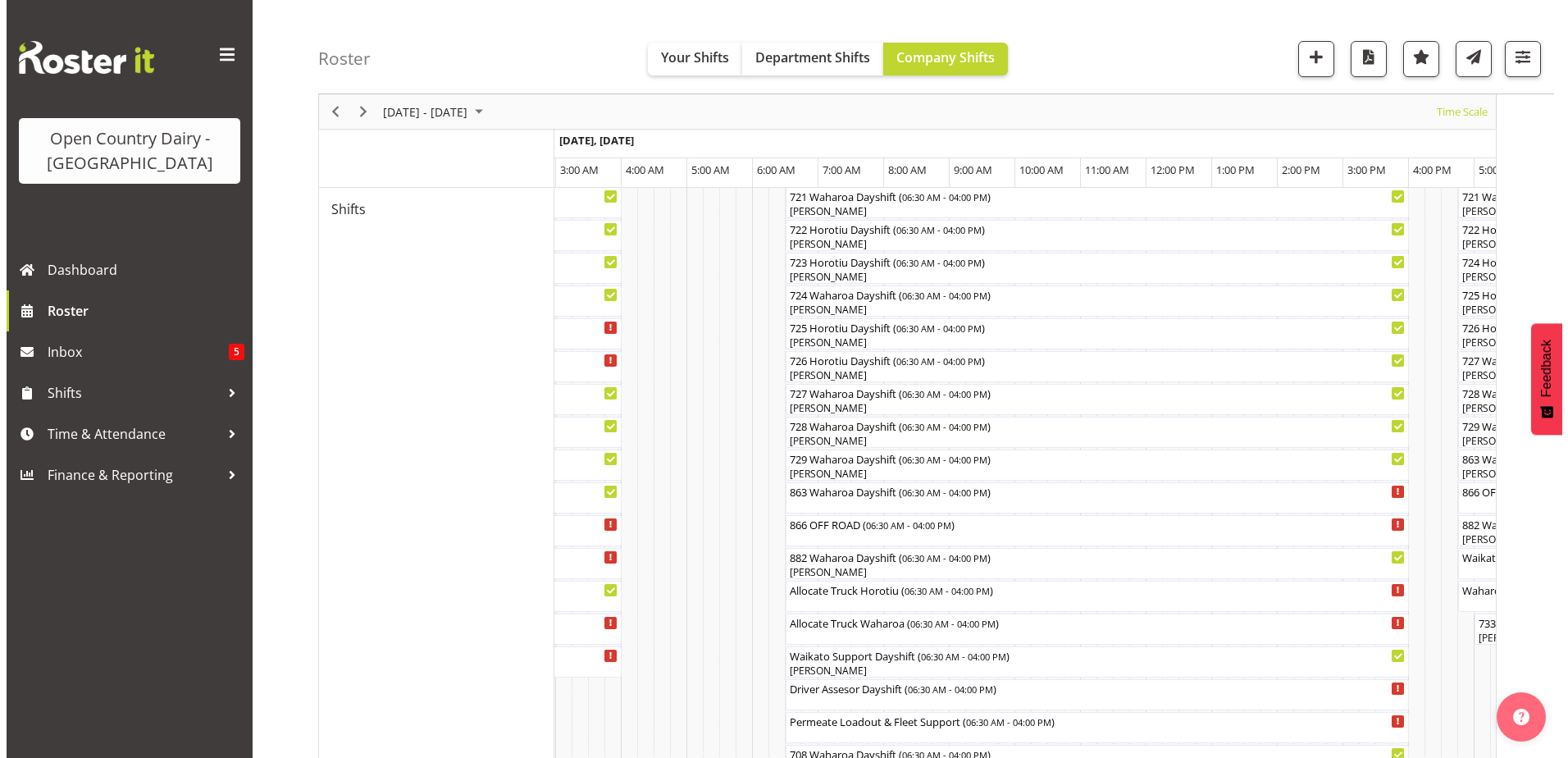
scroll to position [955, 0]
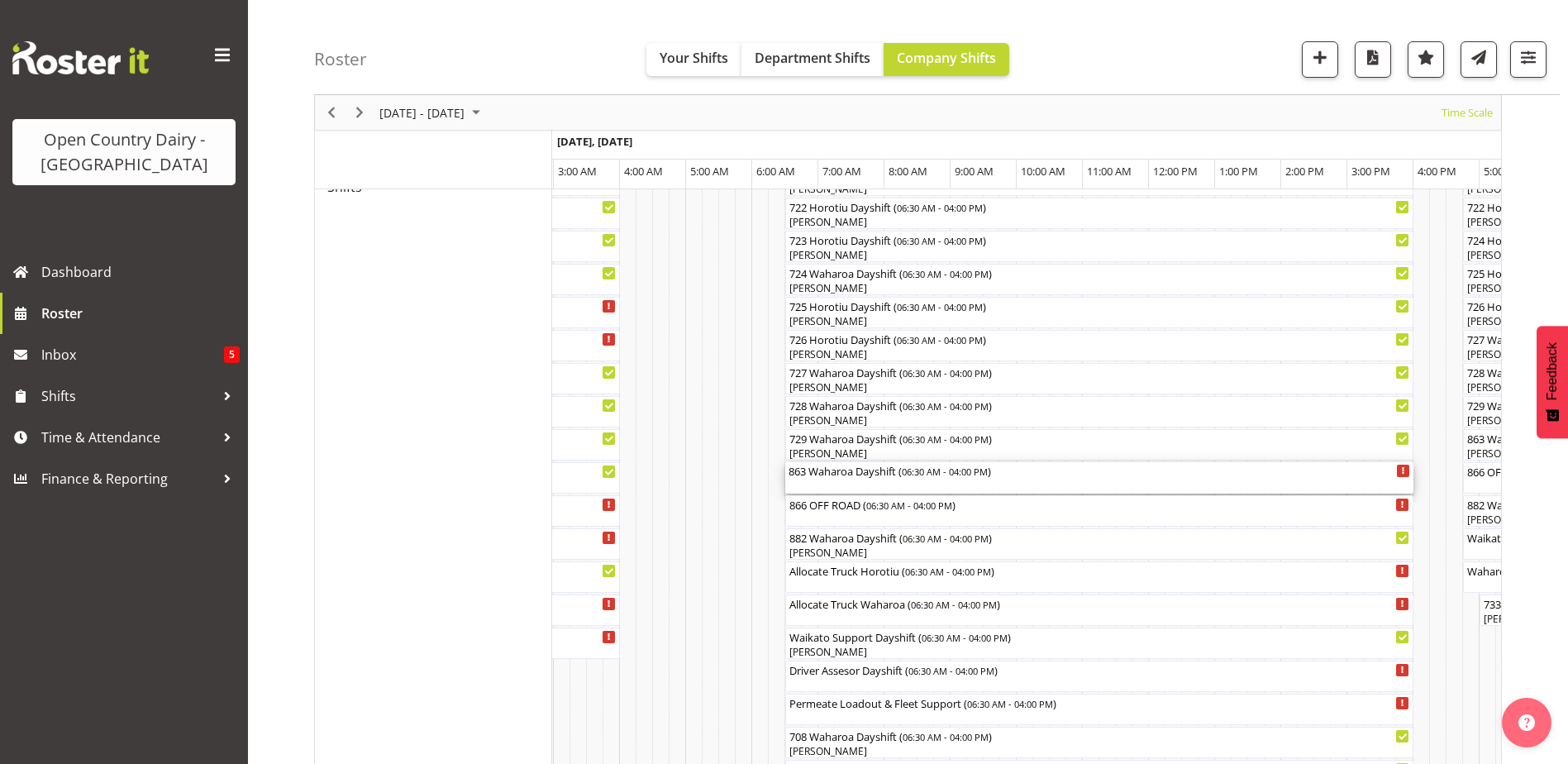
click at [864, 481] on div "863 Waharoa Dayshift ( 06:30 AM - 04:00 PM )" at bounding box center [1099, 478] width 621 height 31
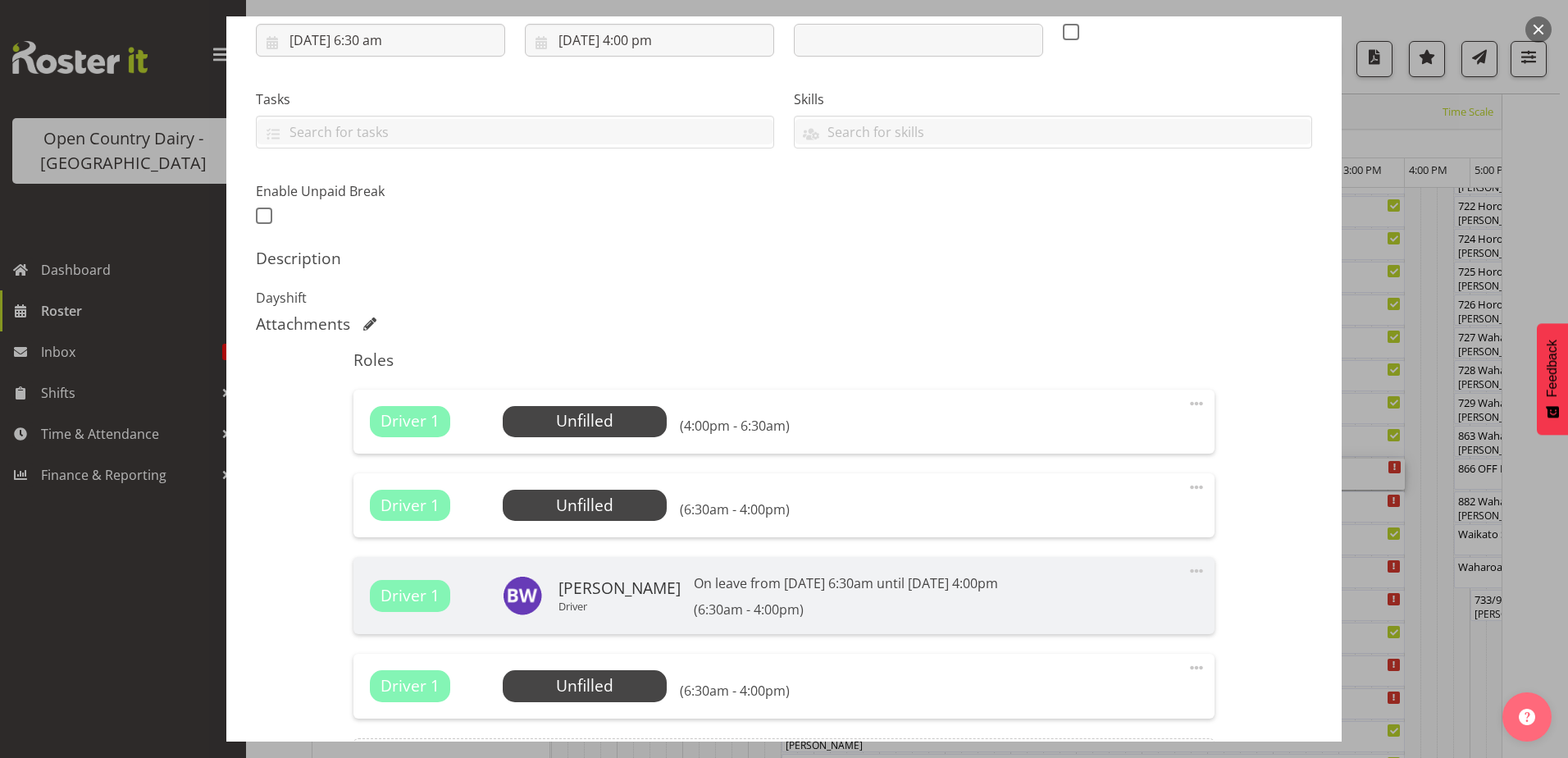
scroll to position [328, 0]
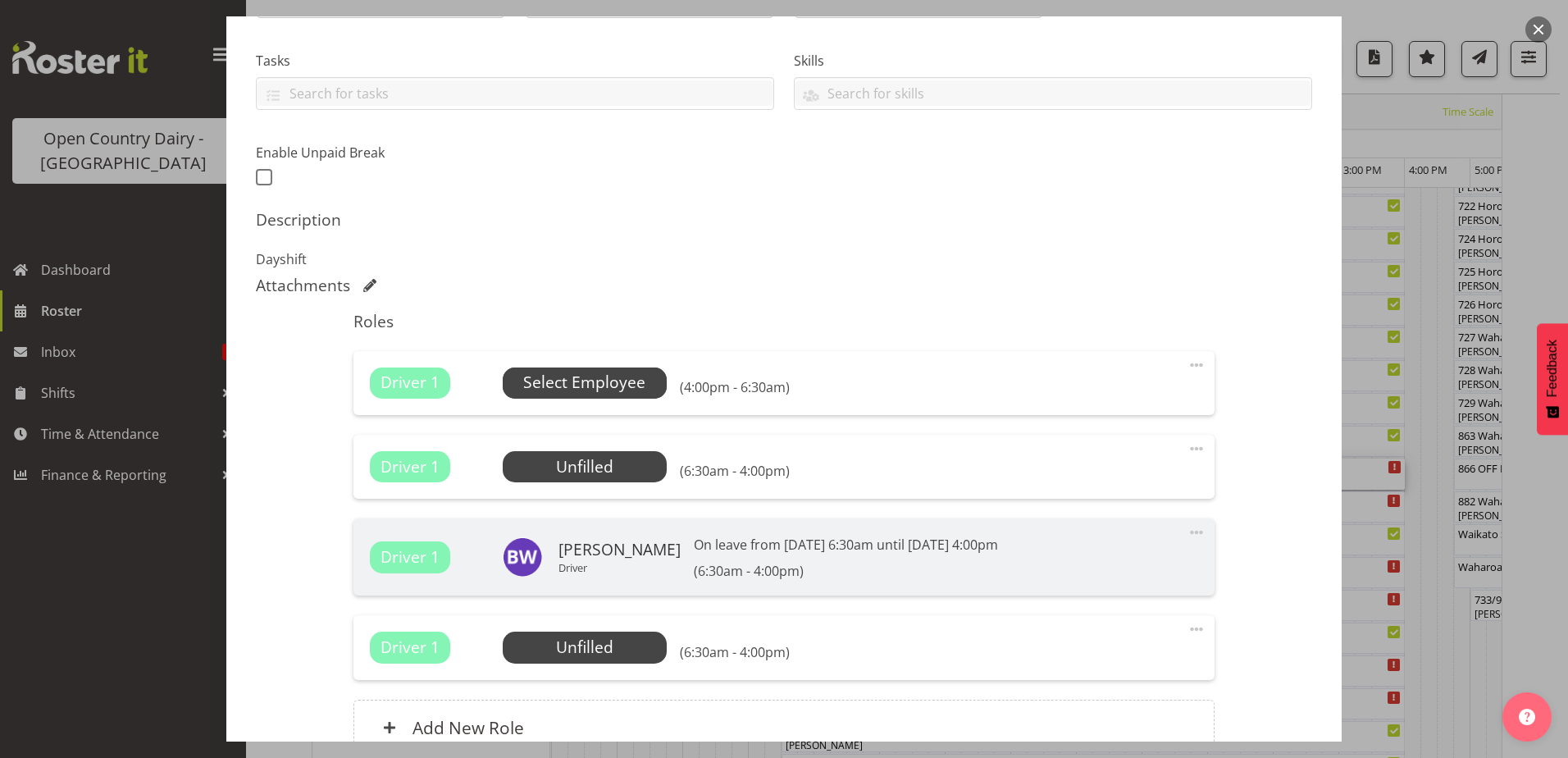
click at [573, 382] on span "Select Employee" at bounding box center [584, 382] width 122 height 24
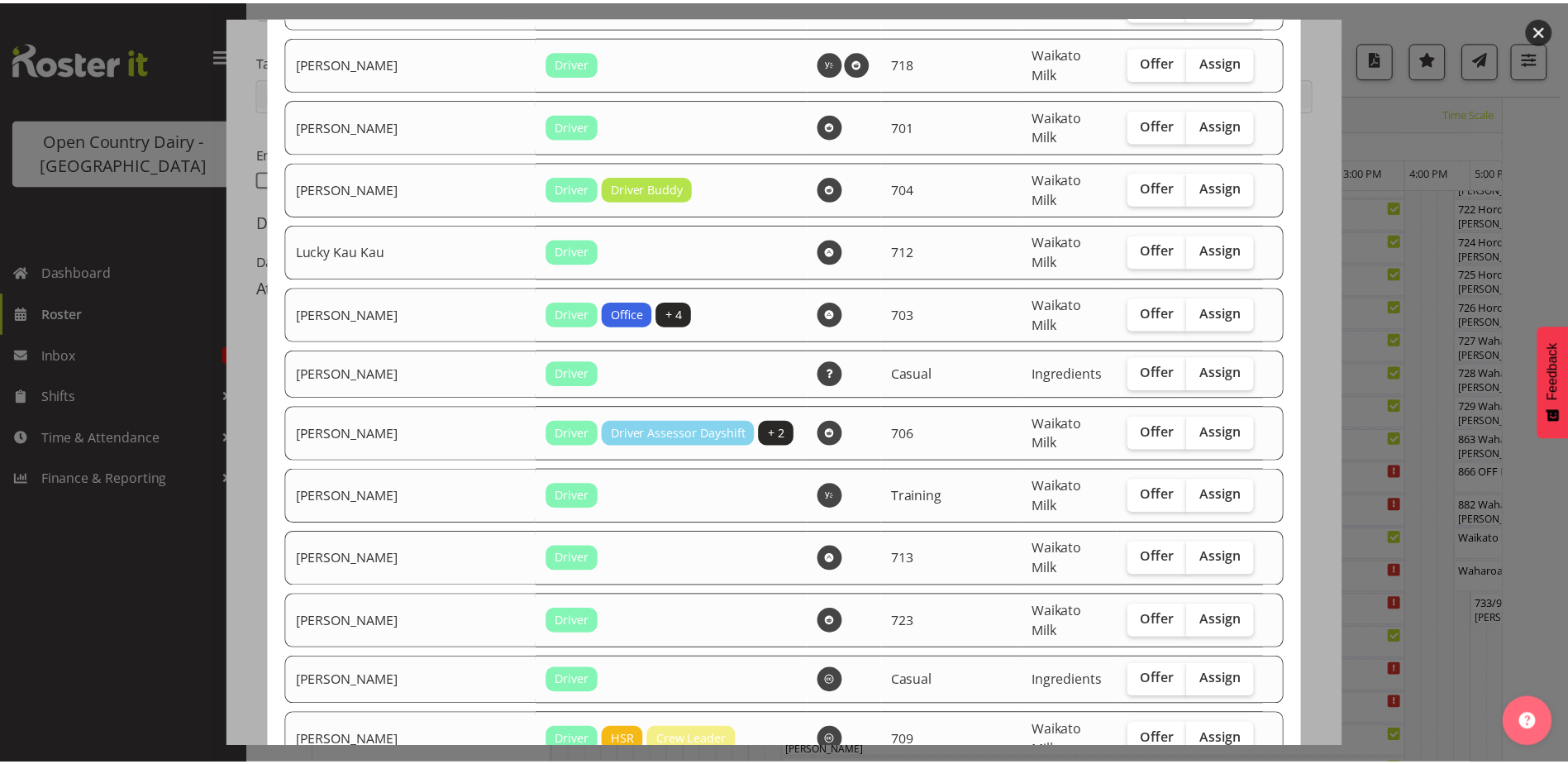
scroll to position [1689, 0]
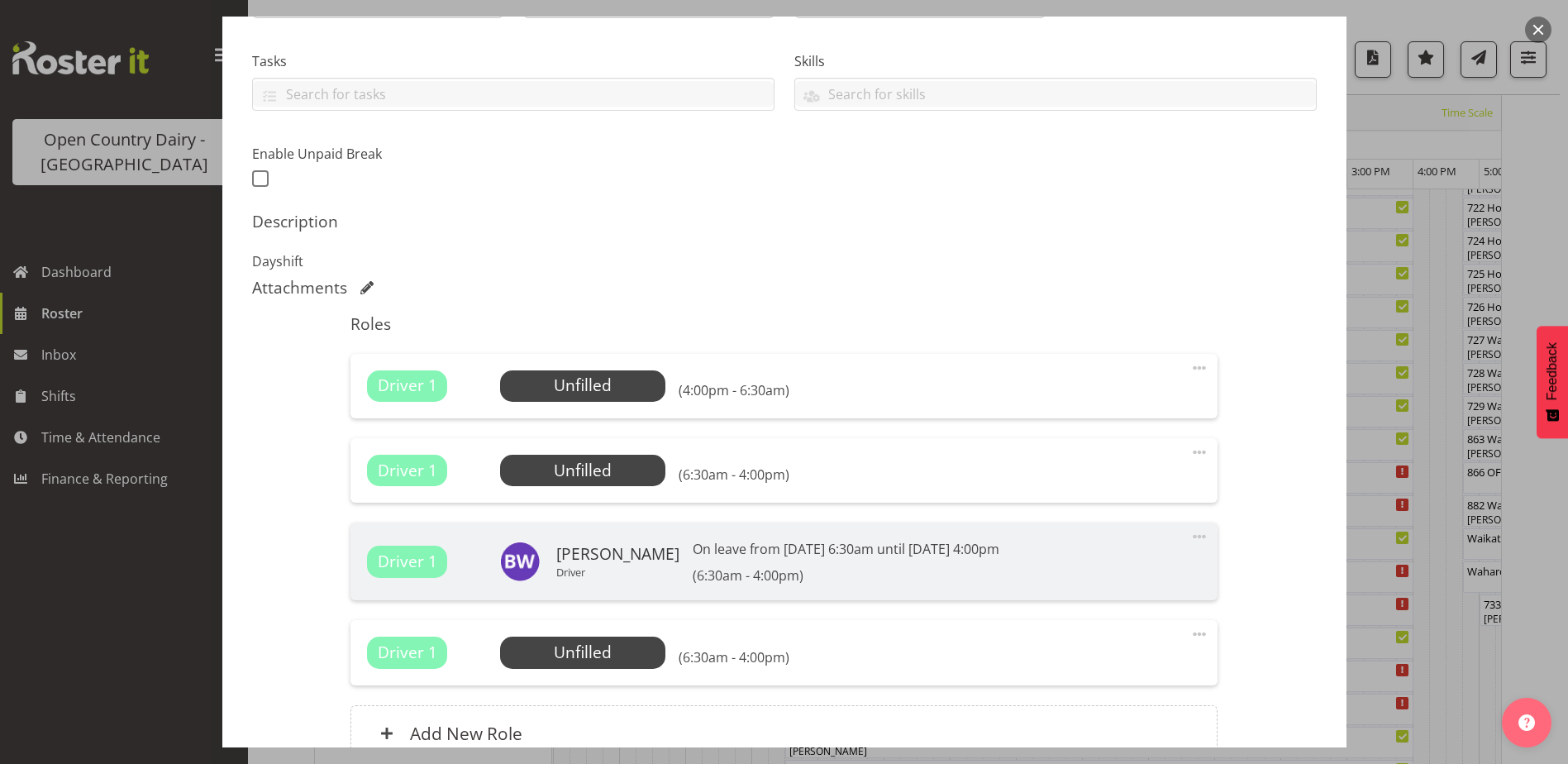
scroll to position [492, 0]
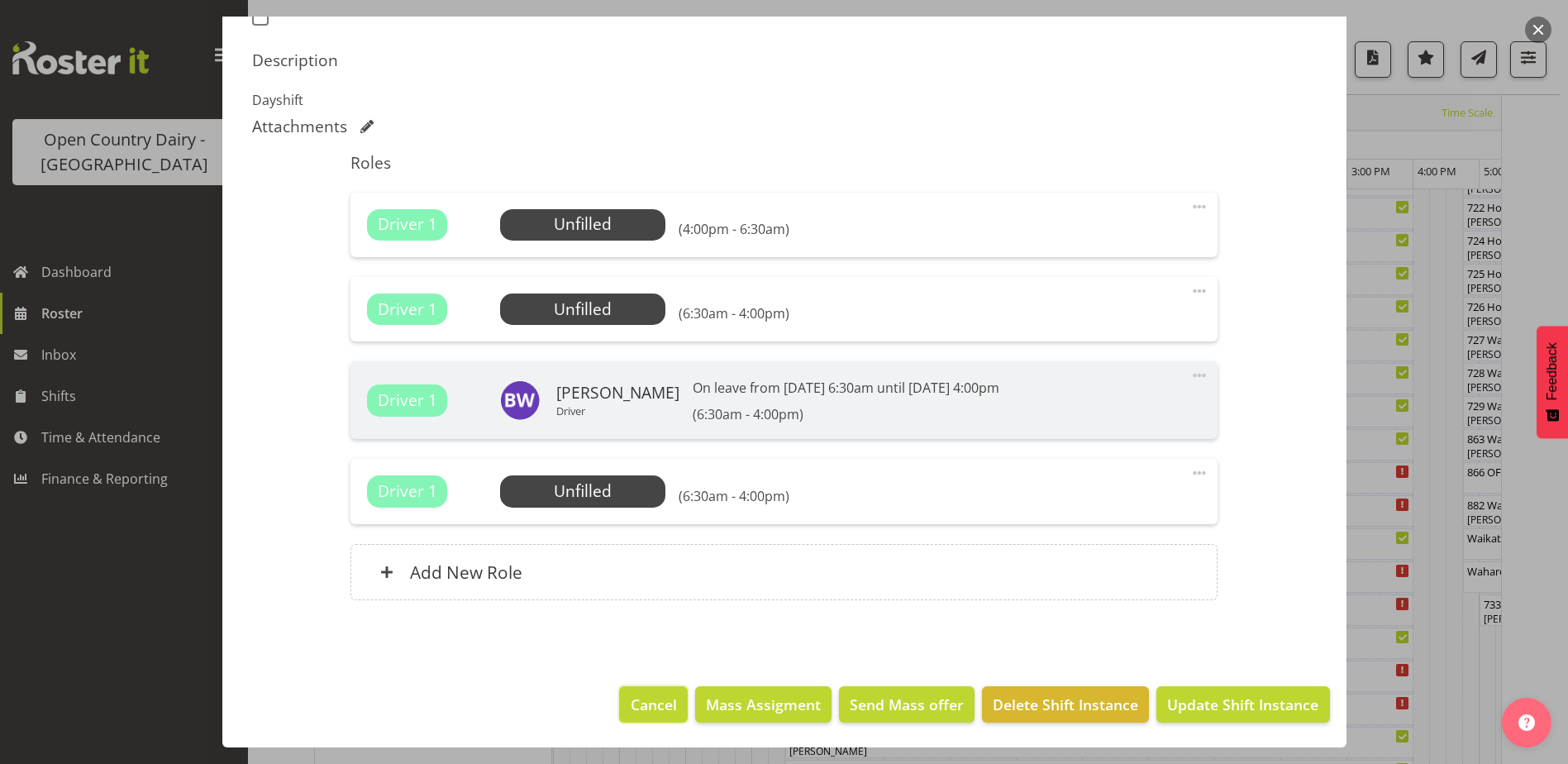
click at [657, 694] on span "Cancel" at bounding box center [654, 704] width 47 height 22
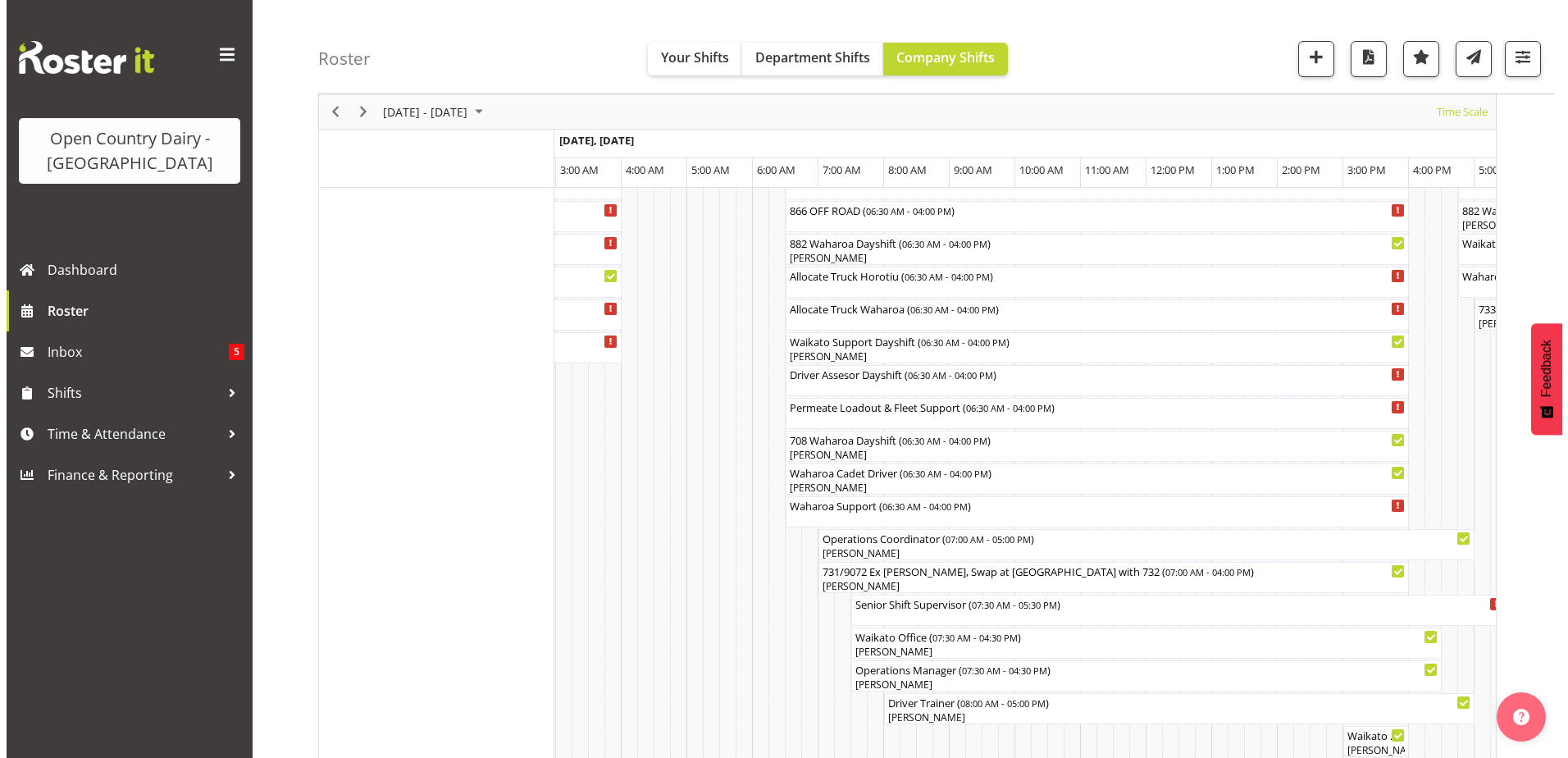
scroll to position [791, 0]
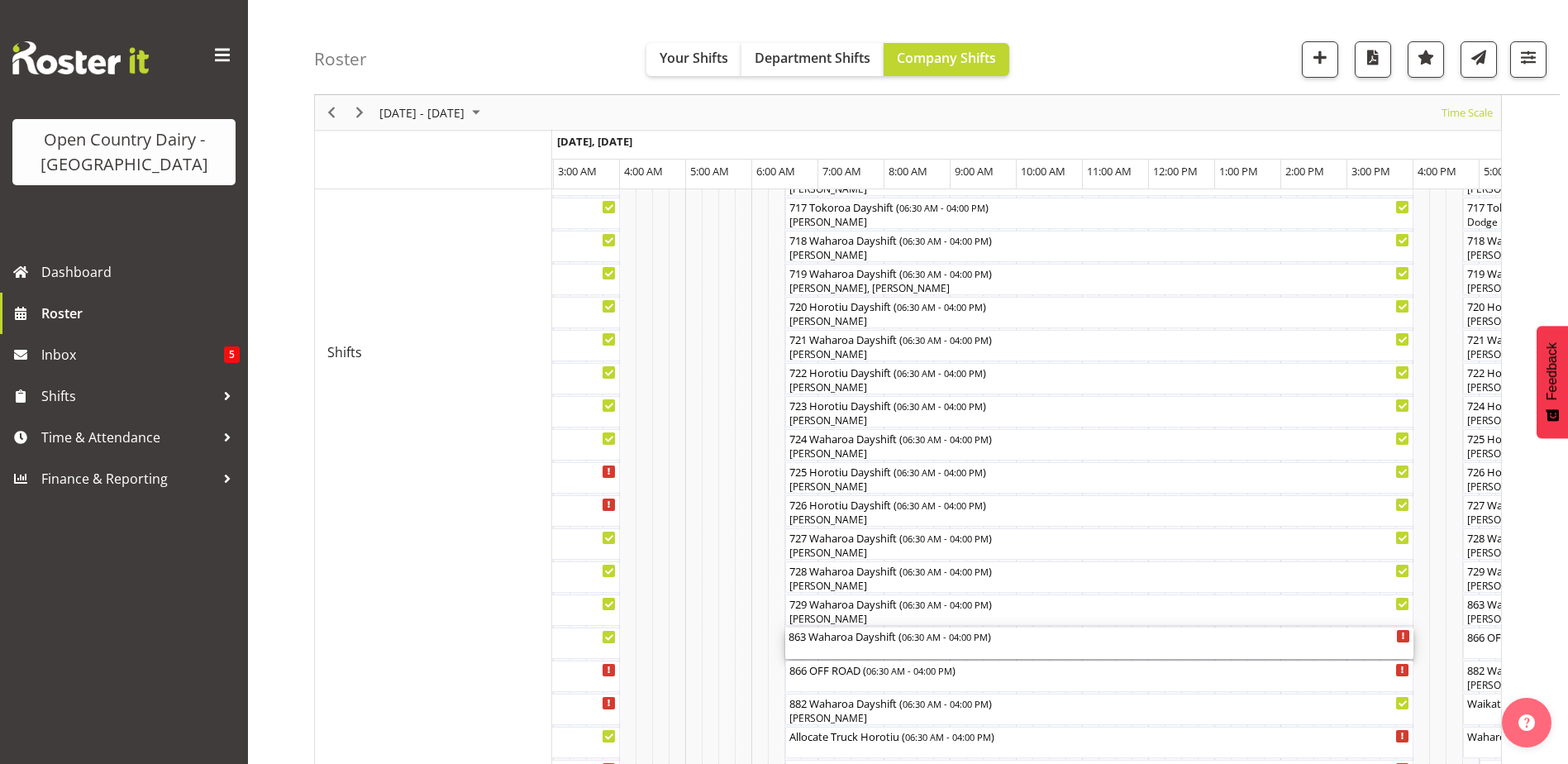
click at [880, 646] on div "863 Waharoa Dayshift ( 06:30 AM - 04:00 PM )" at bounding box center [1099, 643] width 621 height 31
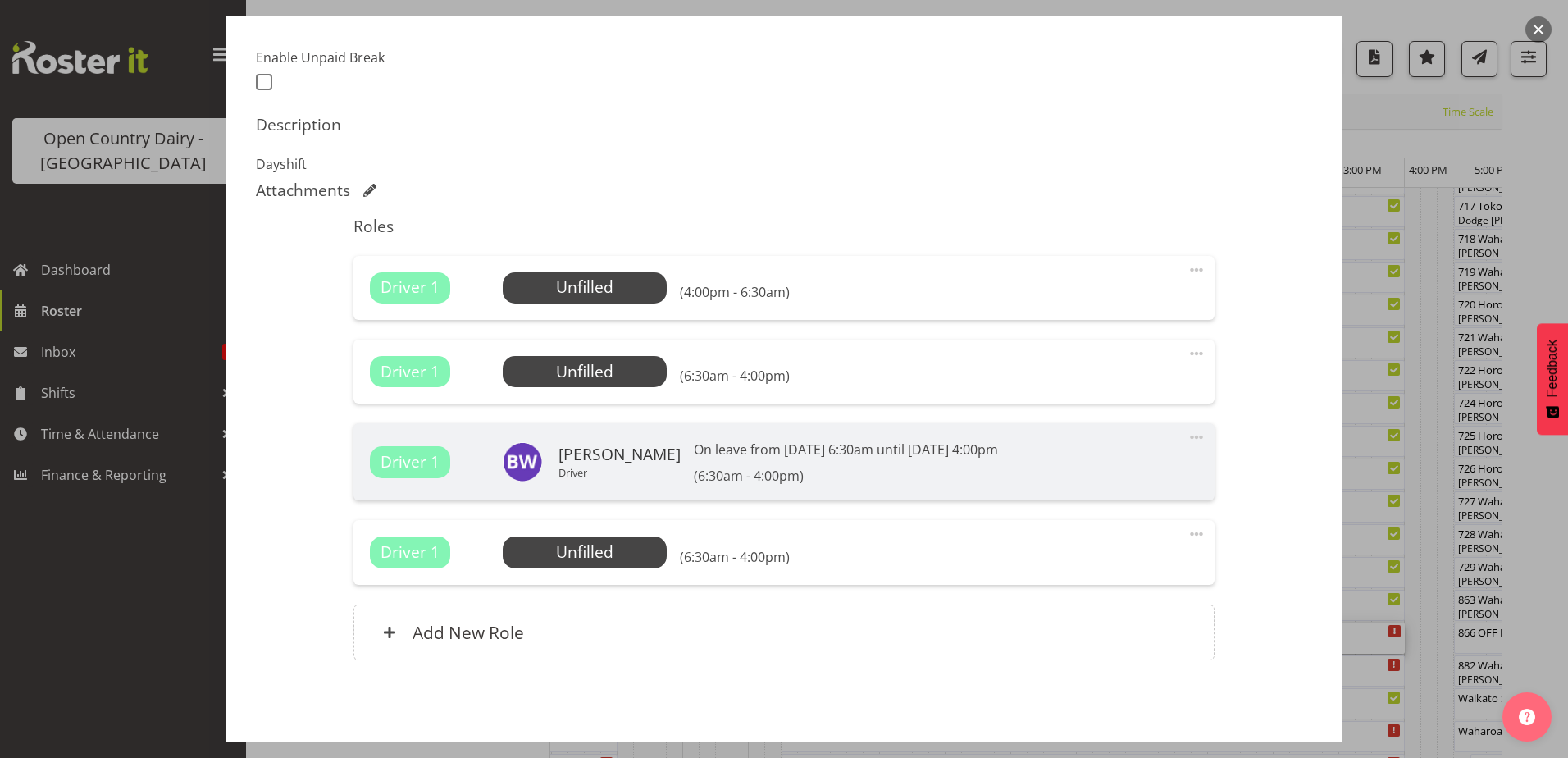
scroll to position [488, 0]
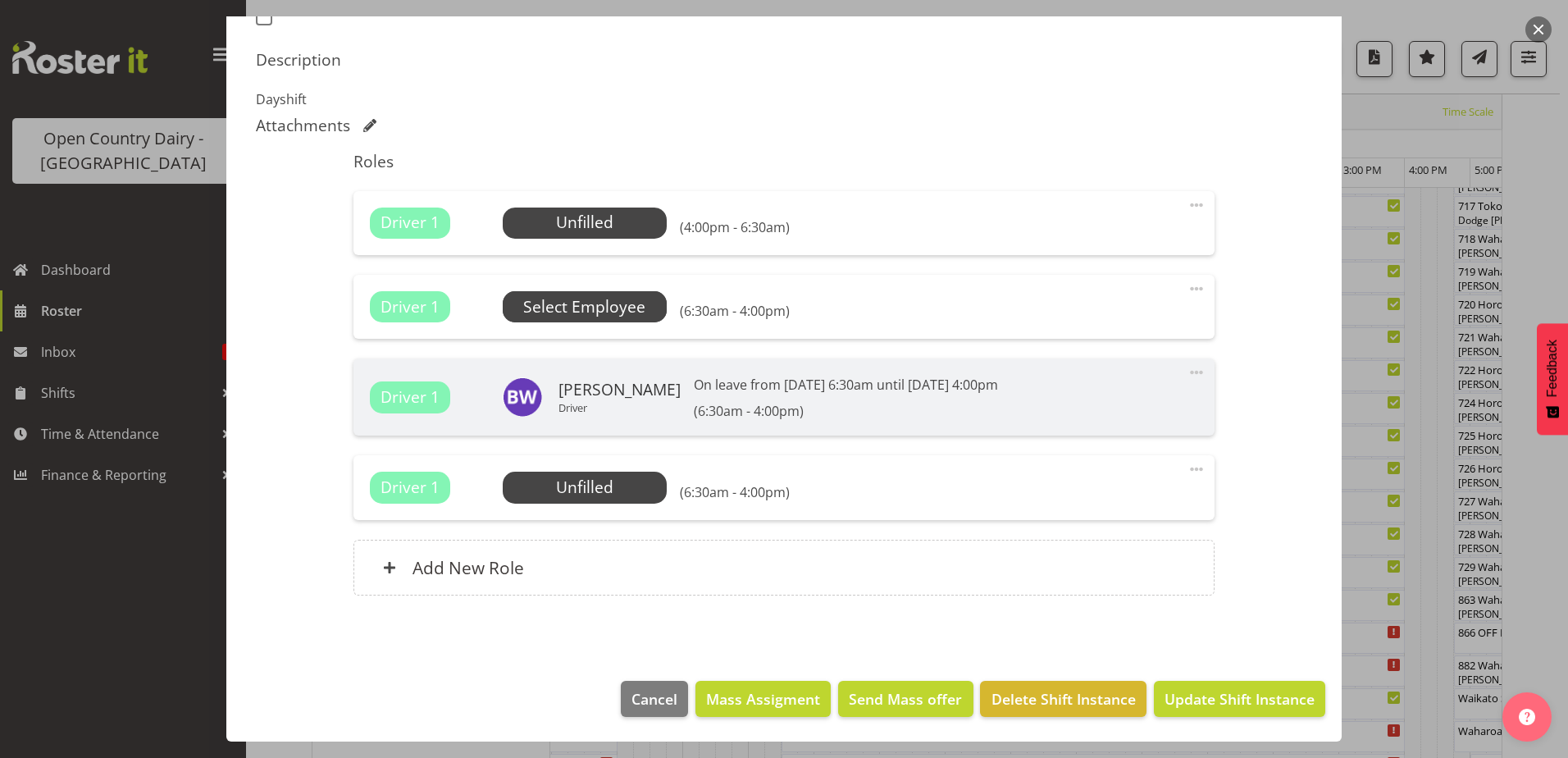
click at [583, 306] on span "Select Employee" at bounding box center [584, 307] width 122 height 24
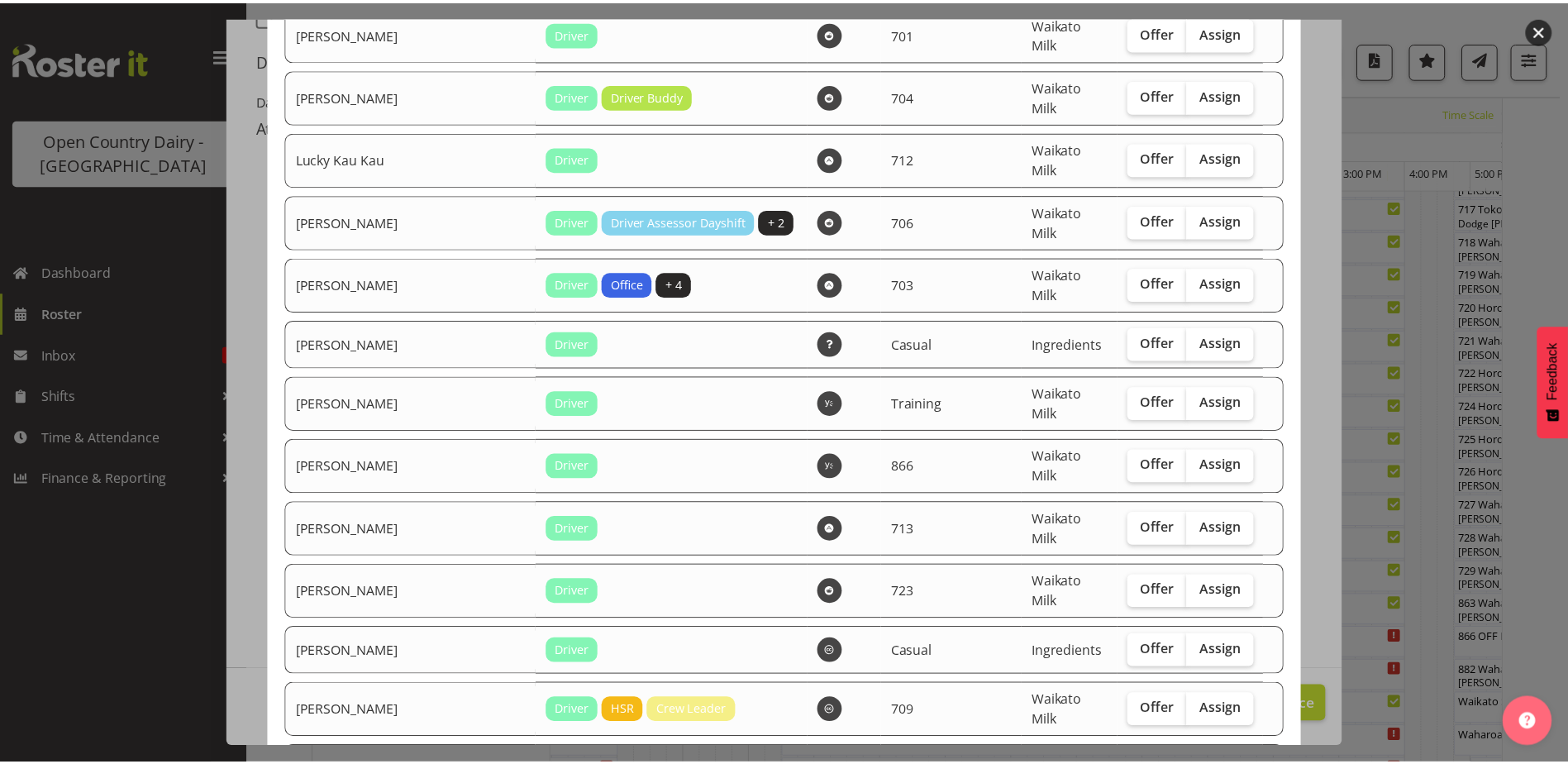
scroll to position [1745, 0]
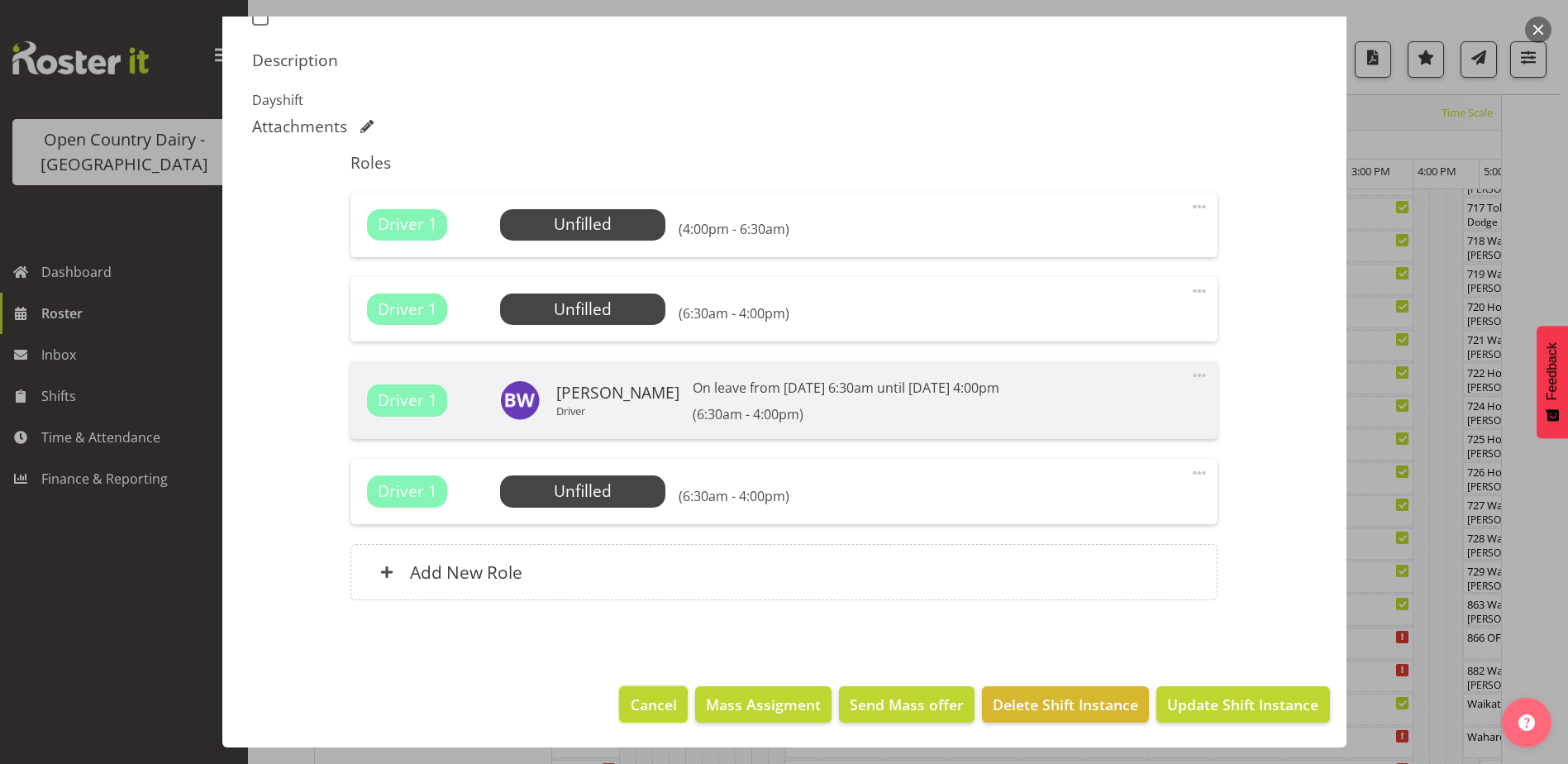
click at [645, 707] on span "Cancel" at bounding box center [654, 704] width 47 height 22
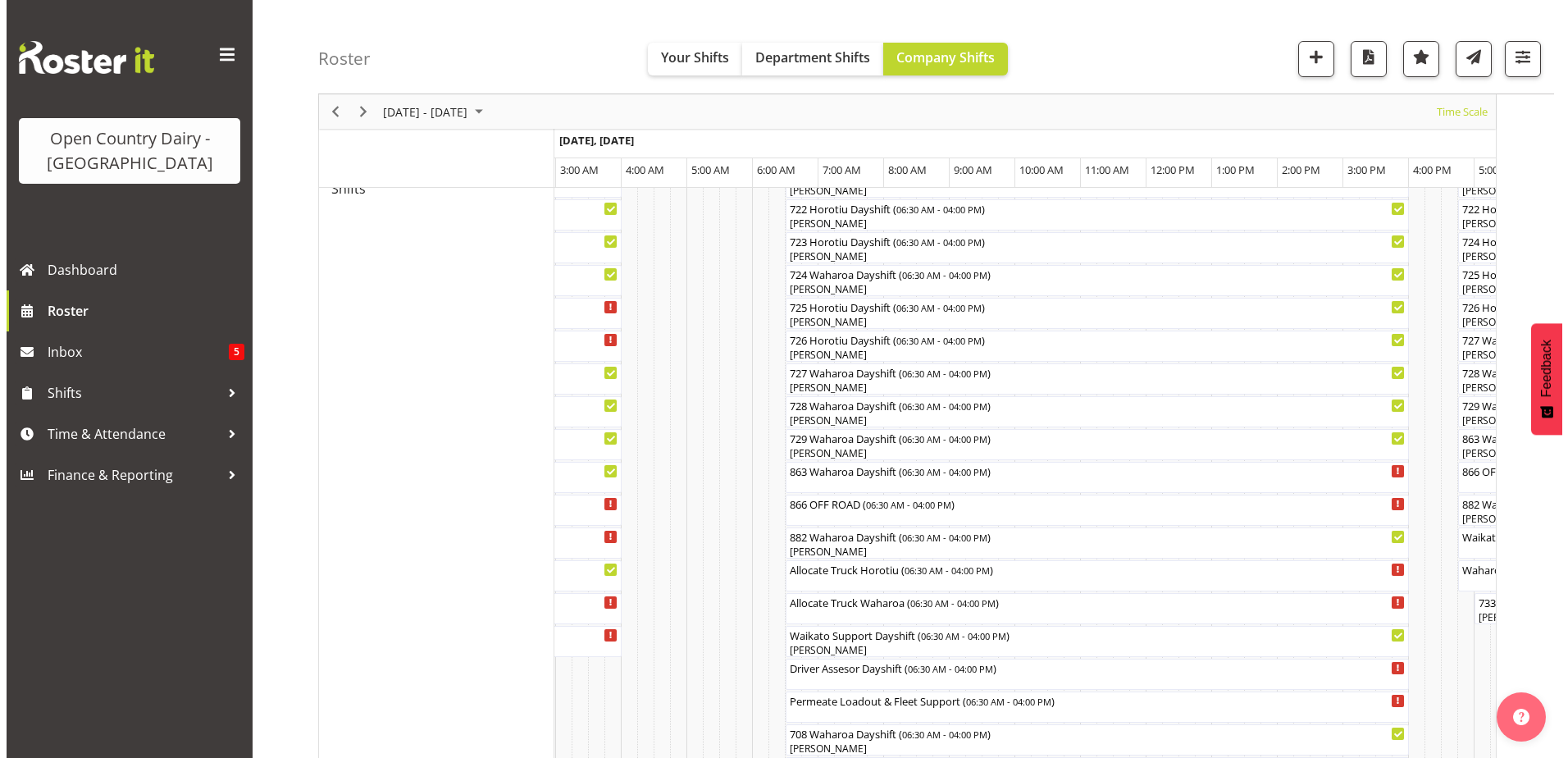
scroll to position [984, 0]
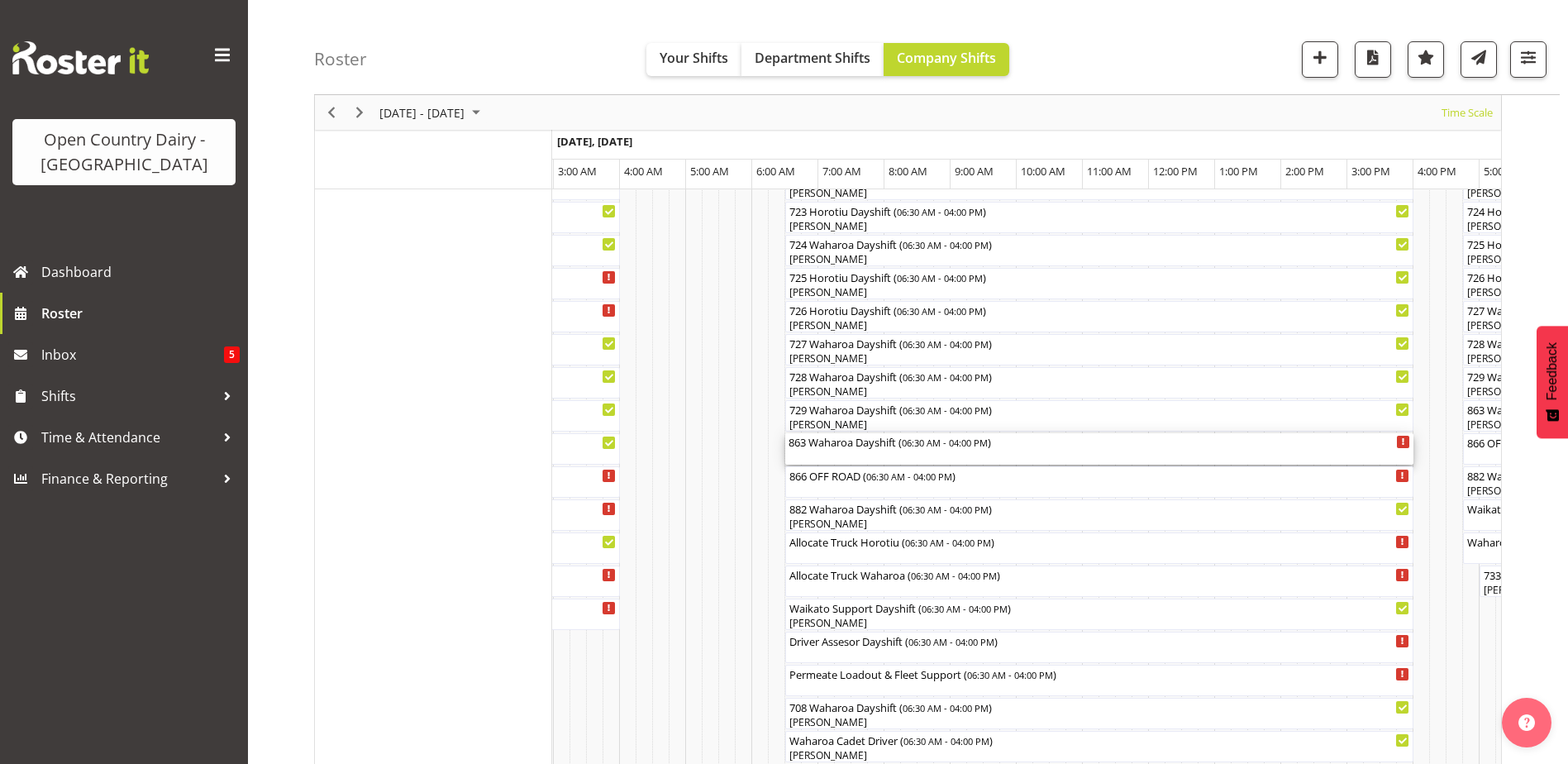
click at [859, 451] on div "863 Waharoa Dayshift ( 06:30 AM - 04:00 PM )" at bounding box center [1099, 449] width 621 height 31
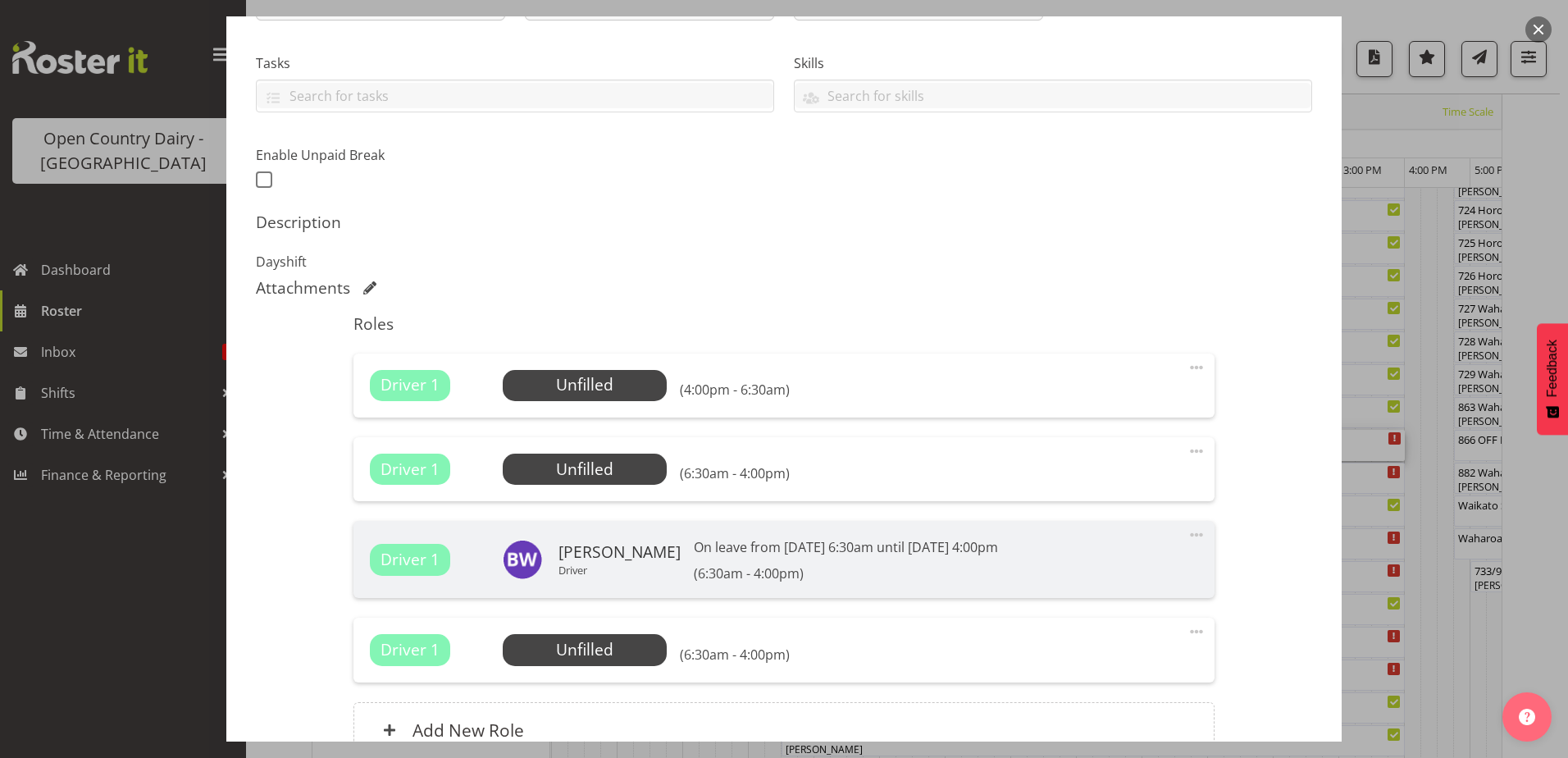
scroll to position [328, 0]
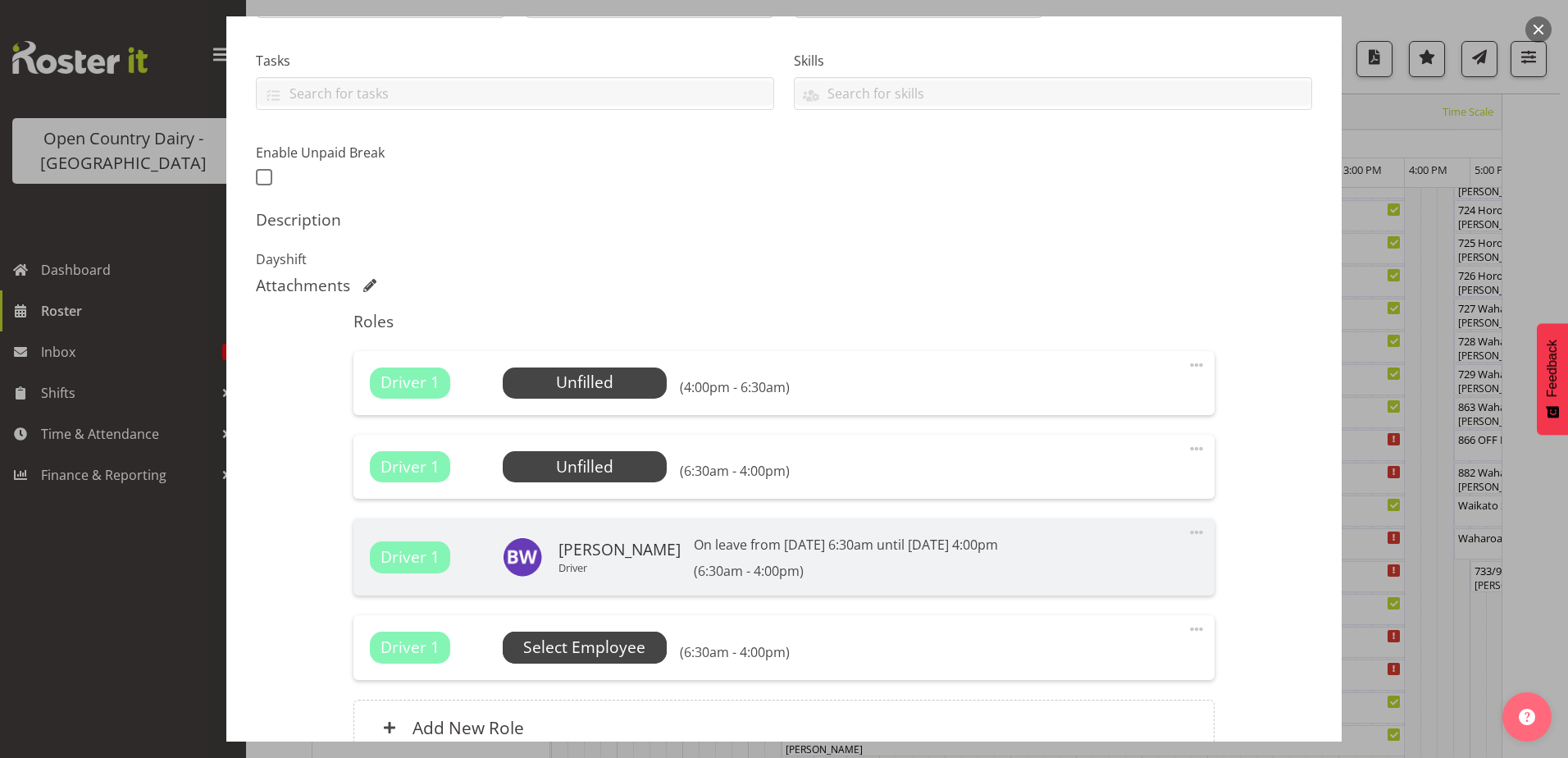
click at [594, 645] on span "Select Employee" at bounding box center [584, 647] width 122 height 24
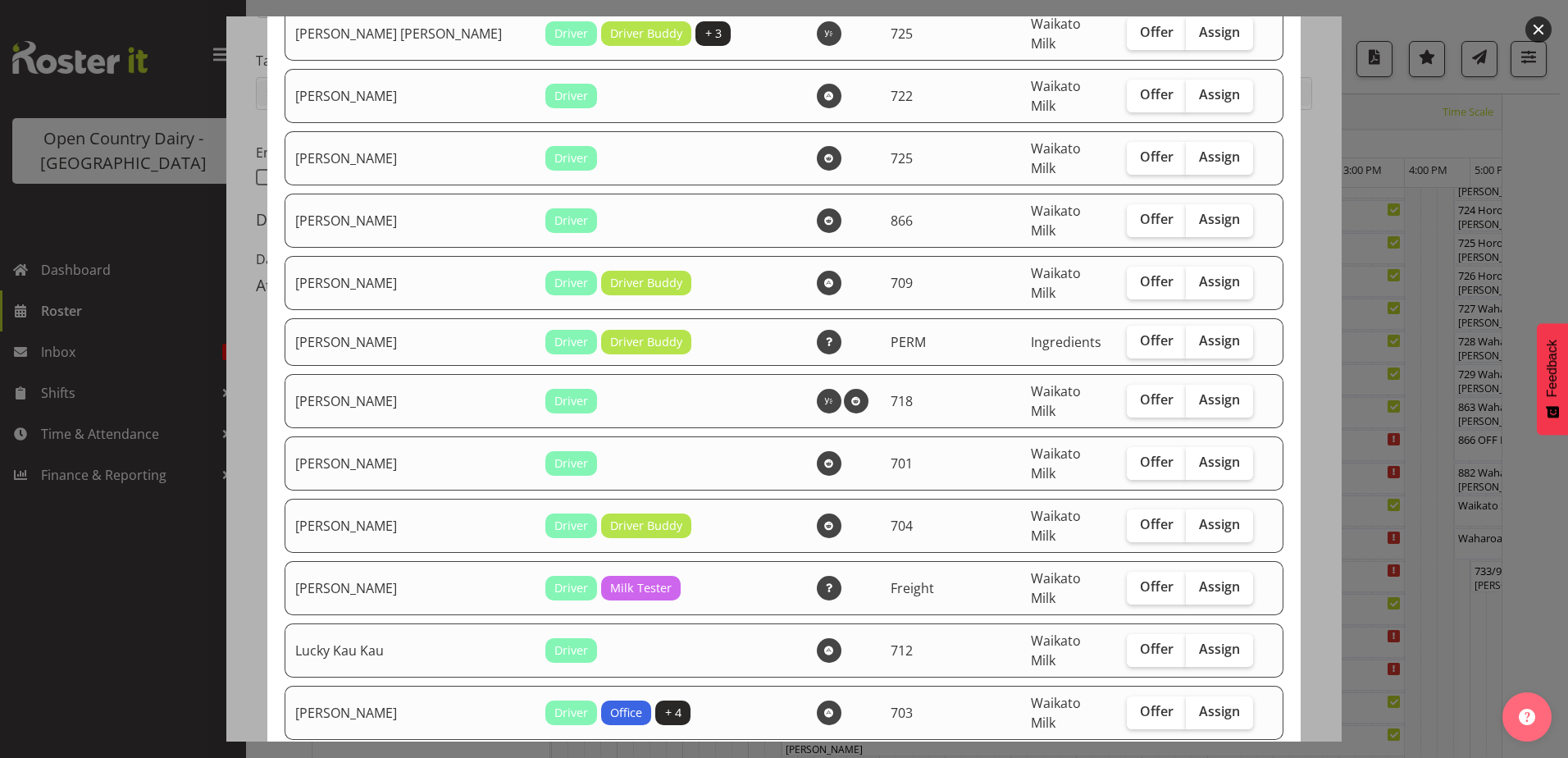
scroll to position [1312, 0]
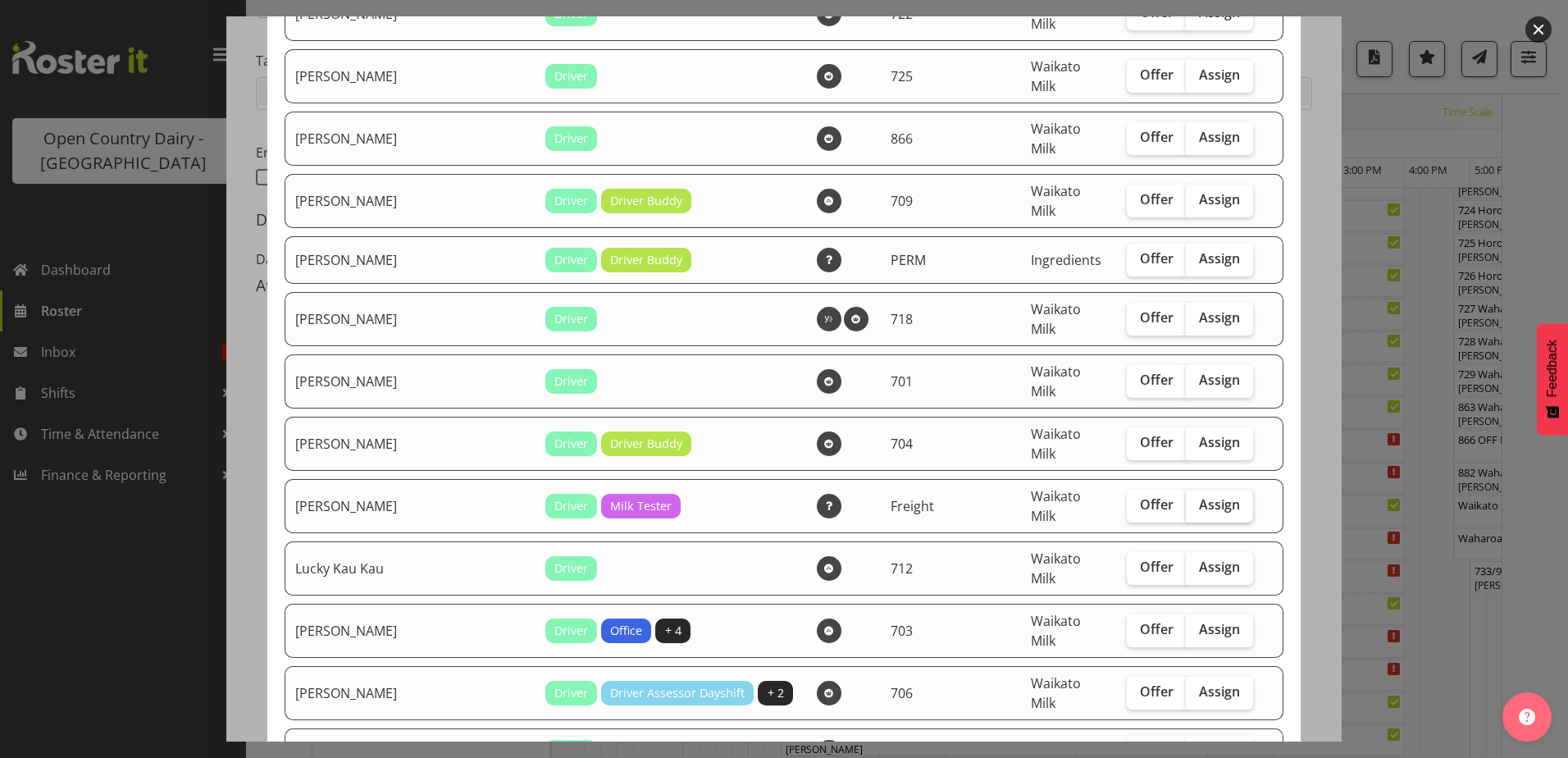
click at [1199, 496] on span "Assign" at bounding box center [1220, 504] width 41 height 16
click at [1197, 499] on input "Assign" at bounding box center [1191, 504] width 10 height 10
checkbox input "true"
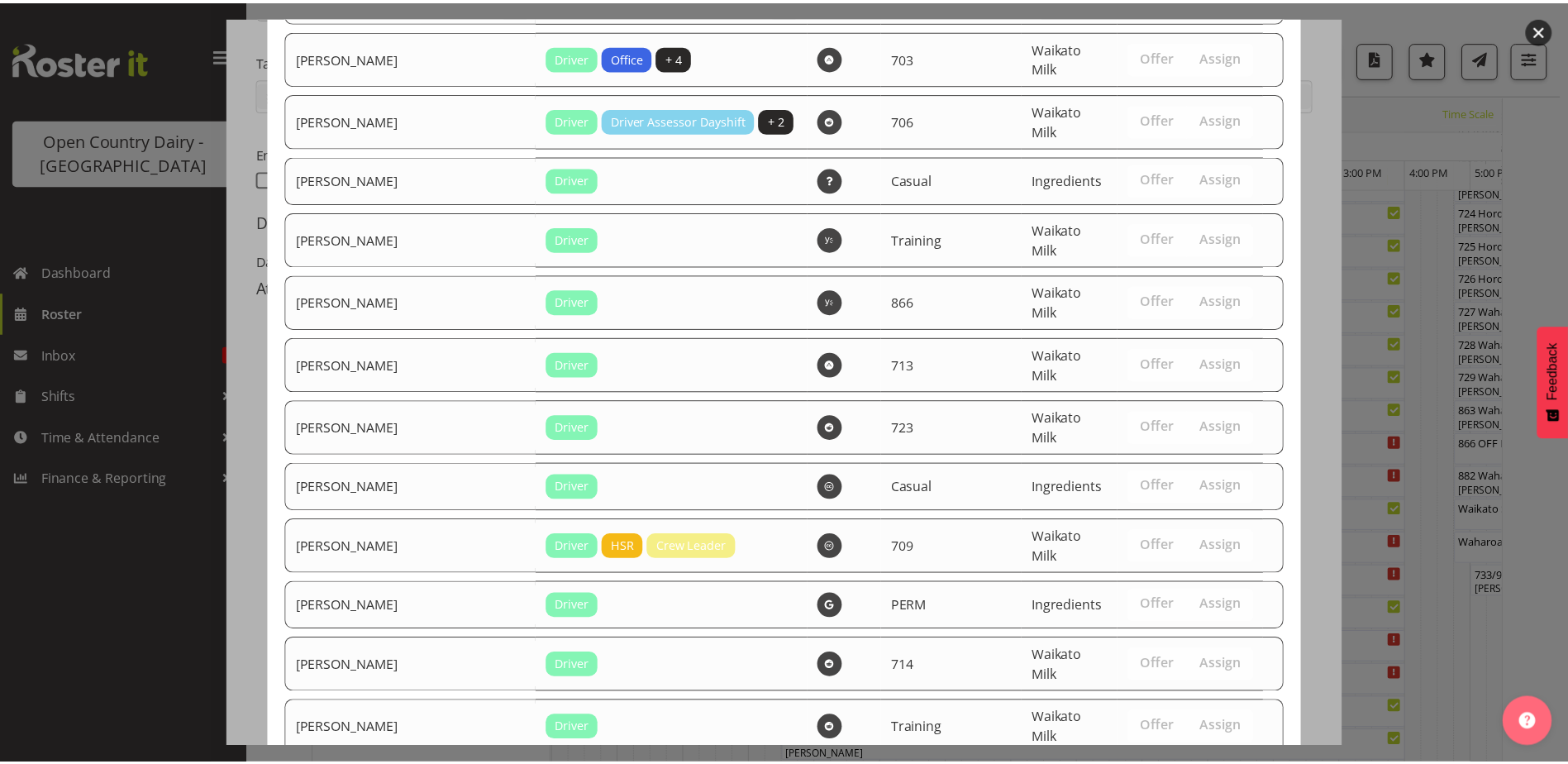
scroll to position [1913, 0]
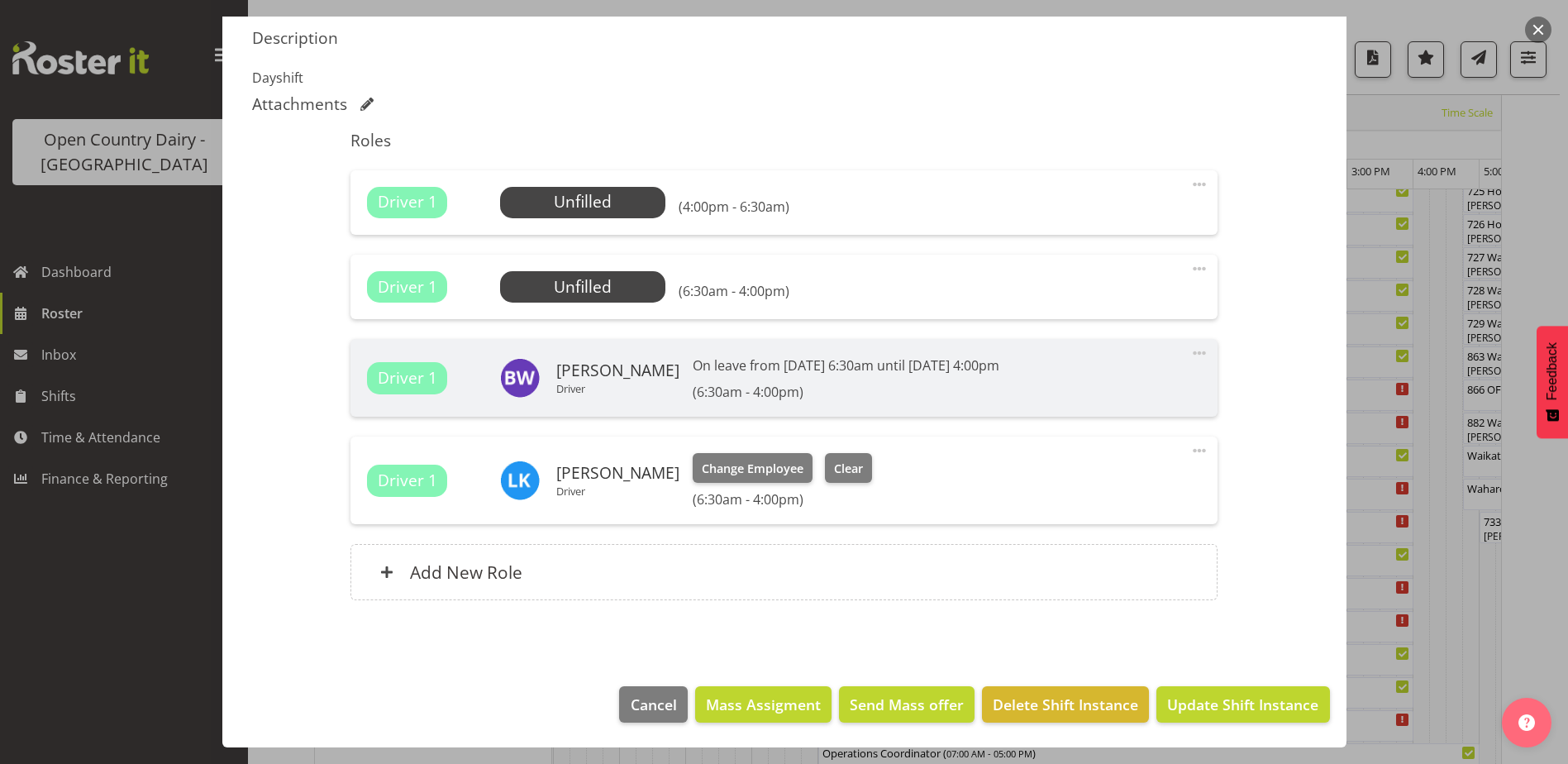
scroll to position [1074, 0]
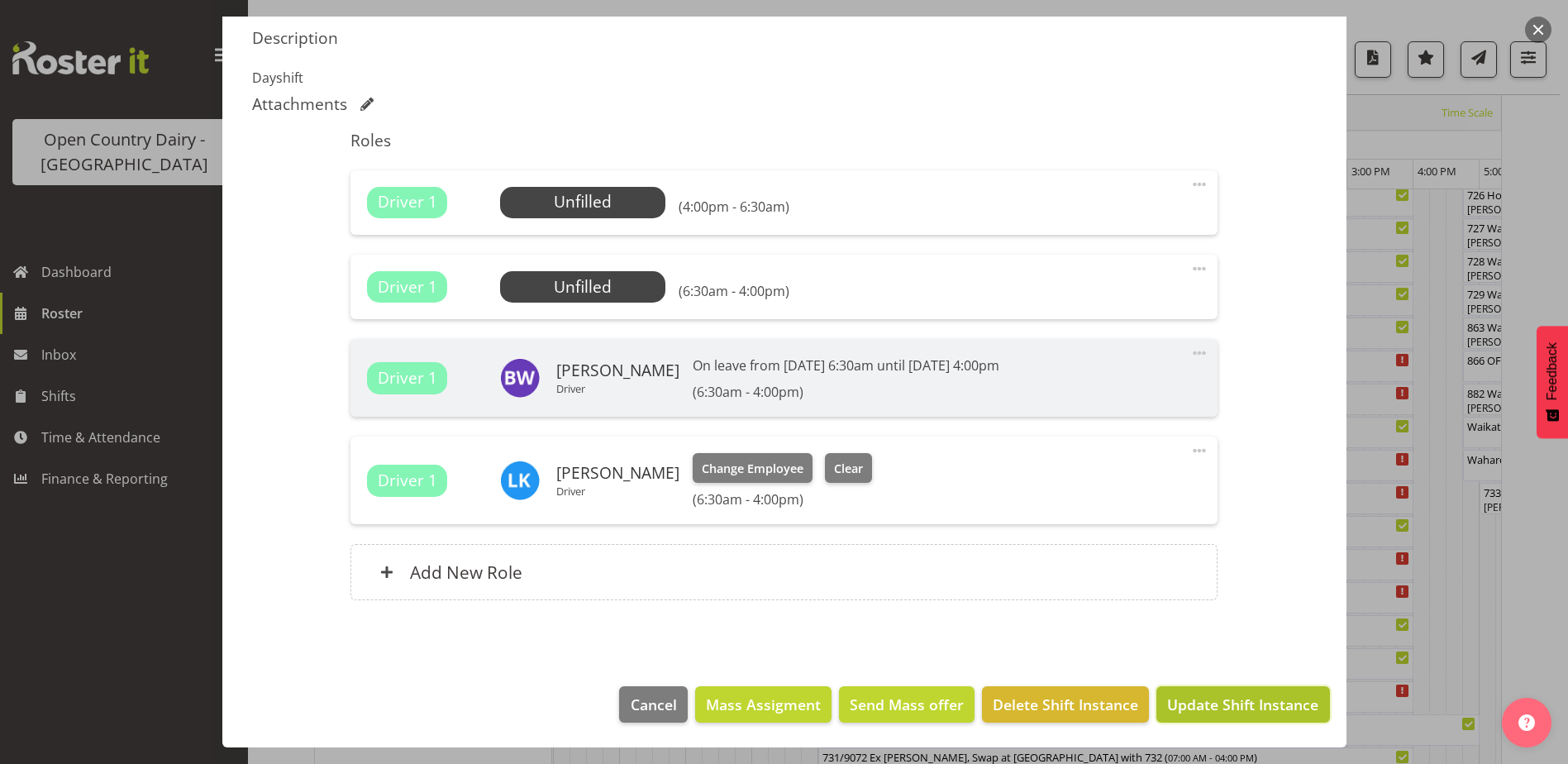
click at [1185, 695] on span "Update Shift Instance" at bounding box center [1242, 704] width 151 height 22
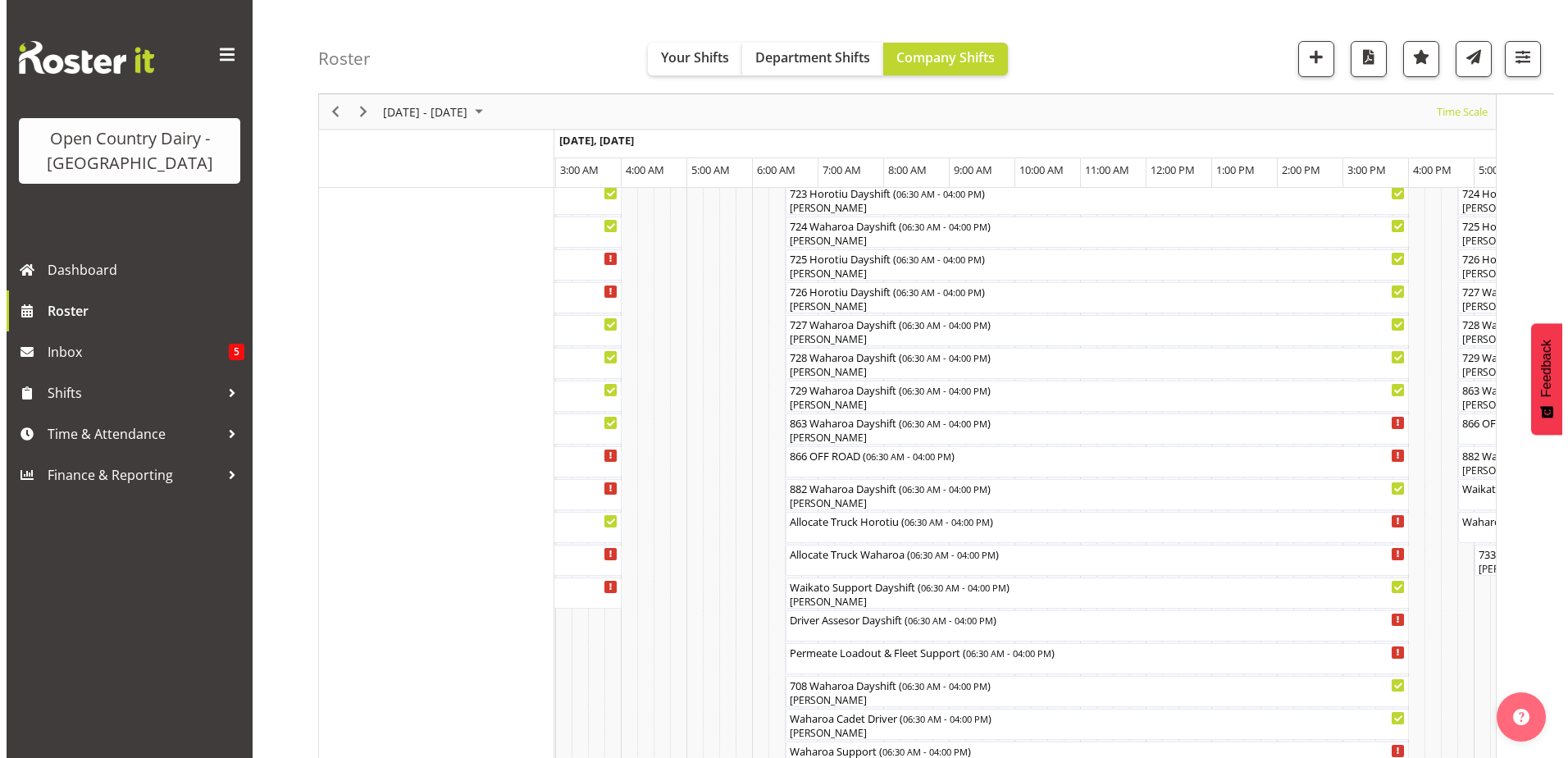
scroll to position [955, 0]
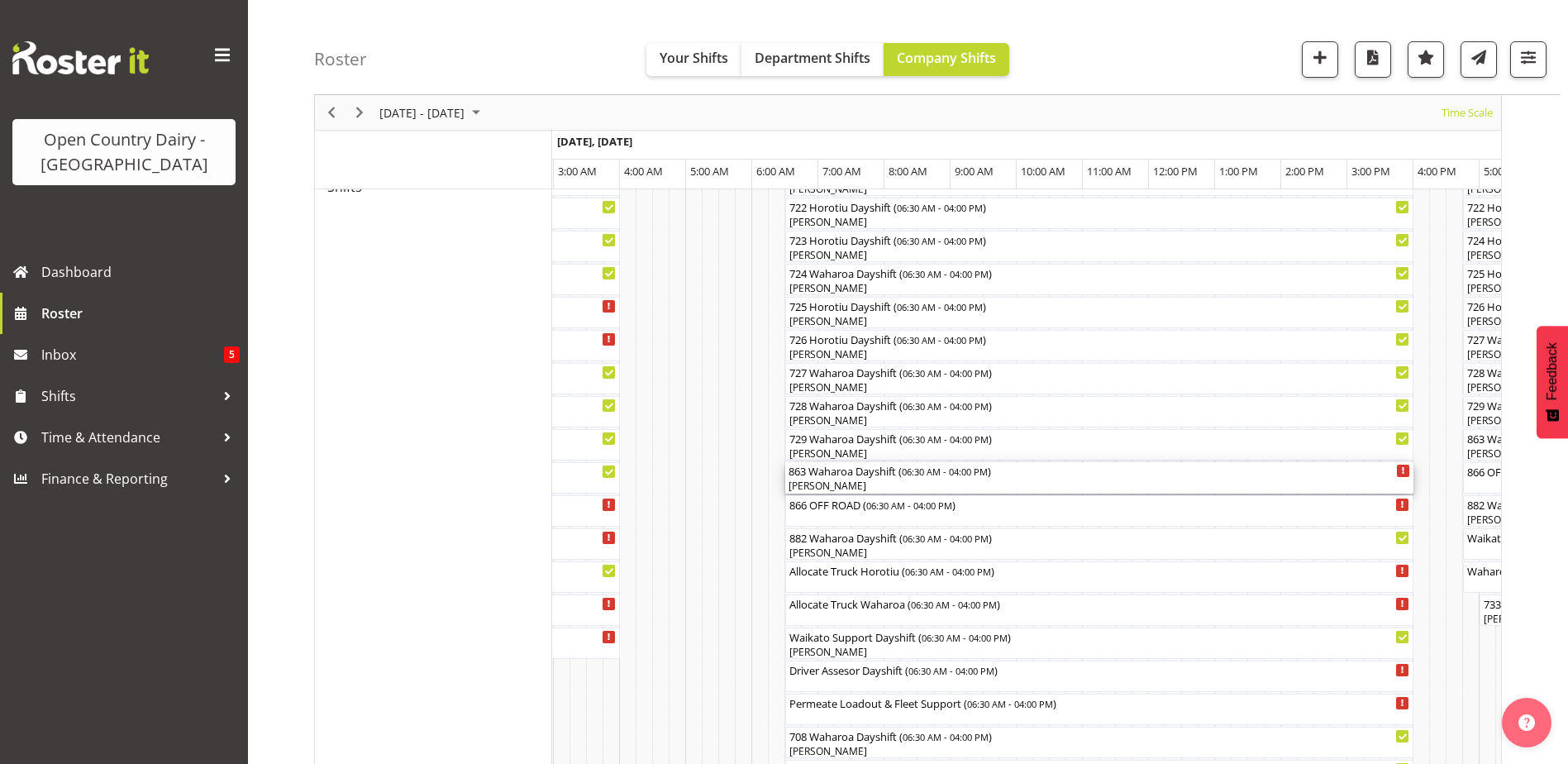
click at [845, 475] on div "863 Waharoa Dayshift ( 06:30 AM - 04:00 PM )" at bounding box center [1099, 470] width 621 height 16
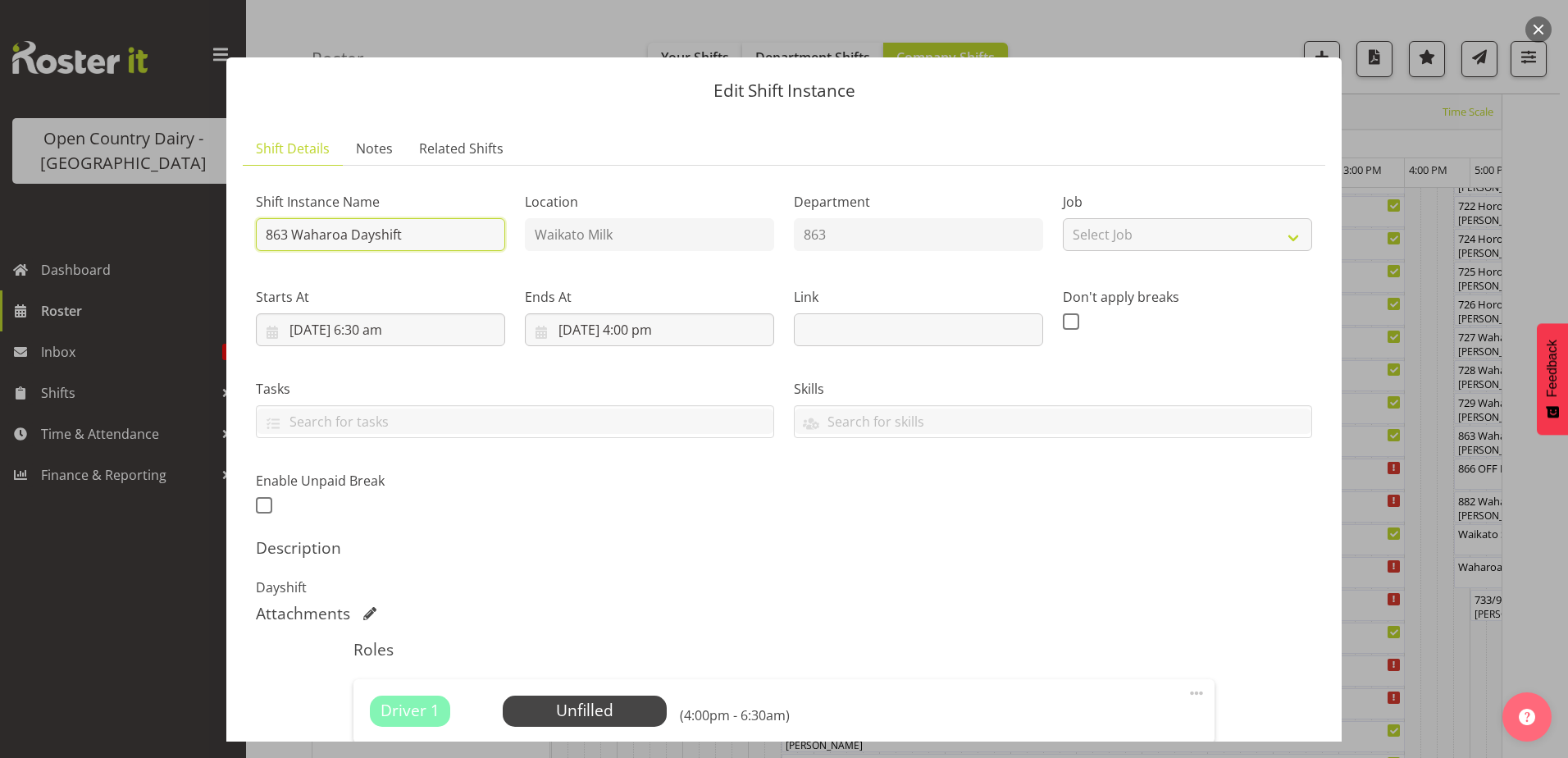
click at [415, 226] on input "863 Waharoa Dayshift" at bounding box center [380, 234] width 250 height 33
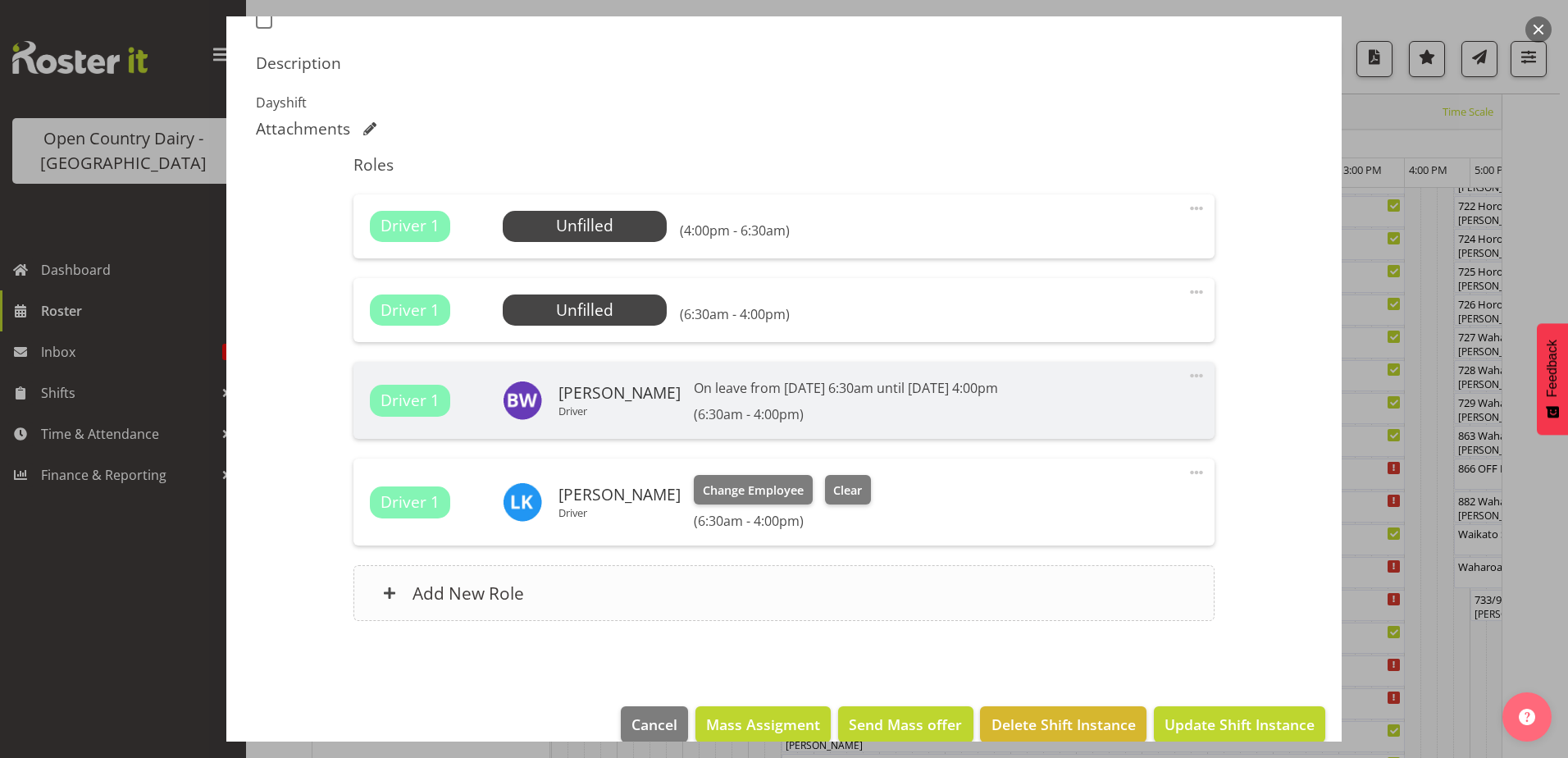
scroll to position [510, 0]
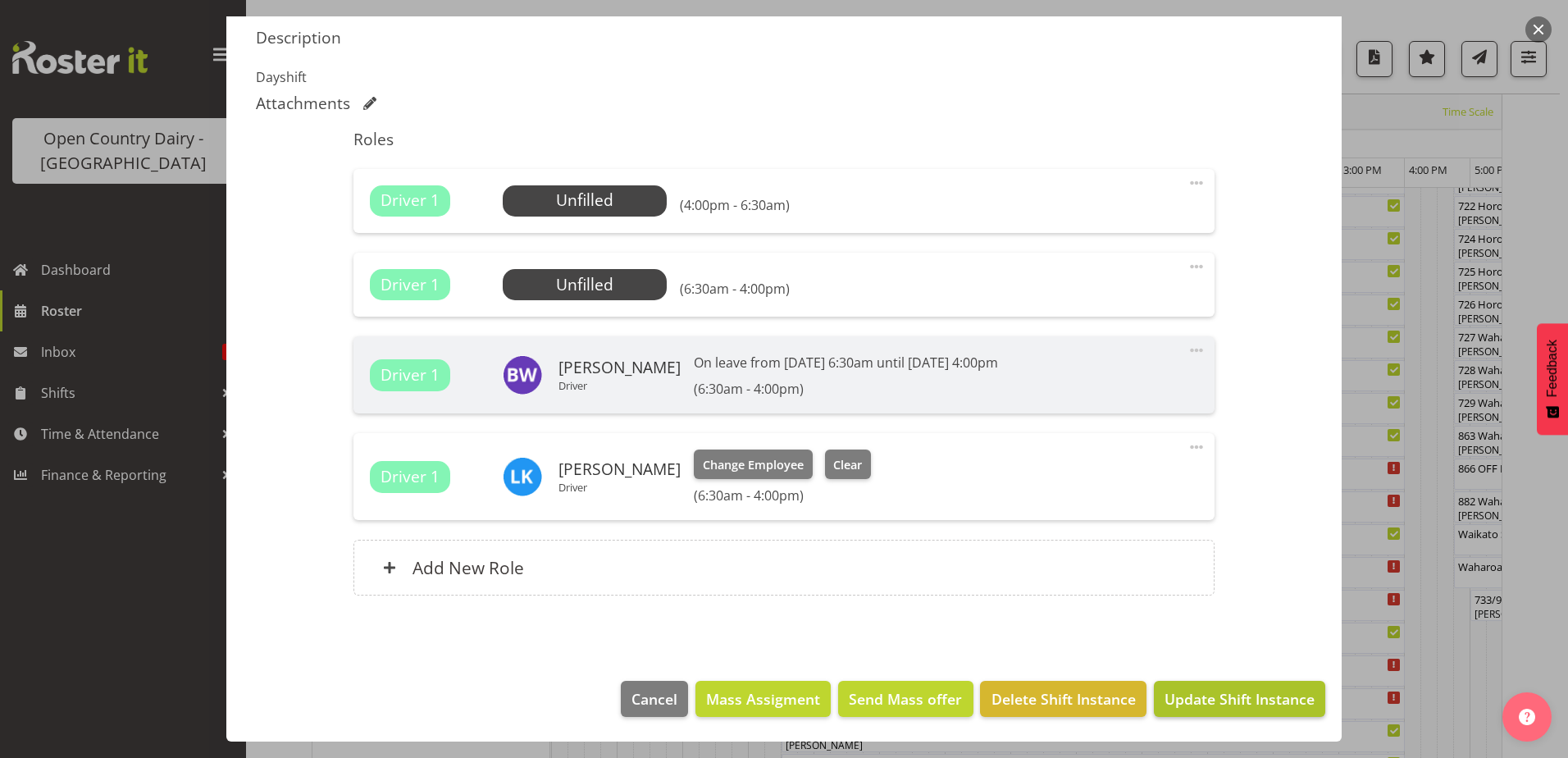
type input "863 Waharoa Dayshift Drive to Waharoa"
click at [1210, 698] on span "Update Shift Instance" at bounding box center [1239, 698] width 150 height 21
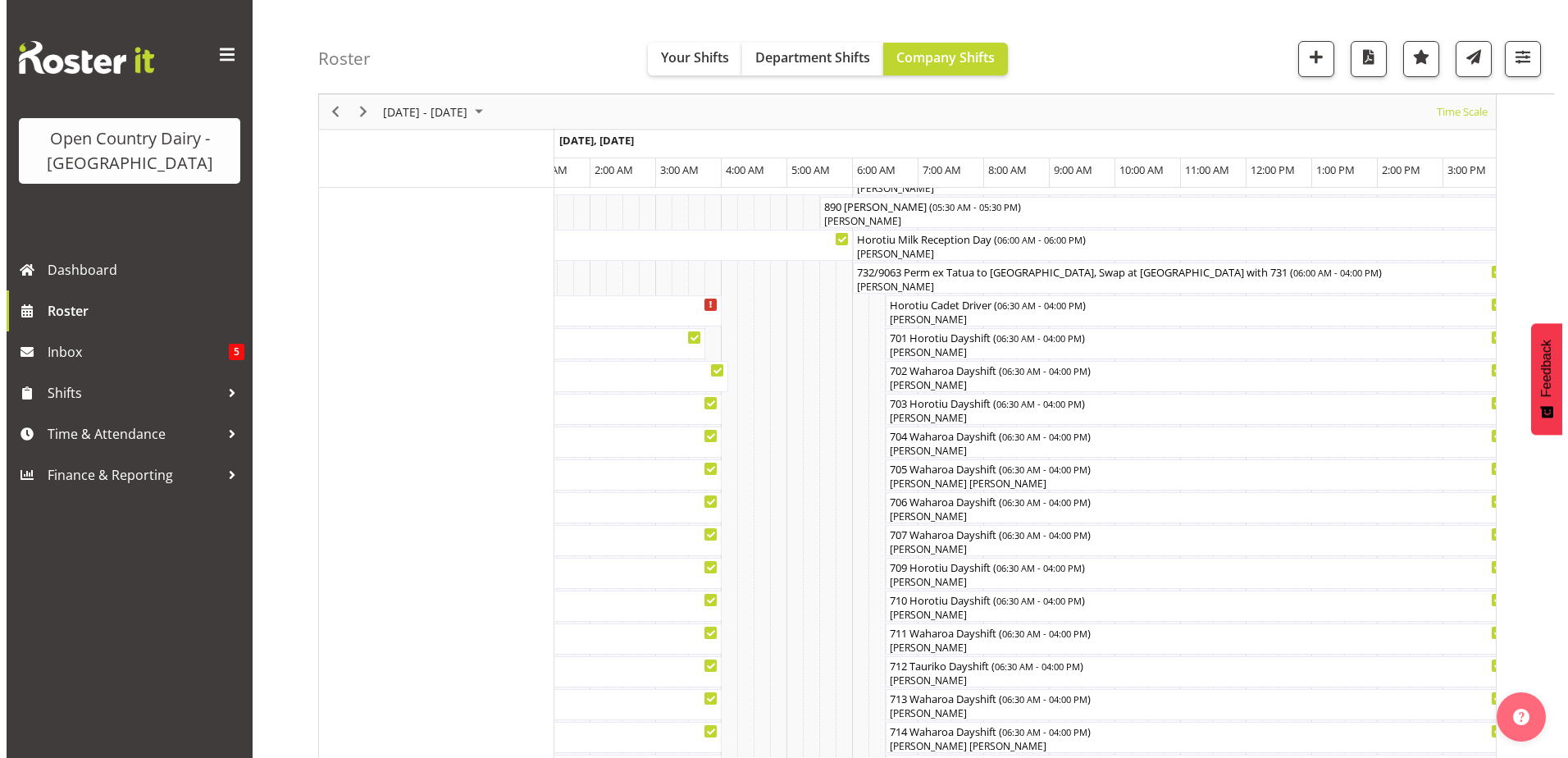
scroll to position [246, 0]
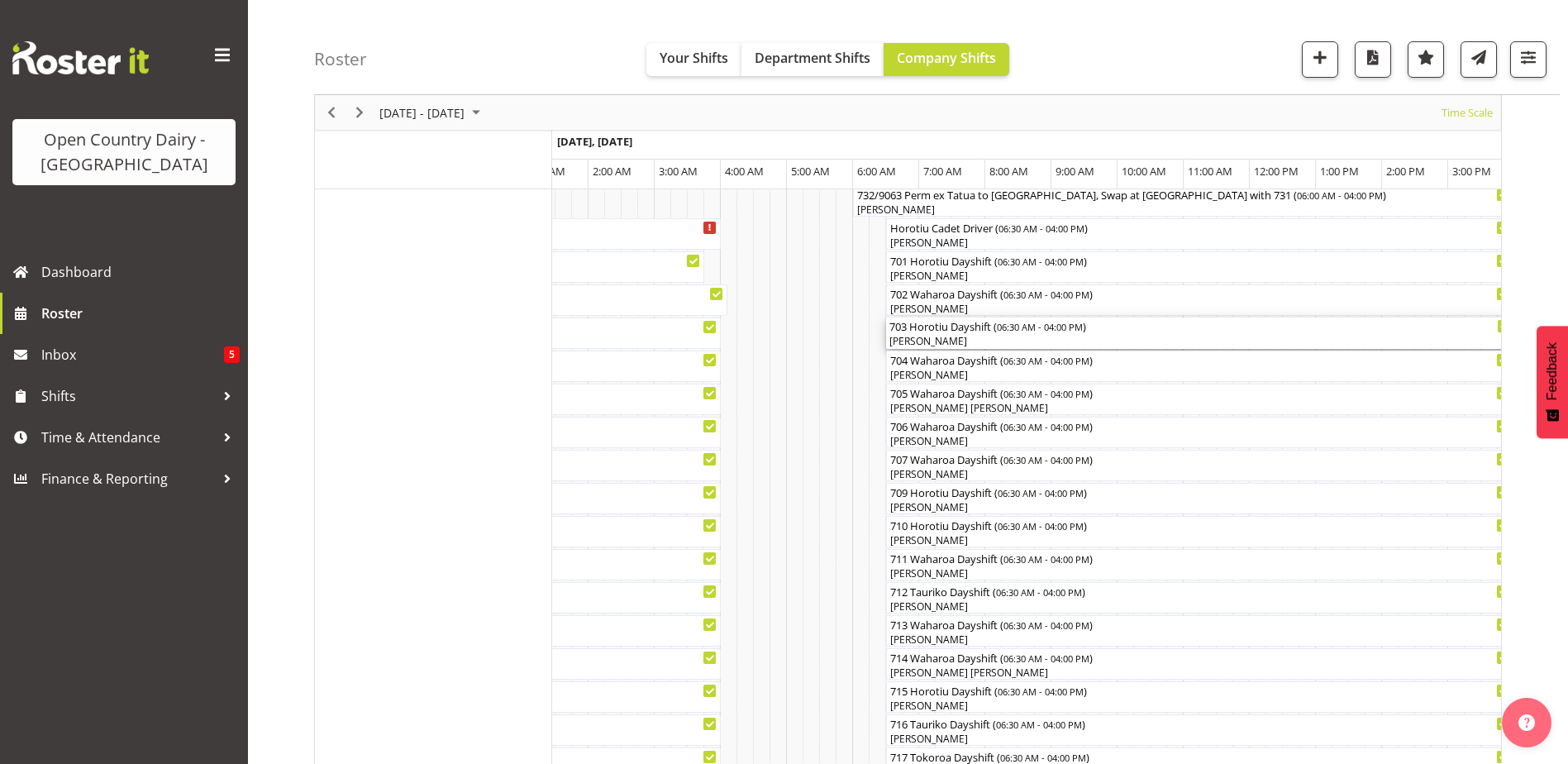
click at [953, 334] on div "[PERSON_NAME]" at bounding box center [1200, 341] width 621 height 15
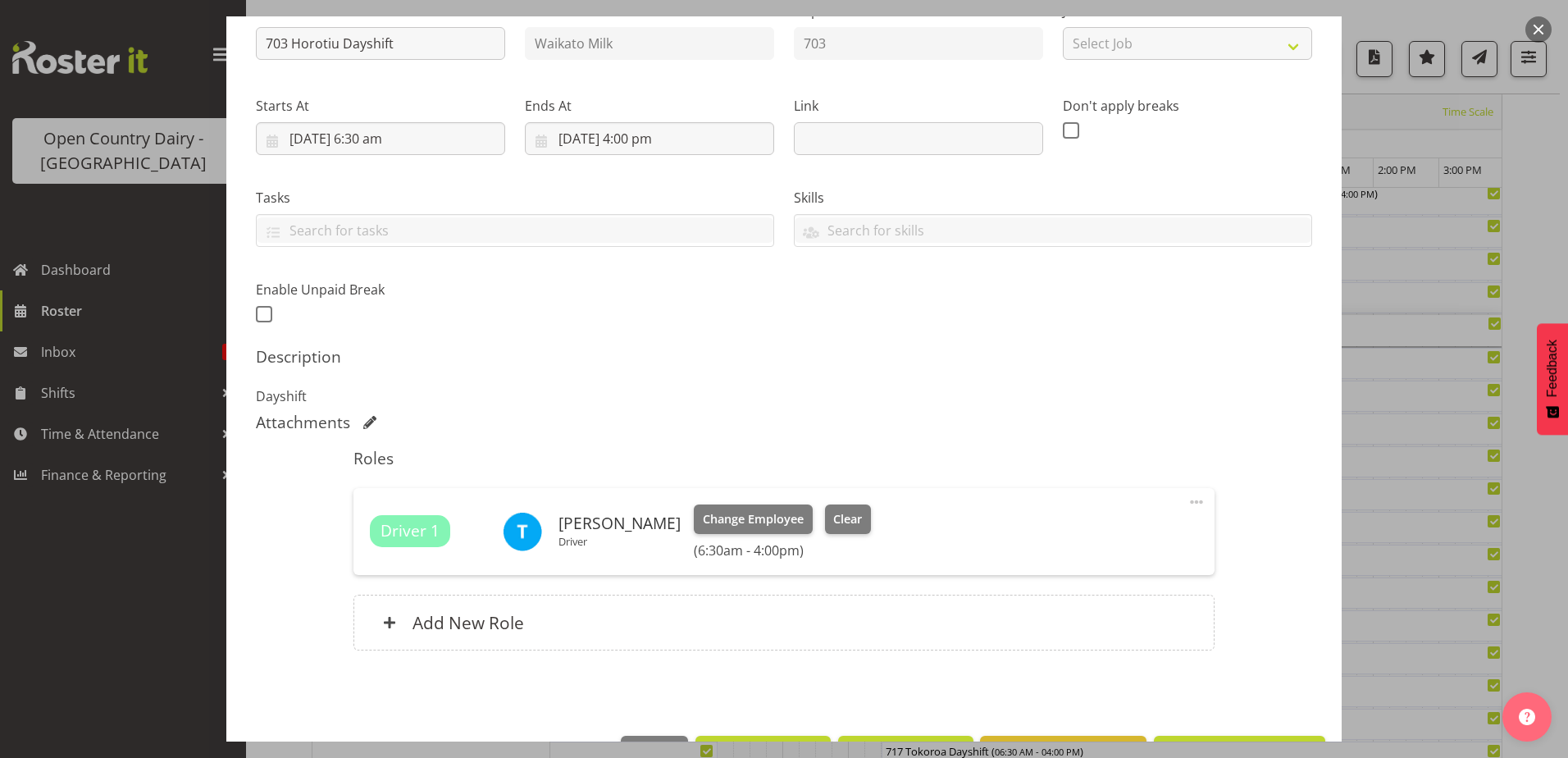
scroll to position [164, 0]
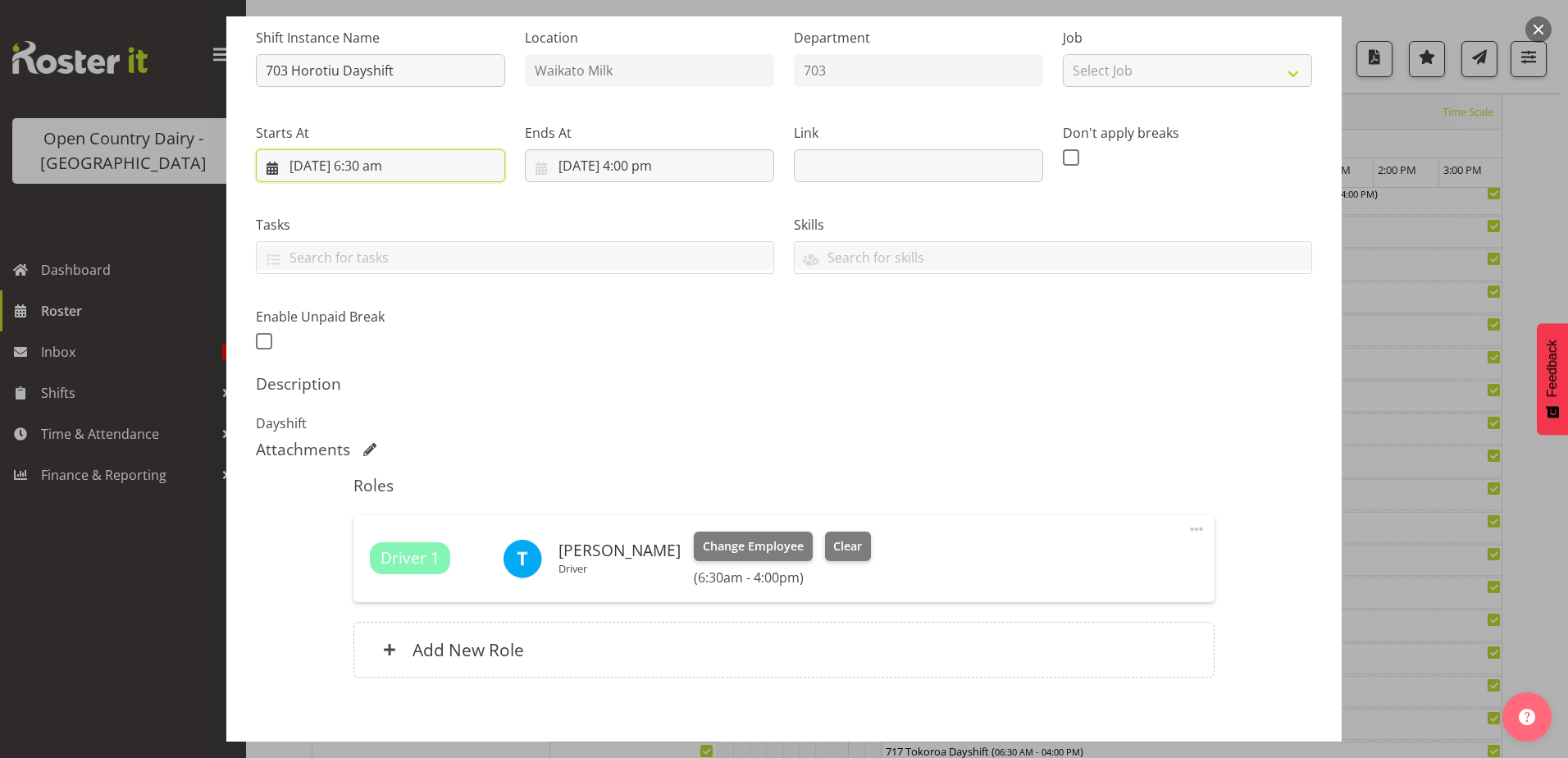
click at [375, 161] on input "9/09/2025, 6:30 am" at bounding box center [380, 165] width 250 height 33
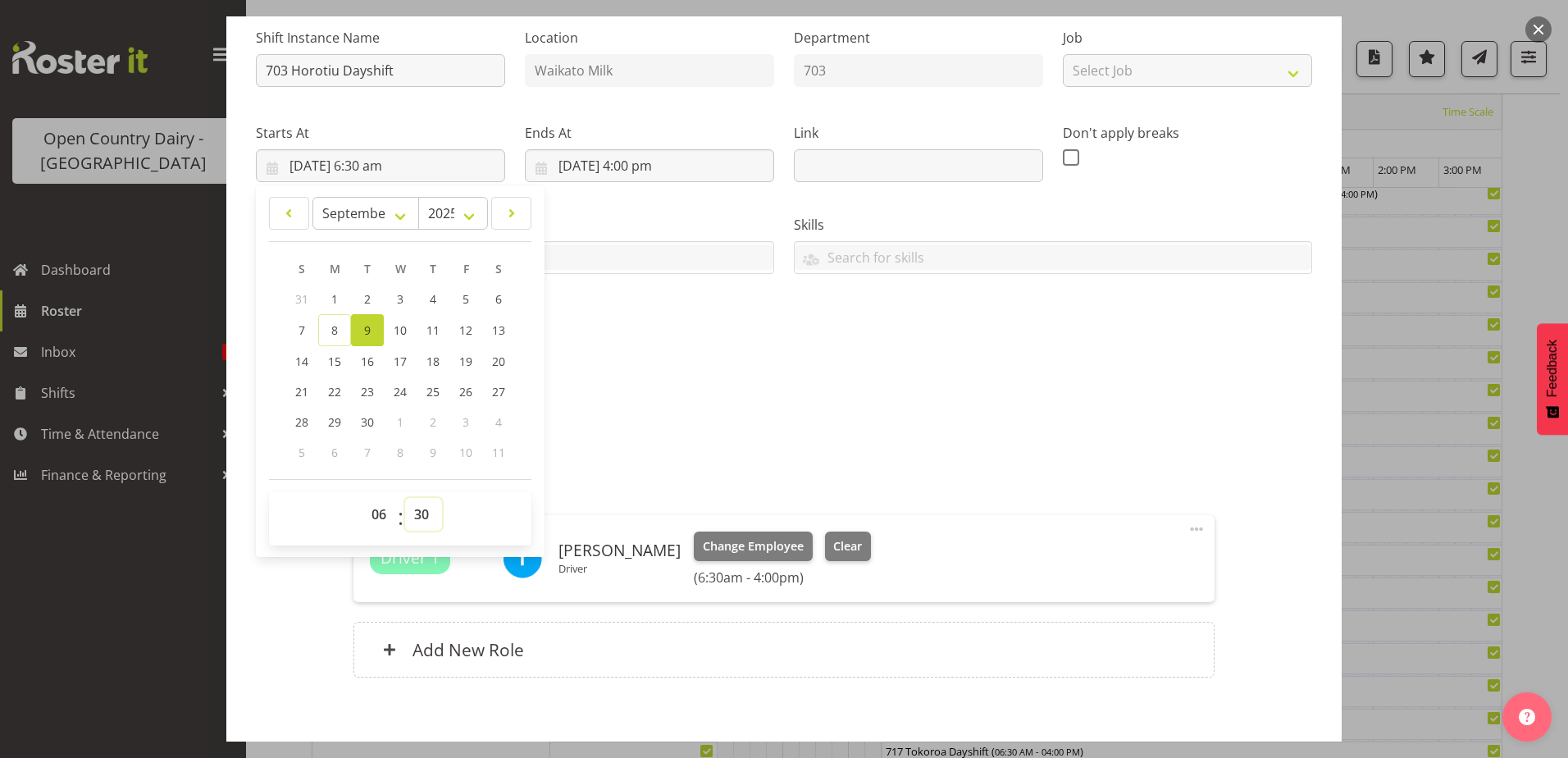
click at [419, 513] on select "00 01 02 03 04 05 06 07 08 09 10 11 12 13 14 15 16 17 18 19 20 21 22 23 24 25 2…" at bounding box center [423, 514] width 37 height 33
select select "0"
click at [405, 497] on select "00 01 02 03 04 05 06 07 08 09 10 11 12 13 14 15 16 17 18 19 20 21 22 23 24 25 2…" at bounding box center [423, 514] width 37 height 33
type input "9/09/2025, 6:00 am"
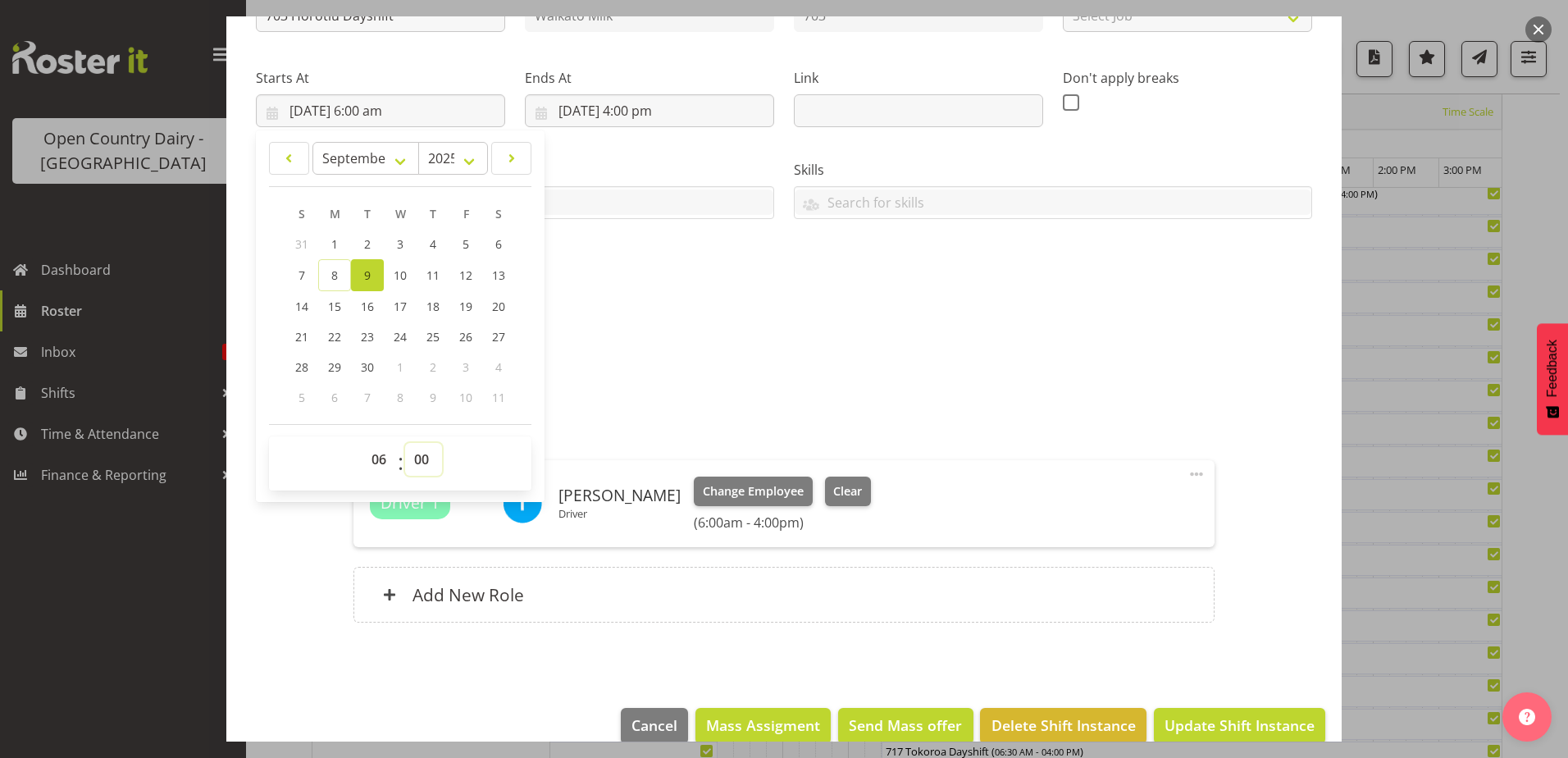
scroll to position [246, 0]
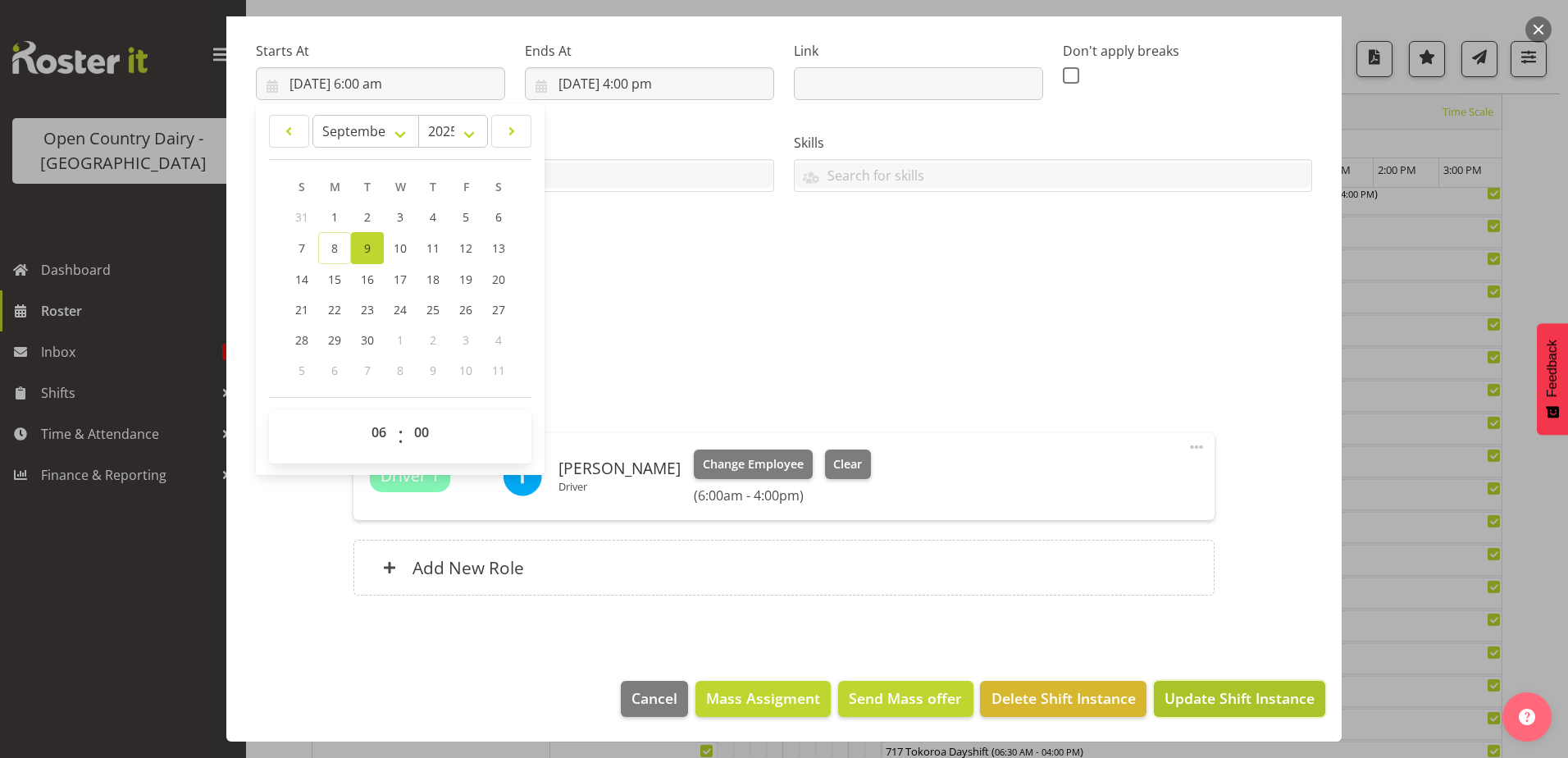
click at [1227, 694] on span "Update Shift Instance" at bounding box center [1239, 697] width 150 height 21
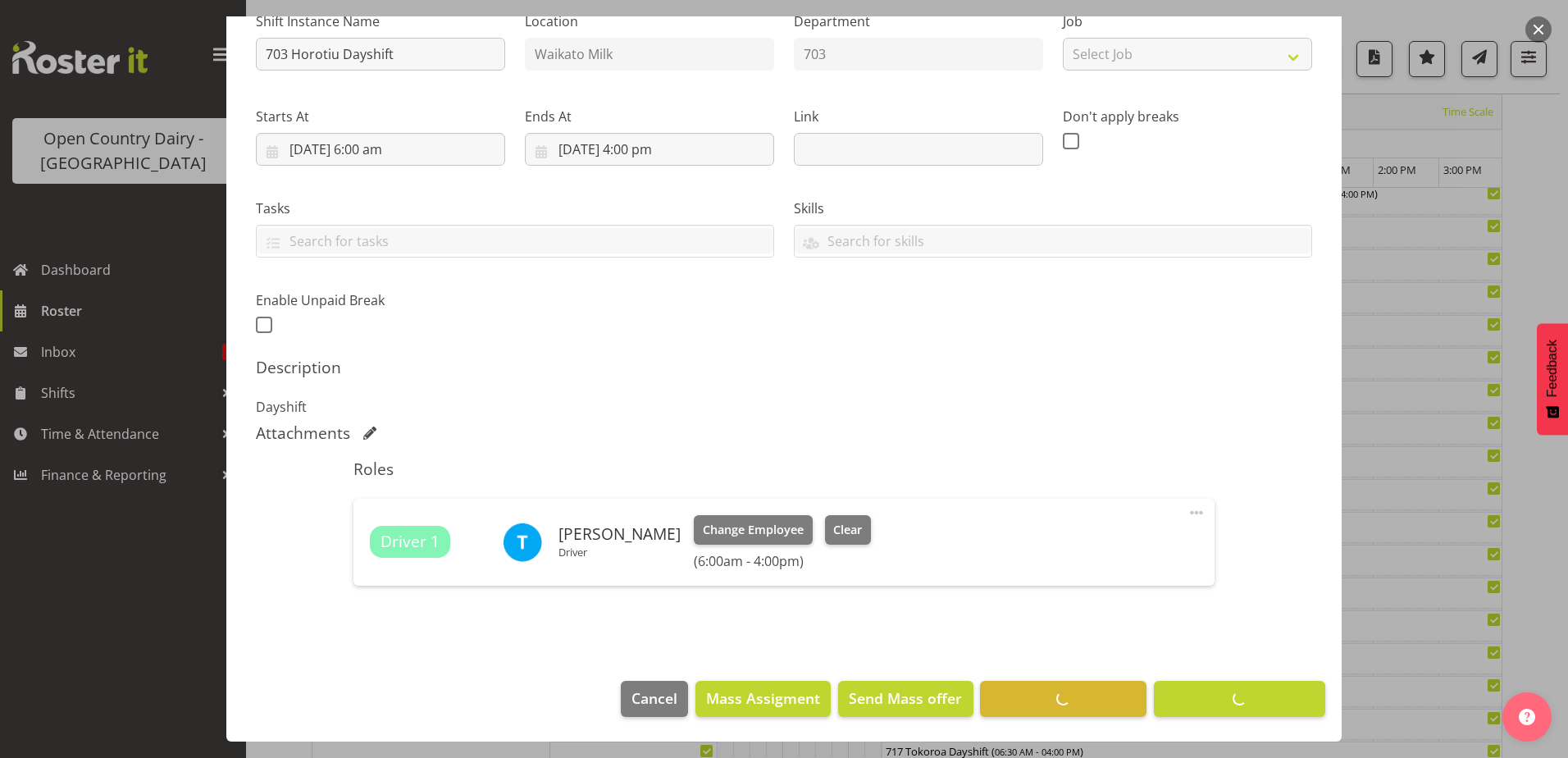
scroll to position [53, 0]
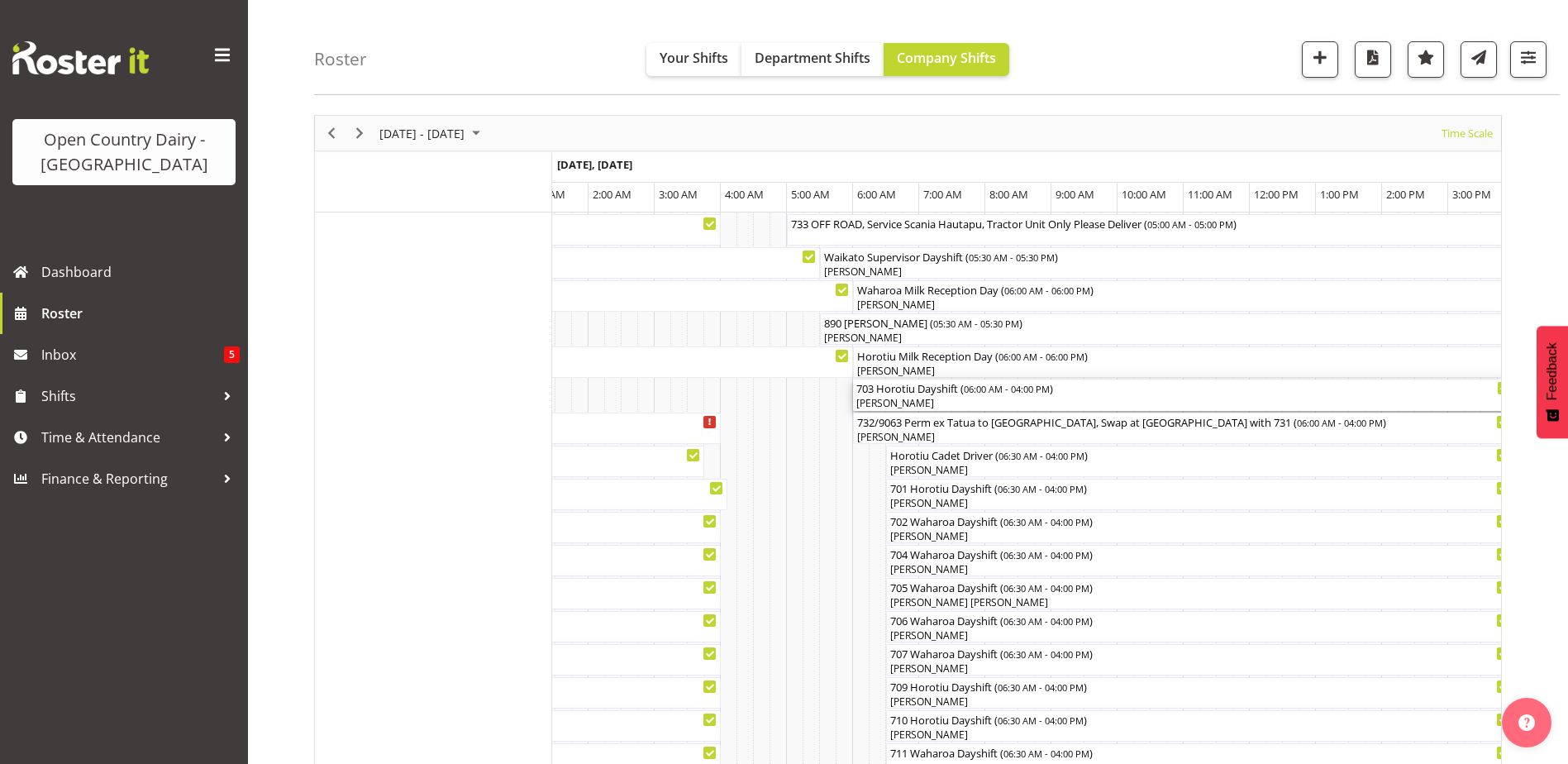
click at [944, 398] on div "[PERSON_NAME]" at bounding box center [1183, 403] width 654 height 15
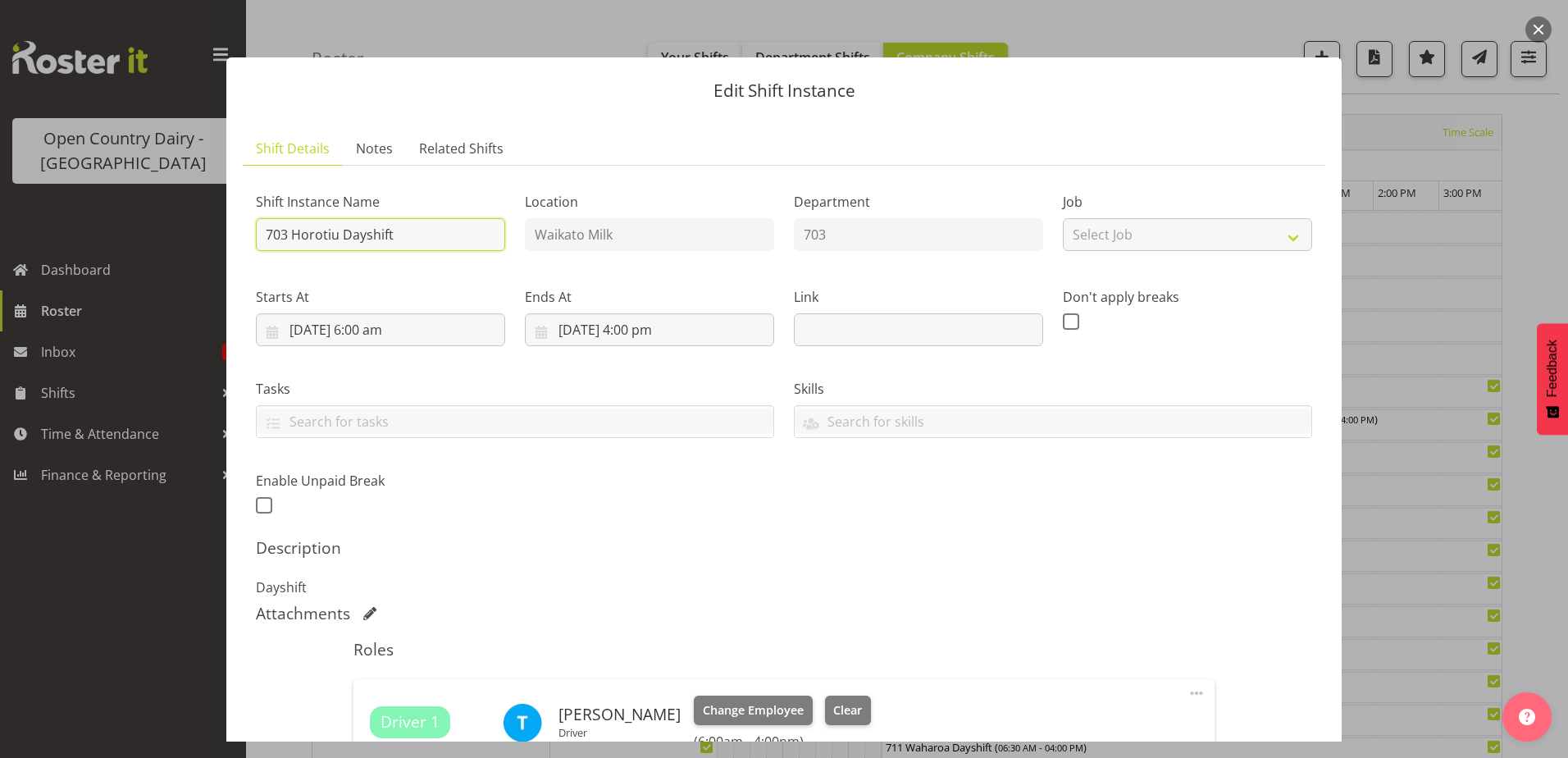
click at [417, 234] on input "703 Horotiu Dayshift" at bounding box center [380, 234] width 250 height 33
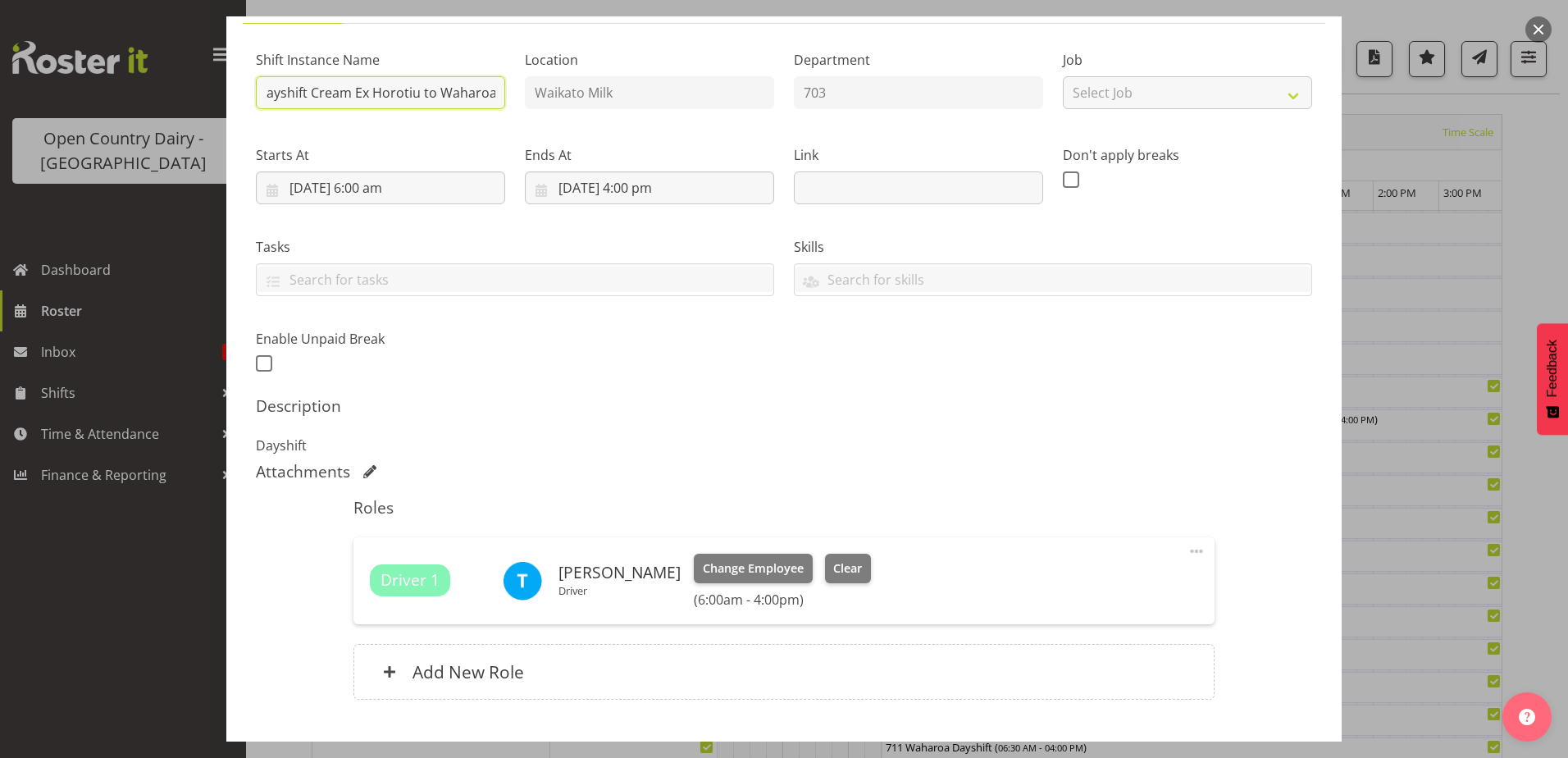
scroll to position [246, 0]
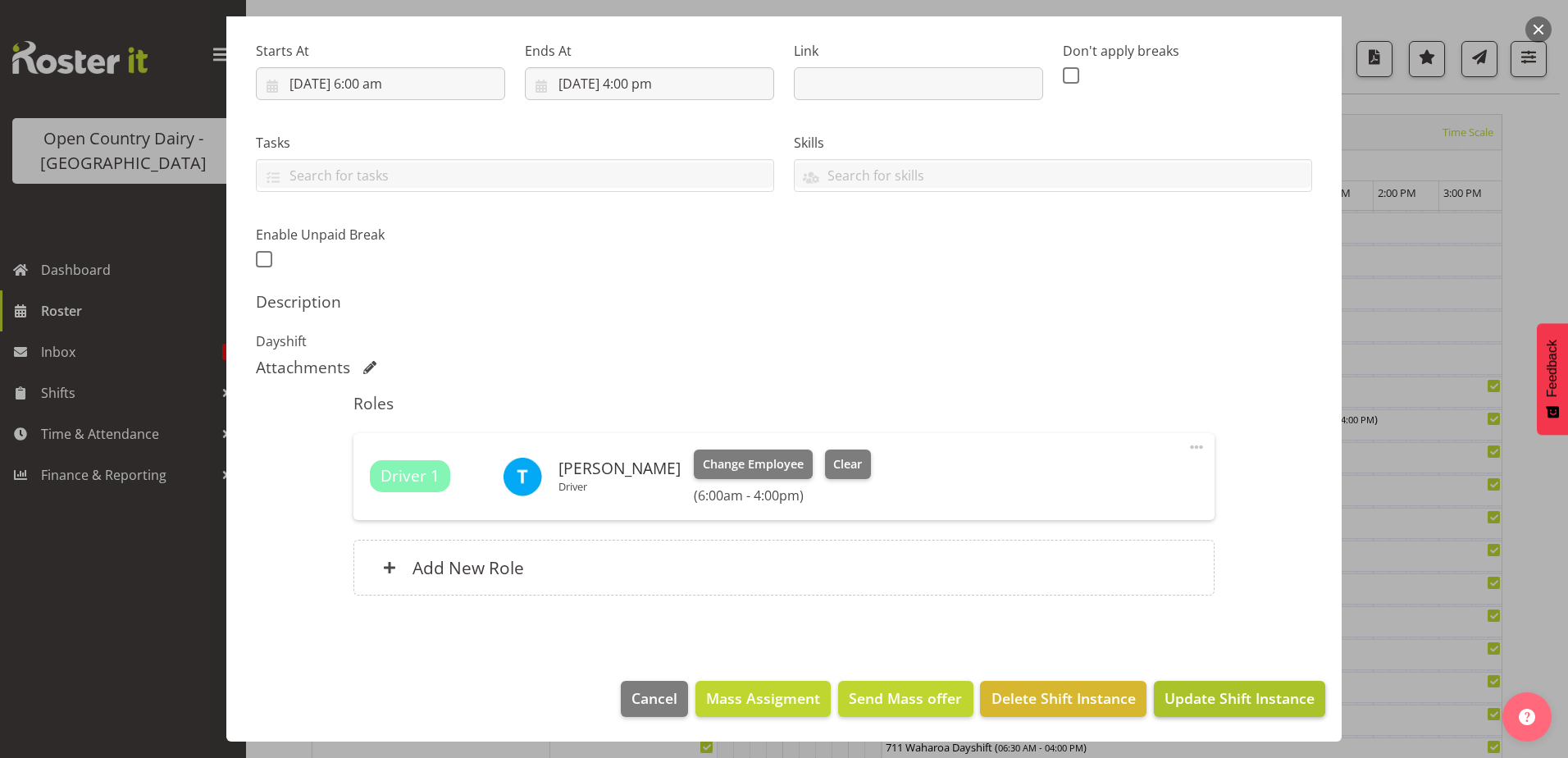
type input "703 Horotiu Dayshift Cream Ex Horotiu to Waharoa"
click at [1173, 699] on span "Update Shift Instance" at bounding box center [1239, 697] width 150 height 21
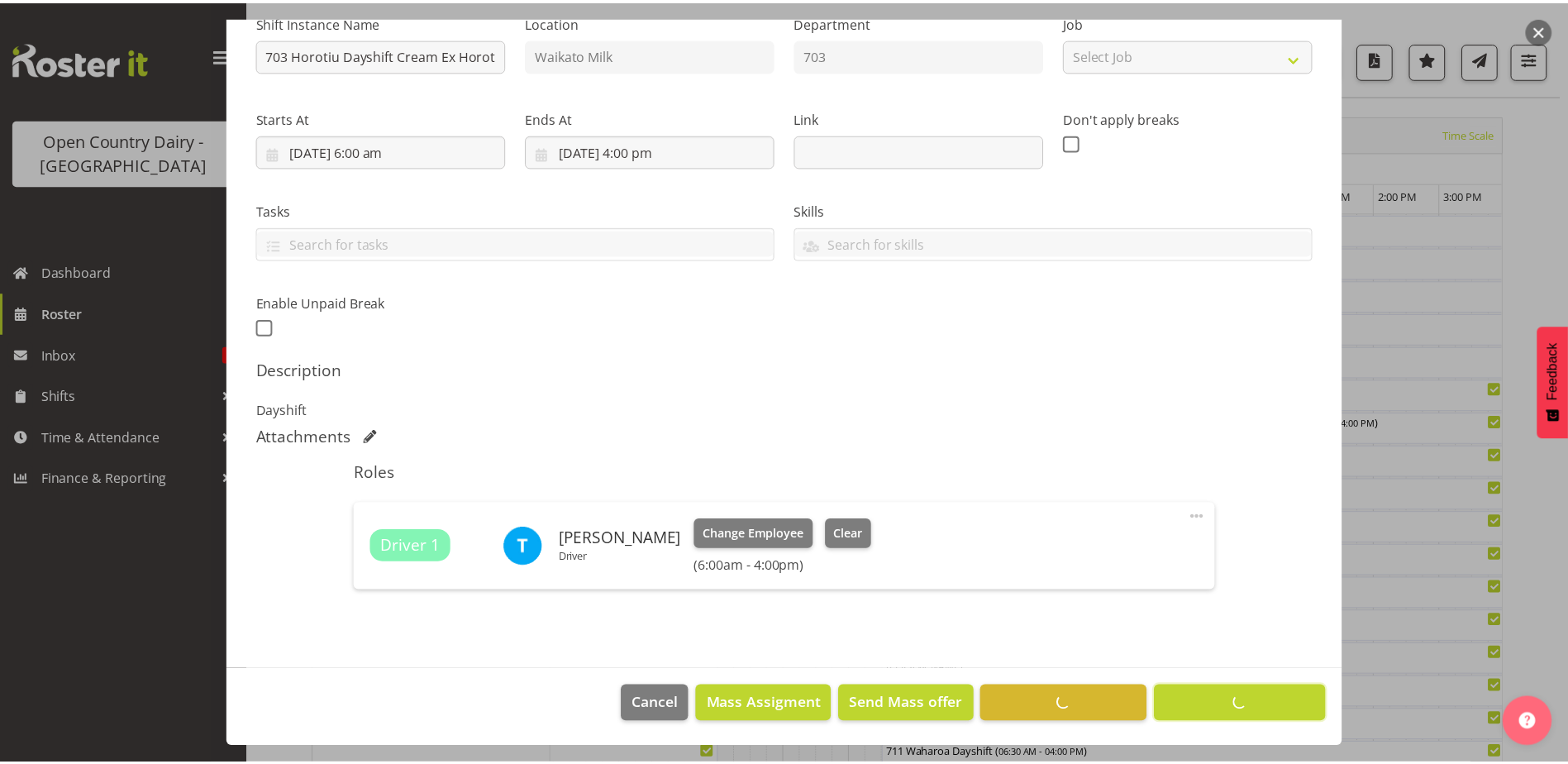
scroll to position [181, 0]
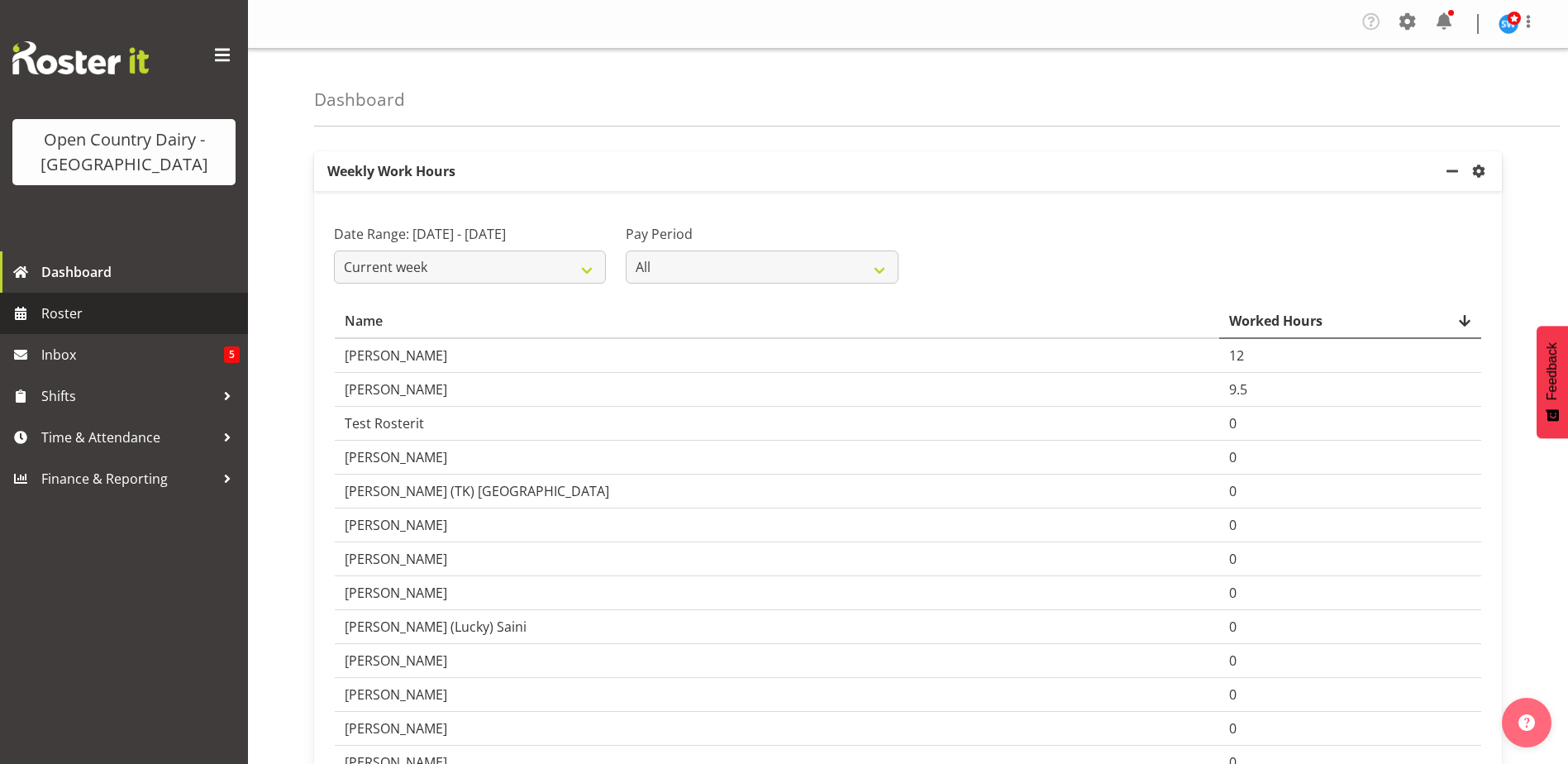
click at [65, 316] on span "Roster" at bounding box center [141, 313] width 199 height 25
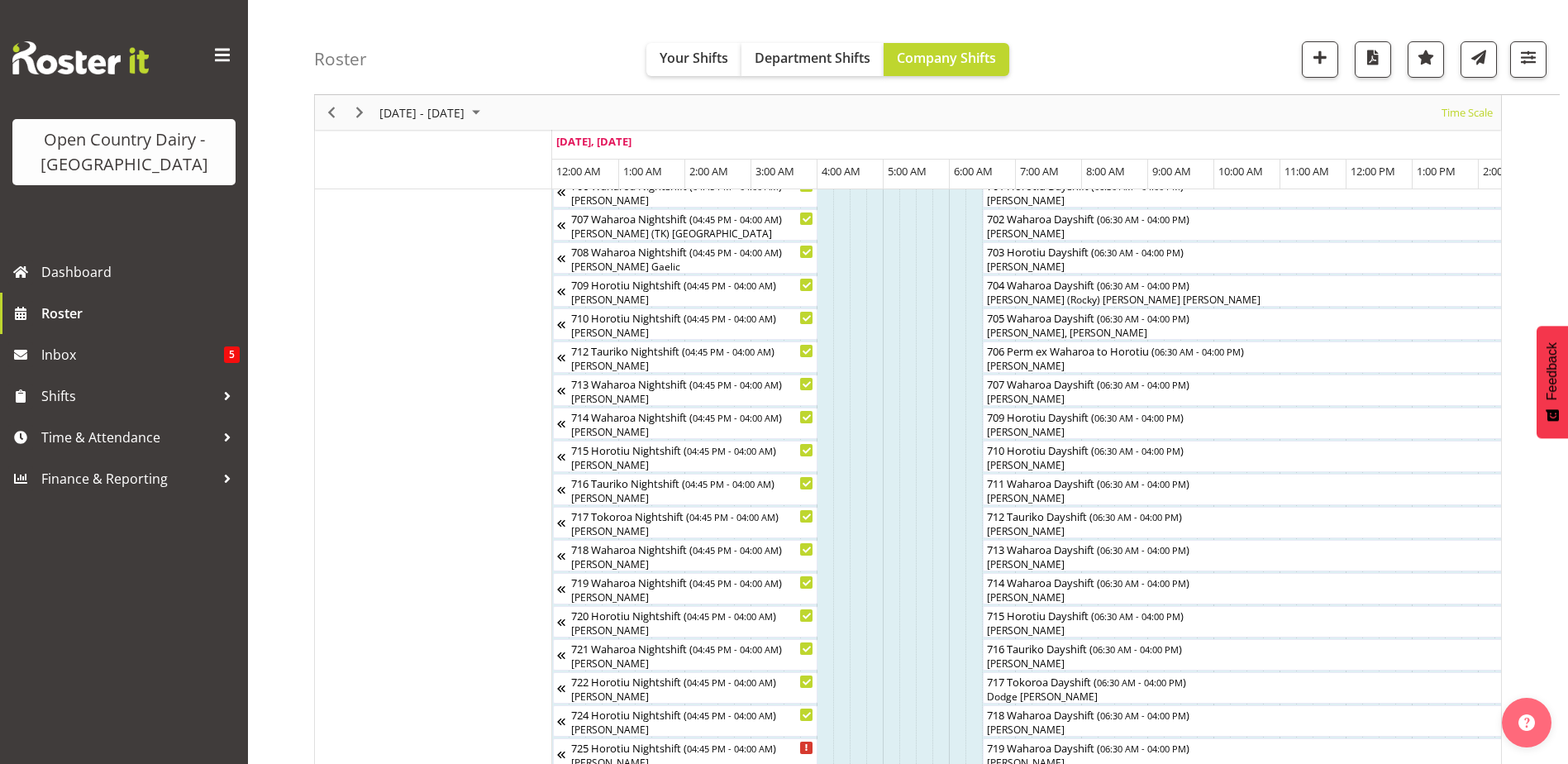
scroll to position [331, 0]
